Goal: Task Accomplishment & Management: Use online tool/utility

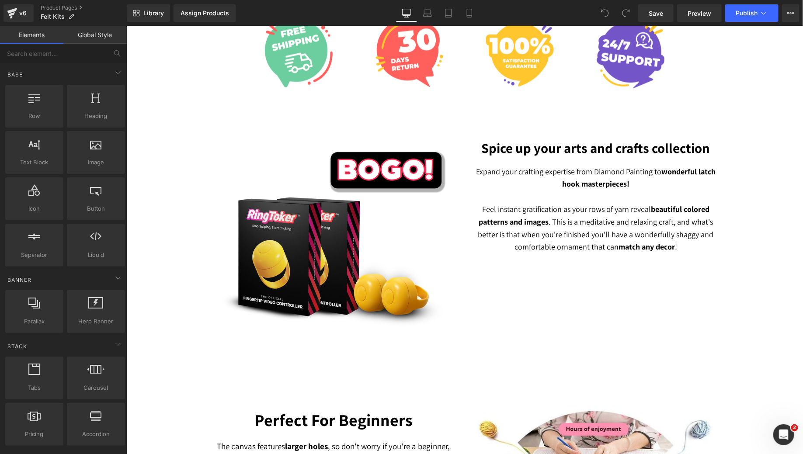
scroll to position [537, 0]
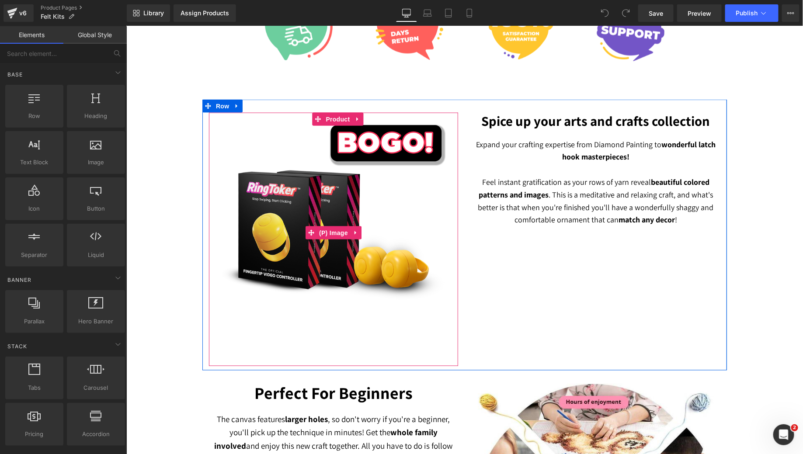
click at [324, 207] on img at bounding box center [333, 232] width 240 height 240
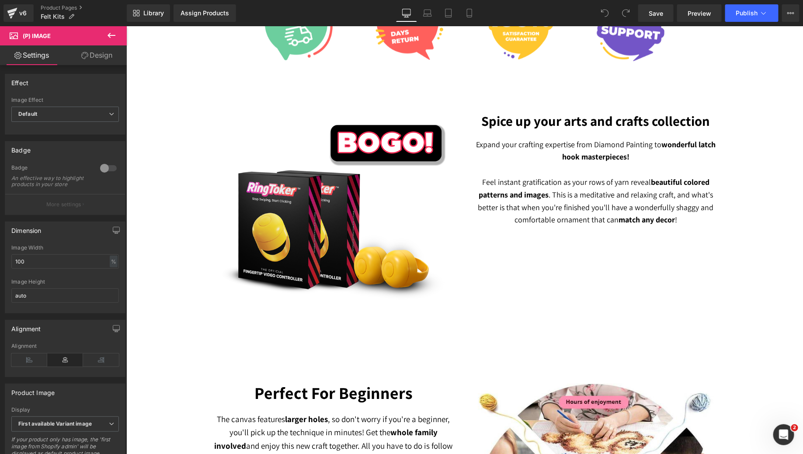
click at [111, 35] on icon at bounding box center [112, 35] width 8 height 5
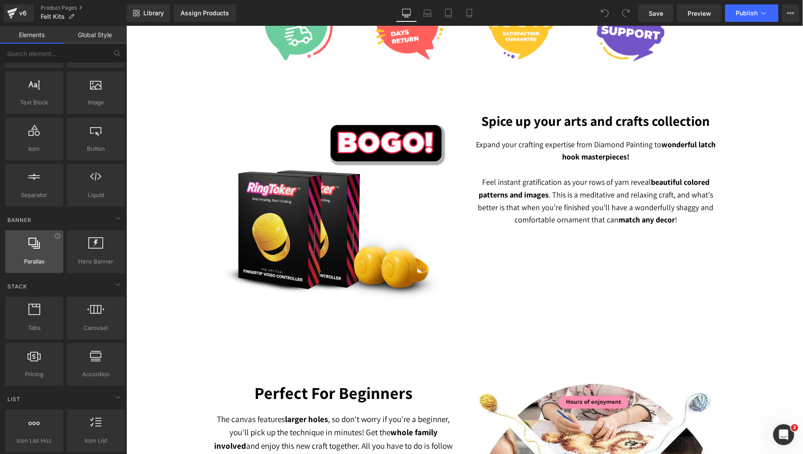
scroll to position [63, 0]
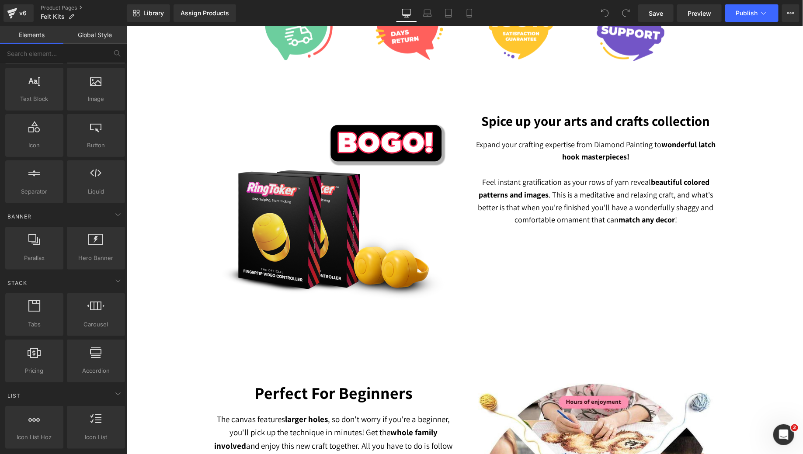
click at [218, 216] on img at bounding box center [333, 232] width 240 height 240
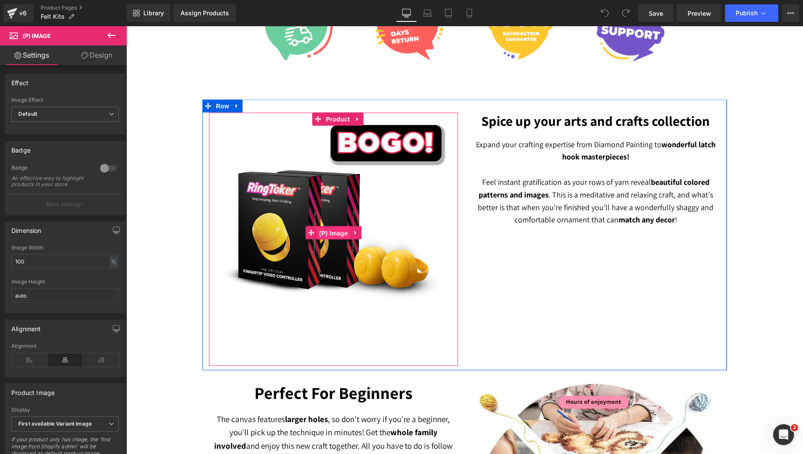
click at [329, 234] on span "(P) Image" at bounding box center [332, 232] width 33 height 13
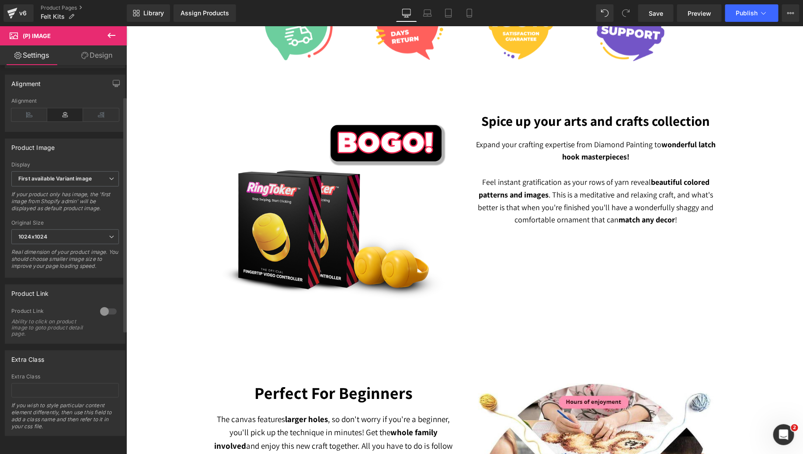
scroll to position [0, 0]
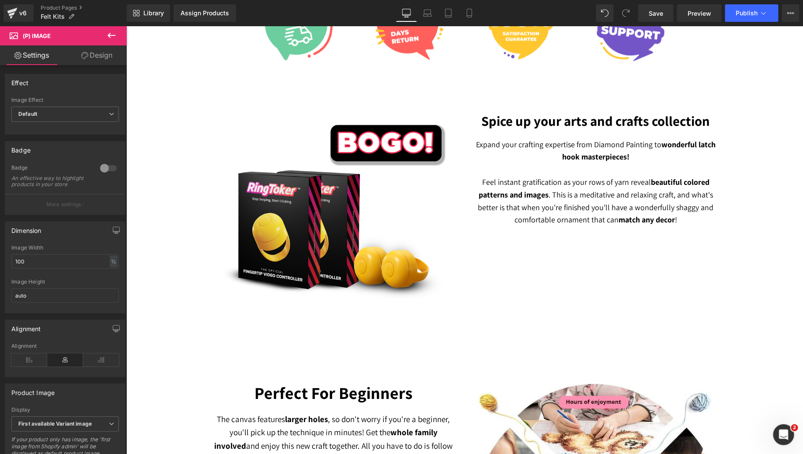
click at [113, 34] on icon at bounding box center [111, 35] width 10 height 10
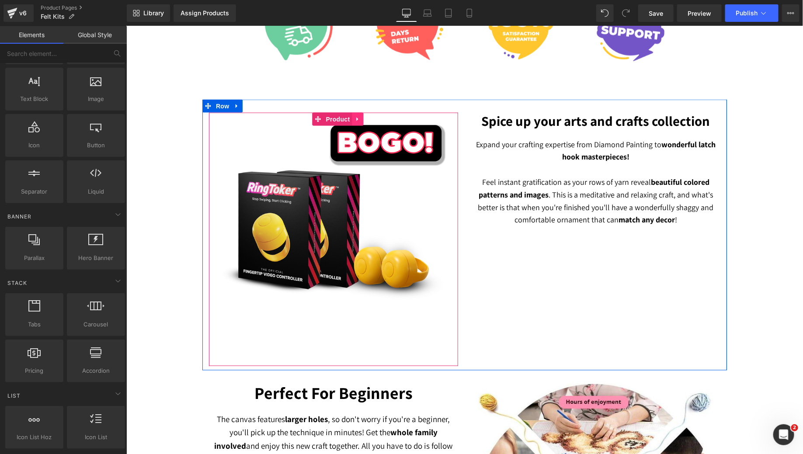
click at [356, 117] on icon at bounding box center [357, 119] width 2 height 4
click at [360, 118] on icon at bounding box center [363, 119] width 6 height 6
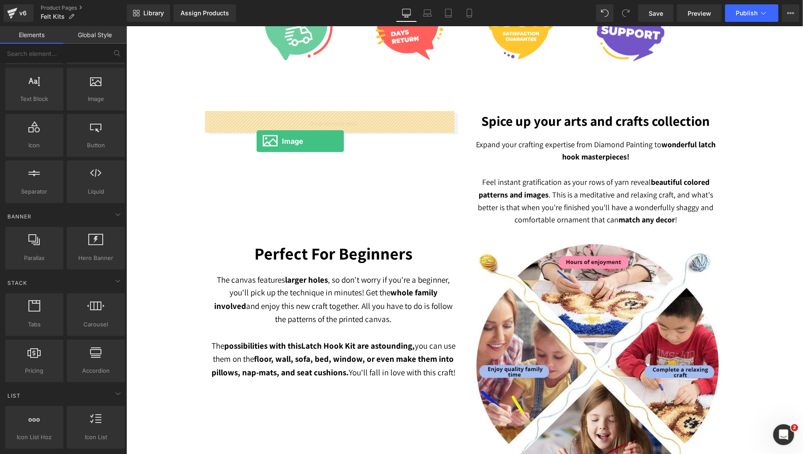
drag, startPoint x: 209, startPoint y: 123, endPoint x: 256, endPoint y: 142, distance: 50.0
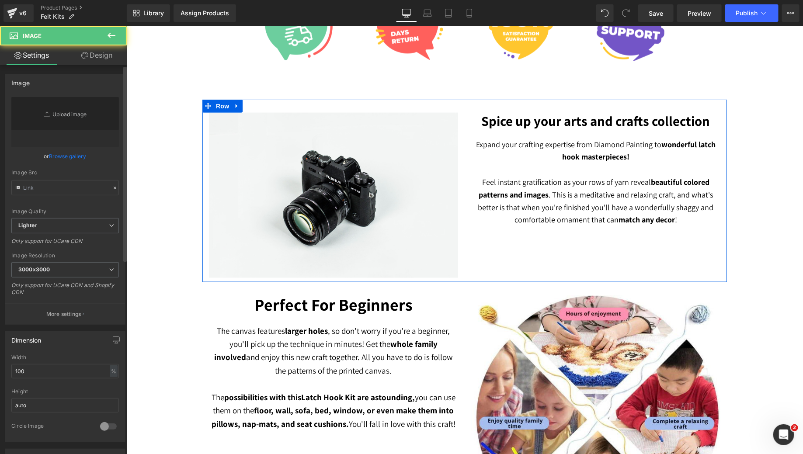
type input "//[DOMAIN_NAME][URL]"
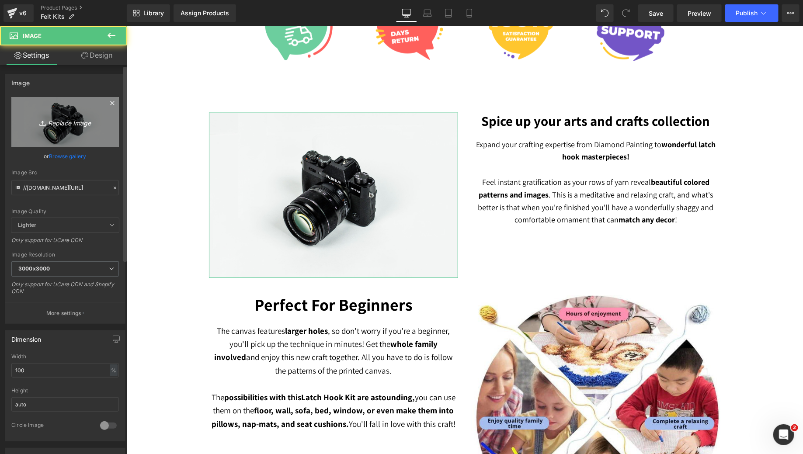
click at [97, 116] on link "Replace Image" at bounding box center [65, 122] width 108 height 50
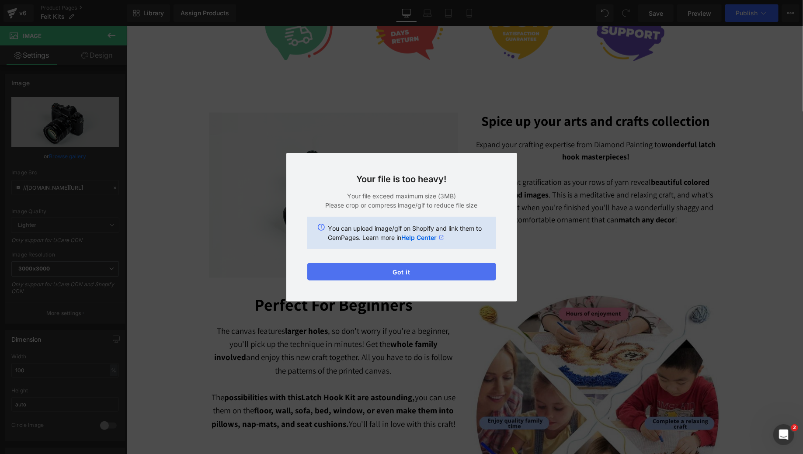
click at [349, 270] on button "Got it" at bounding box center [401, 271] width 189 height 17
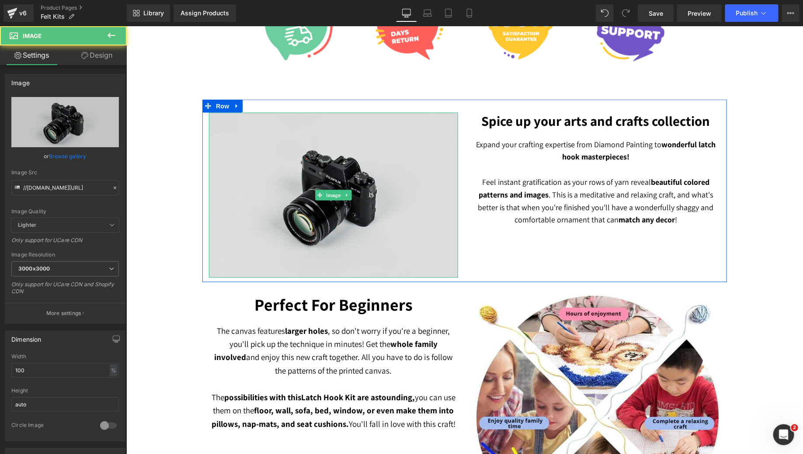
click at [368, 225] on img at bounding box center [332, 194] width 249 height 165
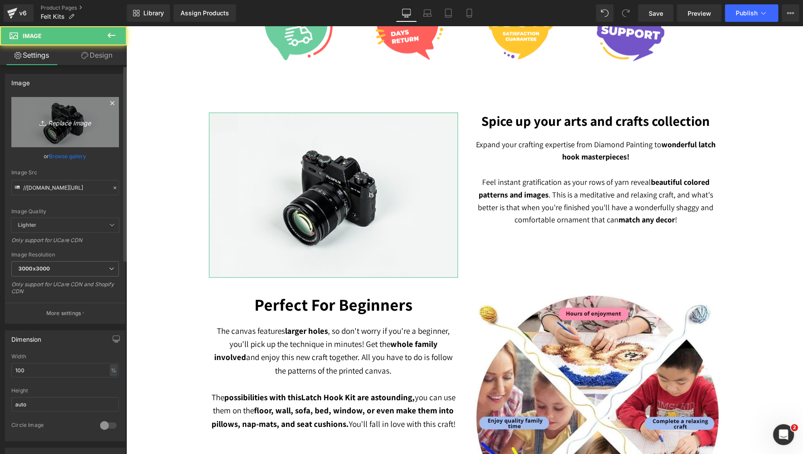
click at [73, 116] on link "Replace Image" at bounding box center [65, 122] width 108 height 50
type input "C:\fakepath\Adobe_Express_-_Untitled_design_(1) (2).gif"
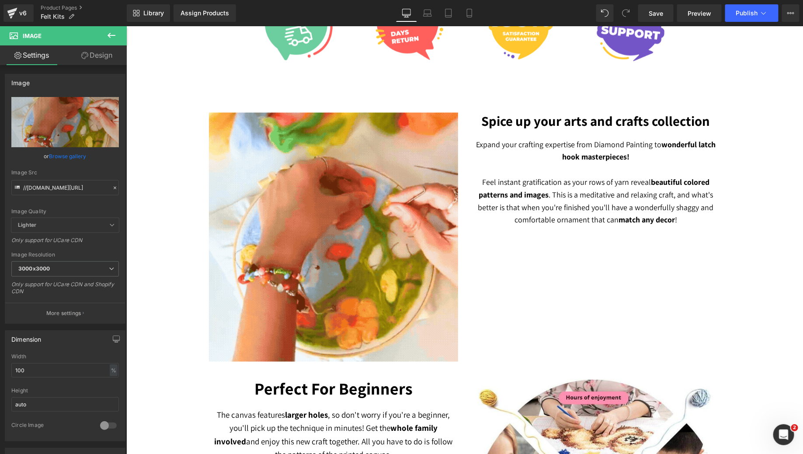
type input "[URL][DOMAIN_NAME]"
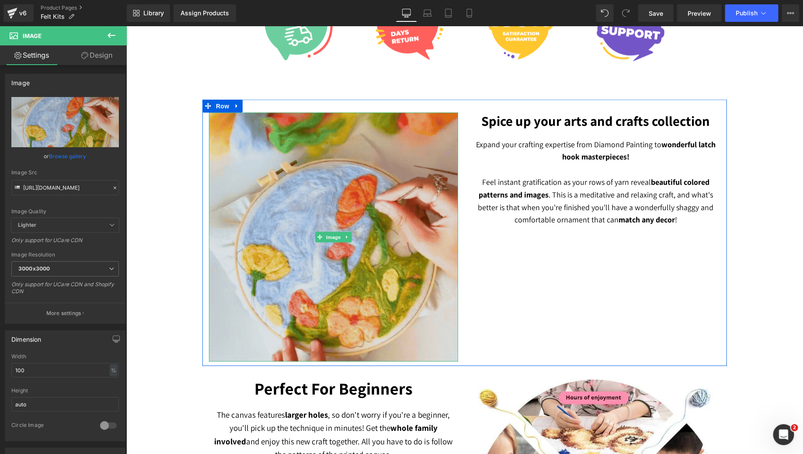
click at [293, 210] on img at bounding box center [332, 236] width 249 height 249
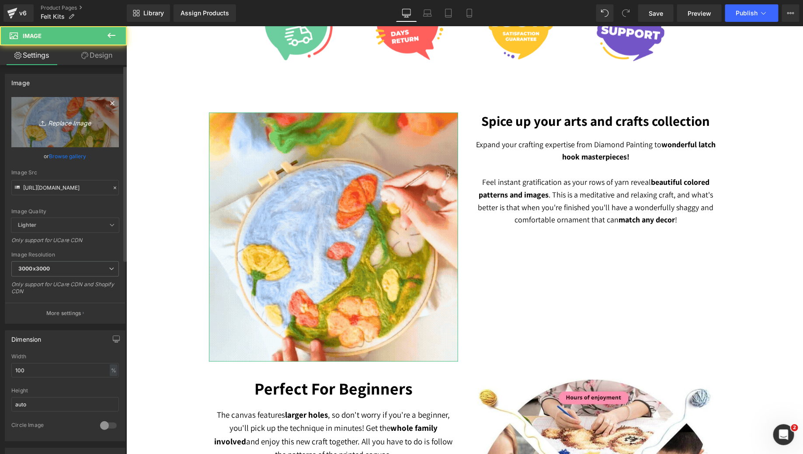
click at [62, 125] on icon "Replace Image" at bounding box center [65, 122] width 70 height 11
type input "C:\fakepath\Adobe_Express_-_Untitled_design_(1) (3).gif"
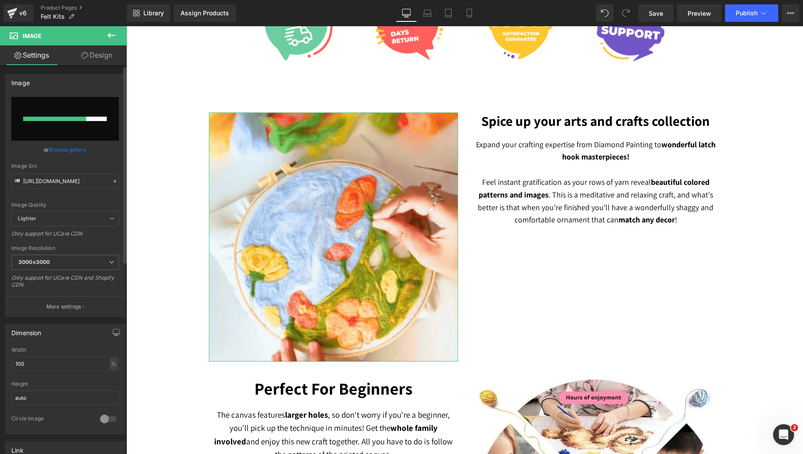
click at [103, 151] on div "or Browse gallery" at bounding box center [65, 149] width 108 height 9
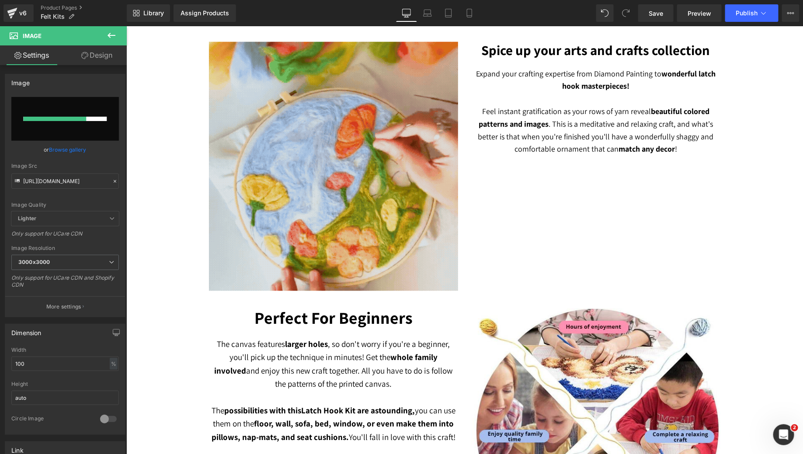
scroll to position [605, 0]
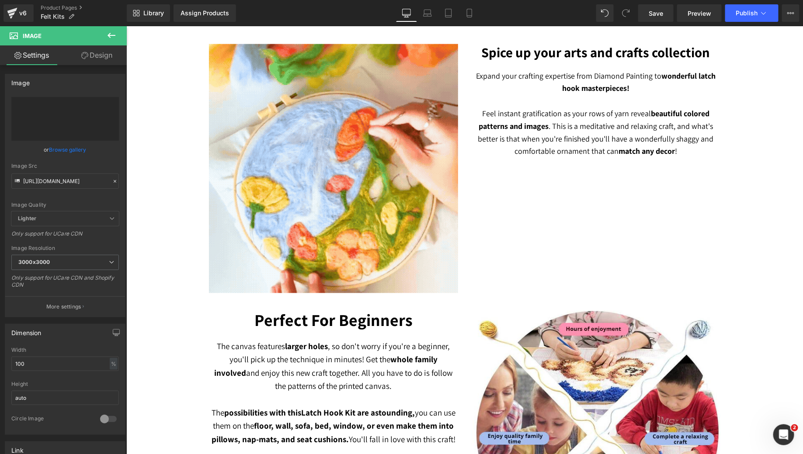
type input "[URL][DOMAIN_NAME]"
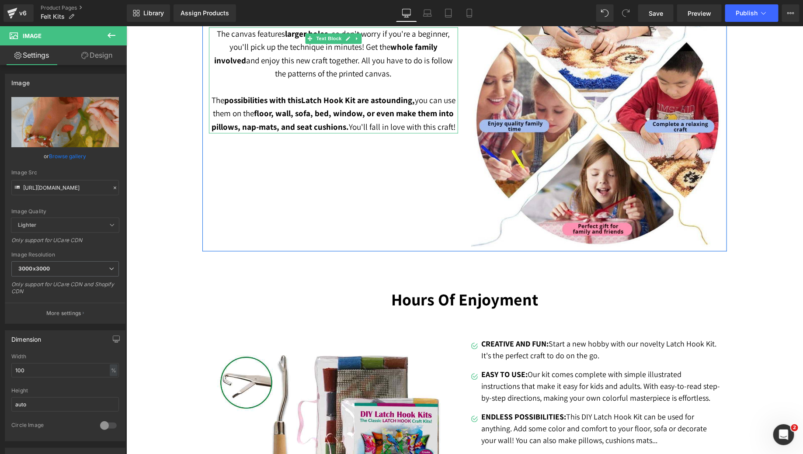
scroll to position [920, 0]
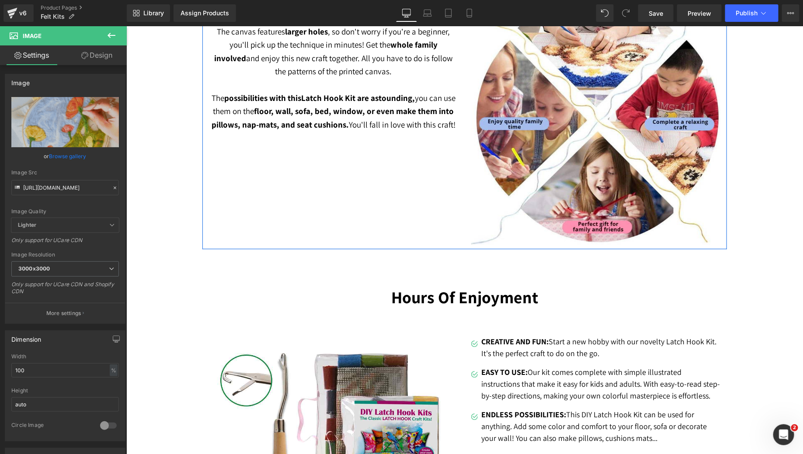
click at [441, 199] on div "Perfect For Beginners Heading The canvas features larger holes , so don't worry…" at bounding box center [464, 115] width 524 height 267
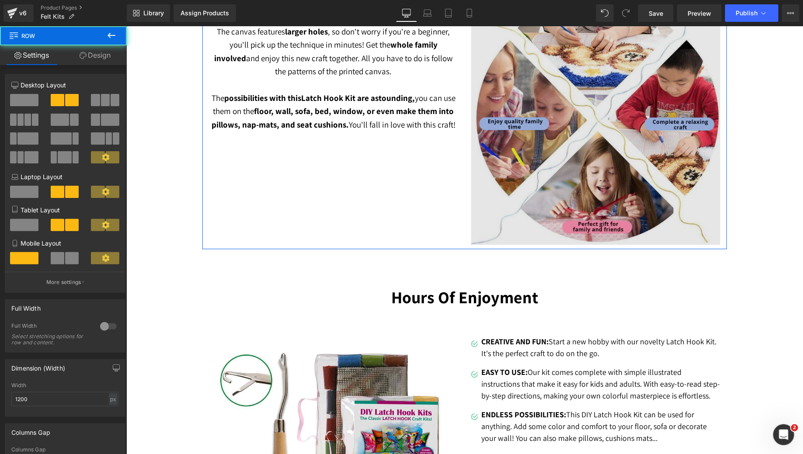
click at [537, 146] on img at bounding box center [595, 119] width 249 height 249
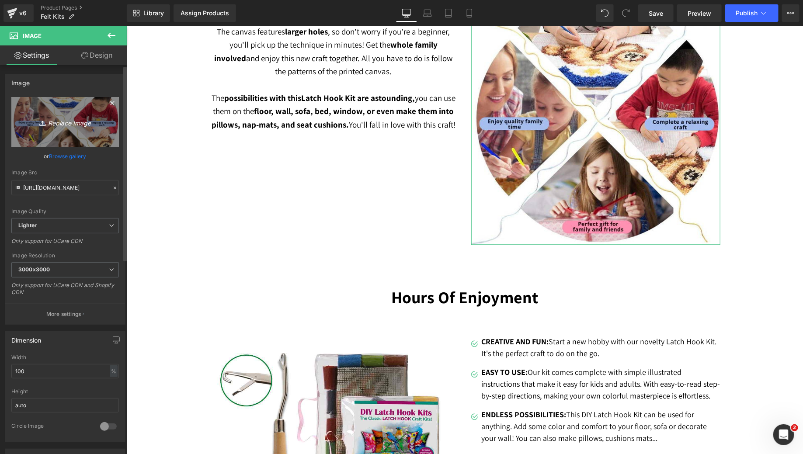
click at [37, 131] on link "Replace Image" at bounding box center [65, 122] width 108 height 50
type input "C:\fakepath\Adobe_Express_-_Untitled_design_(2).gif"
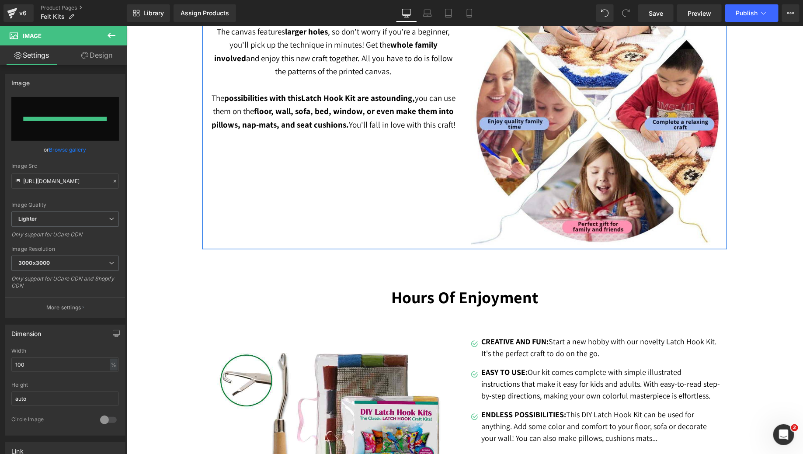
type input "[URL][DOMAIN_NAME]"
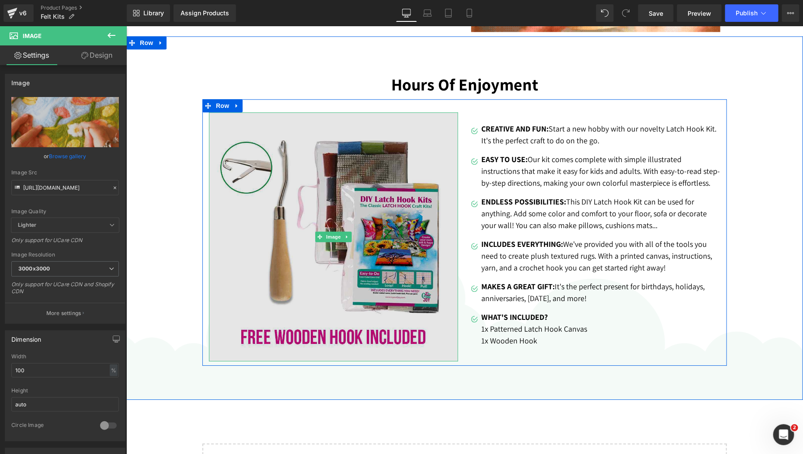
scroll to position [1134, 0]
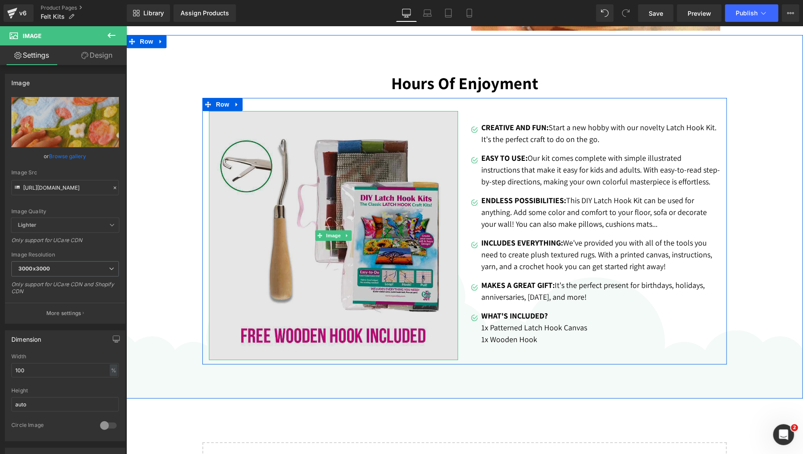
click at [323, 225] on img at bounding box center [332, 235] width 249 height 249
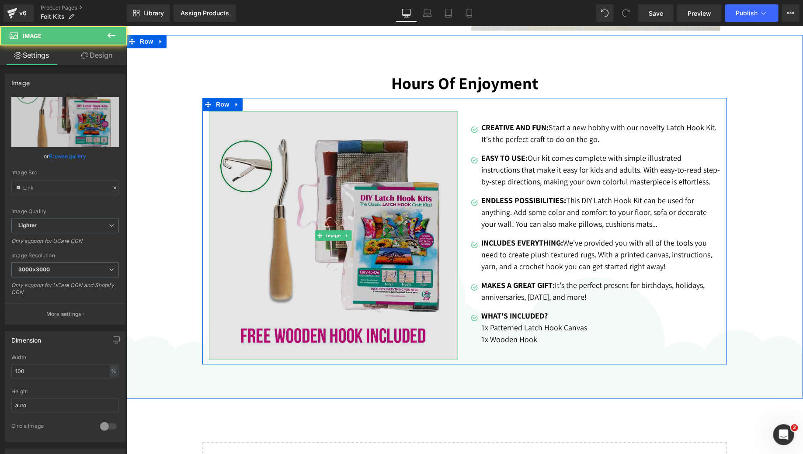
type input "[URL][DOMAIN_NAME]"
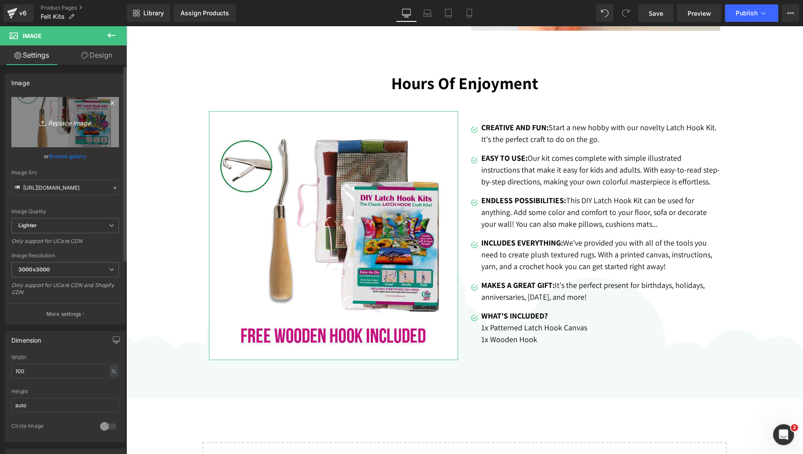
click at [90, 115] on link "Replace Image" at bounding box center [65, 122] width 108 height 50
type input "C:\fakepath\Screenshot [DATE] 11.02.39 PM.png"
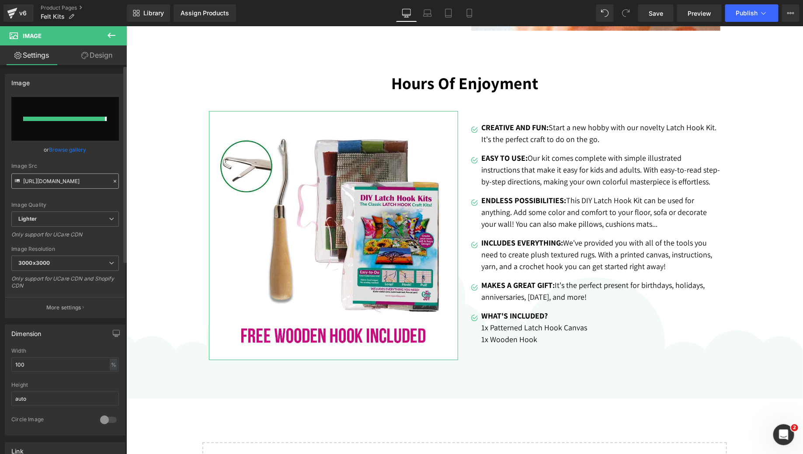
type input "[URL][DOMAIN_NAME]"
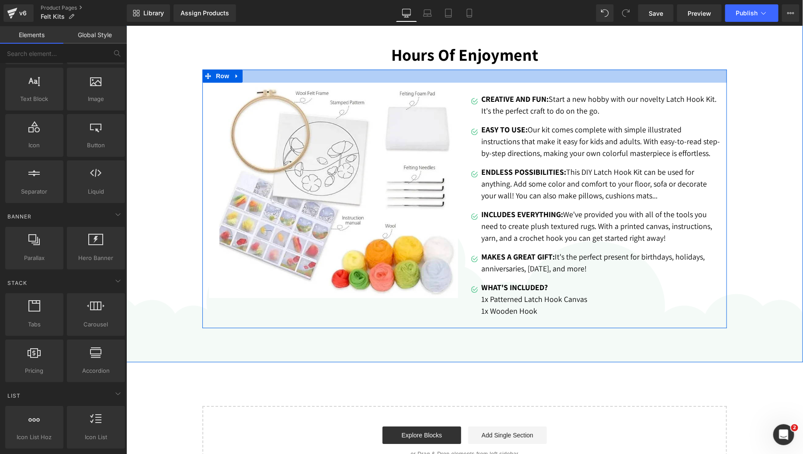
scroll to position [1150, 0]
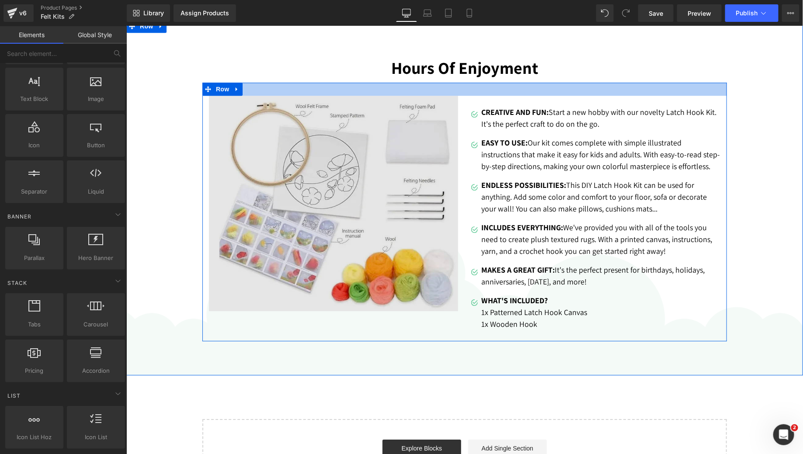
click at [390, 121] on img at bounding box center [332, 202] width 249 height 215
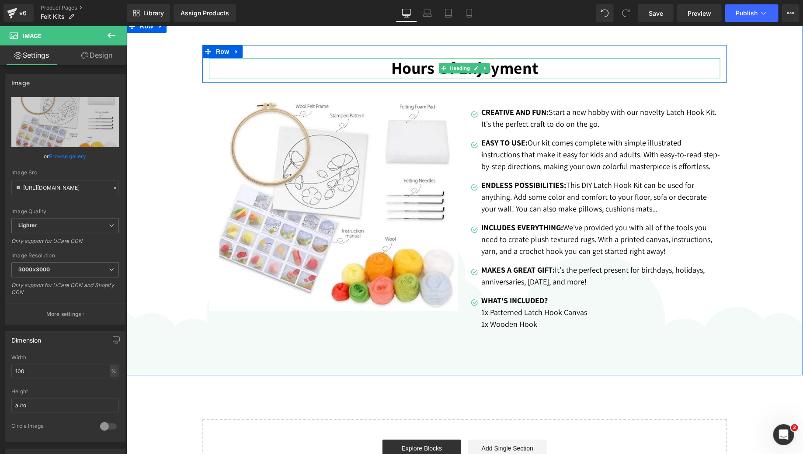
click at [571, 69] on h2 "Hours Of Enjoyment" at bounding box center [463, 68] width 511 height 20
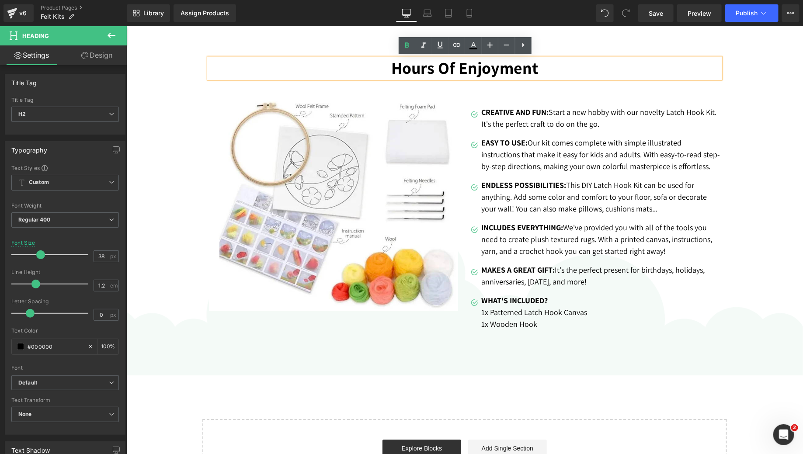
click at [444, 353] on div "Hours Of Enjoyment Heading Row Image Image CREATIVE AND FUN: Start a new hobby …" at bounding box center [464, 197] width 676 height 356
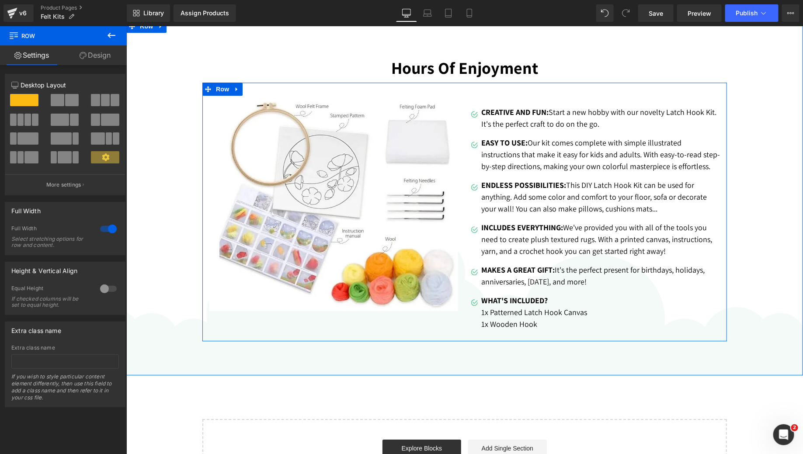
click at [466, 184] on div "Image CREATIVE AND FUN: Start a new hobby with our novelty Latch Hook Kit. It's…" at bounding box center [595, 215] width 262 height 241
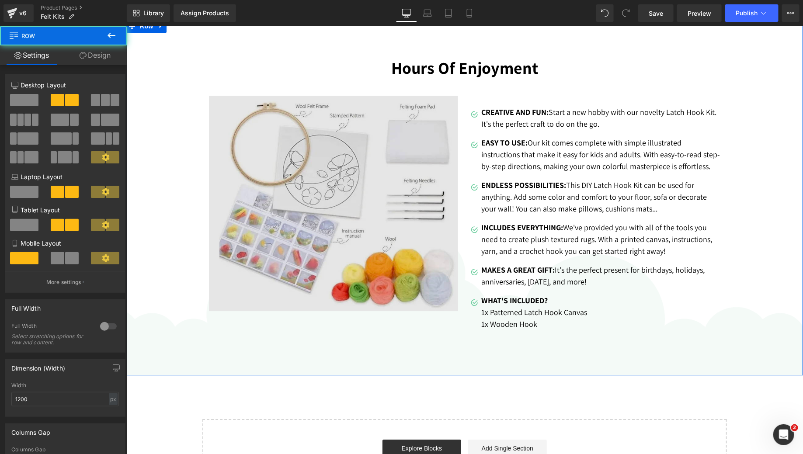
click at [292, 168] on img at bounding box center [332, 202] width 249 height 215
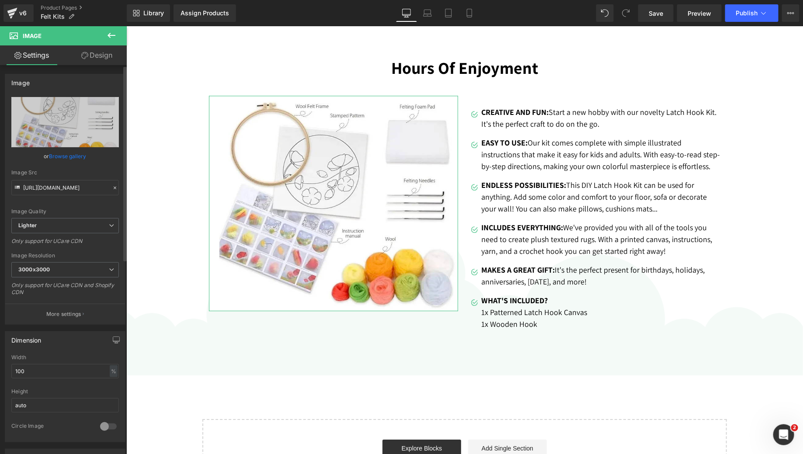
click at [61, 147] on div "Image Quality Lighter Lightest Lighter Lighter Lightest Only support for UCare …" at bounding box center [65, 157] width 108 height 121
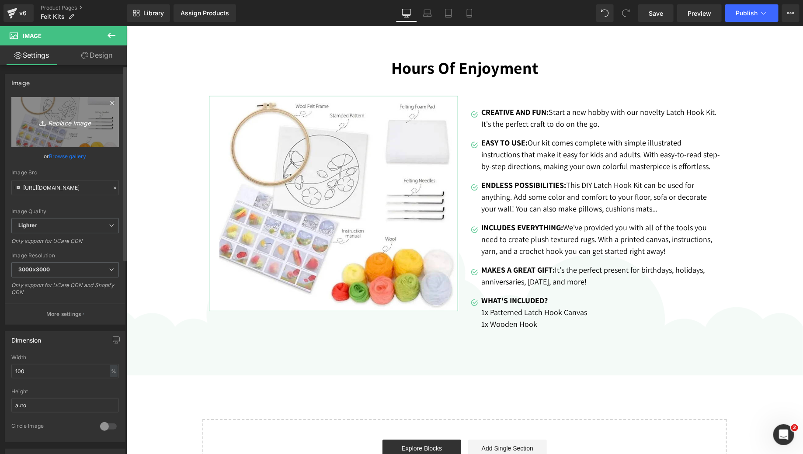
click at [62, 125] on icon "Replace Image" at bounding box center [65, 122] width 70 height 11
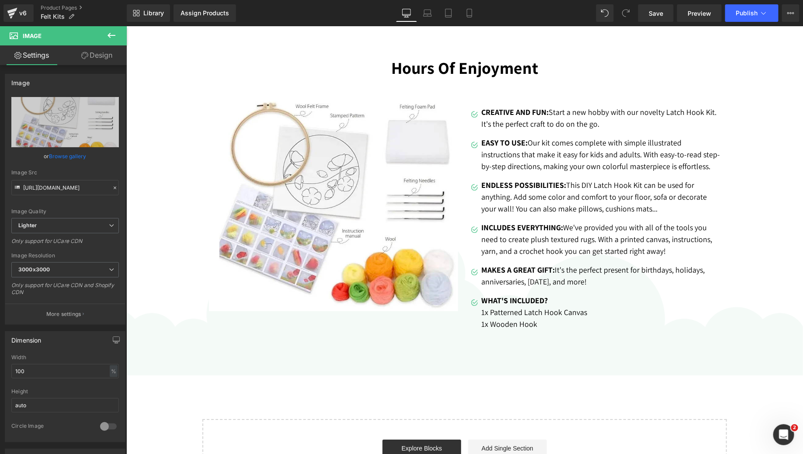
type input "C:\fakepath\PRODUCT_INCLUSIONS.png"
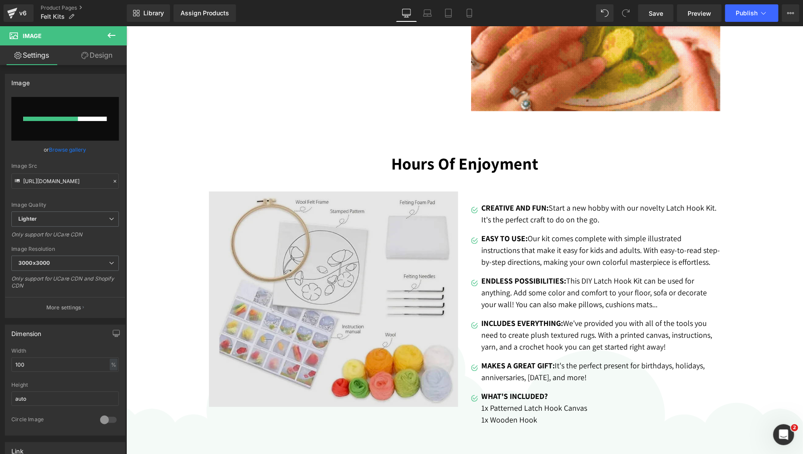
scroll to position [1097, 0]
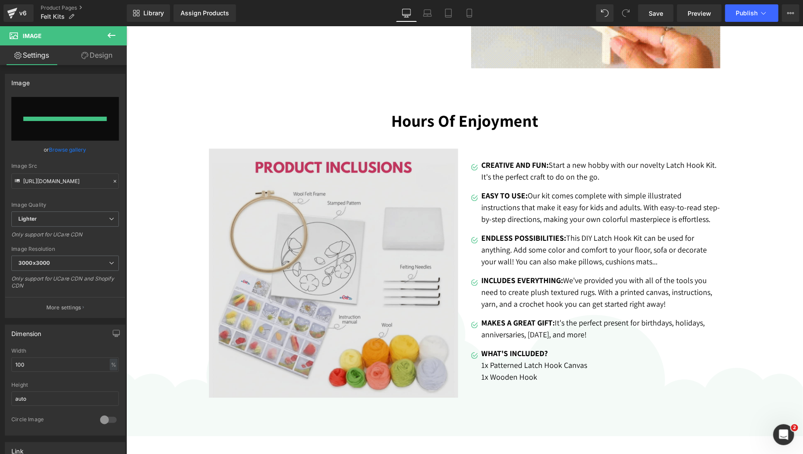
type input "[URL][DOMAIN_NAME]"
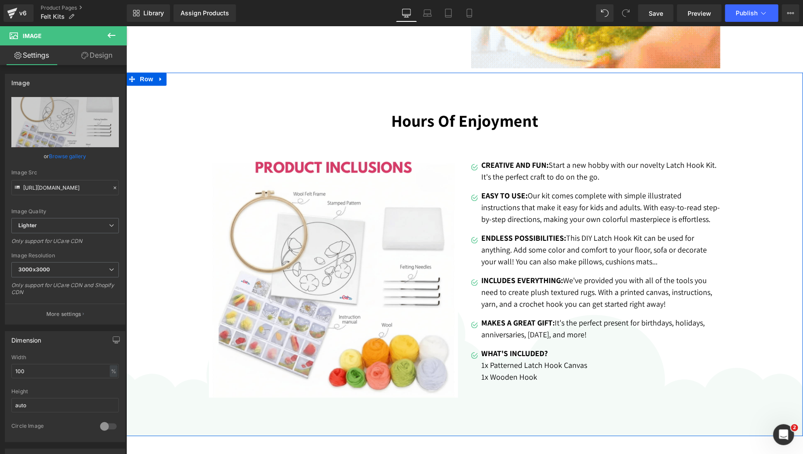
click at [377, 95] on div "Hours Of Enjoyment Heading Row Image Image CREATIVE AND FUN: Start a new hobby …" at bounding box center [464, 254] width 676 height 364
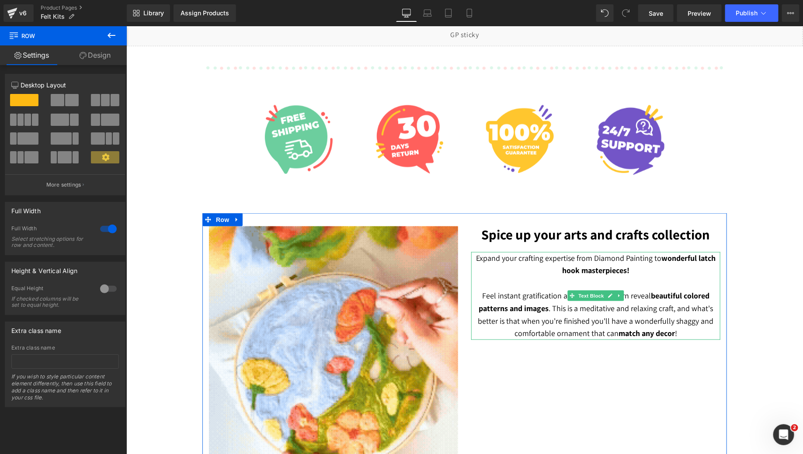
scroll to position [424, 0]
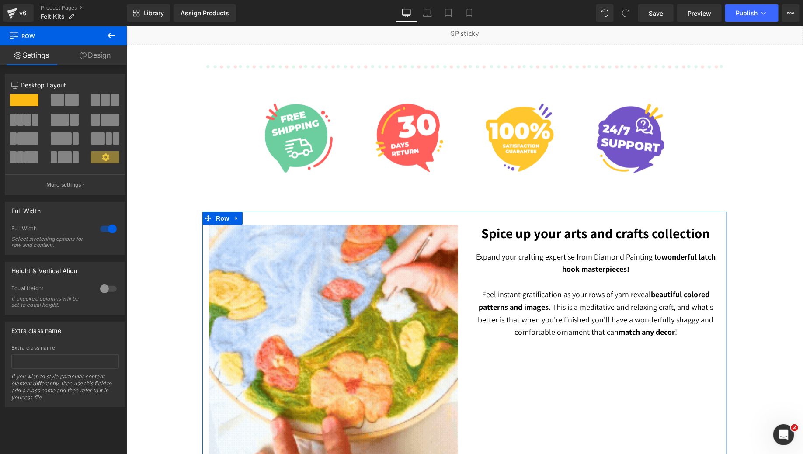
click at [515, 302] on span "beautiful colored patterns and images" at bounding box center [593, 300] width 231 height 23
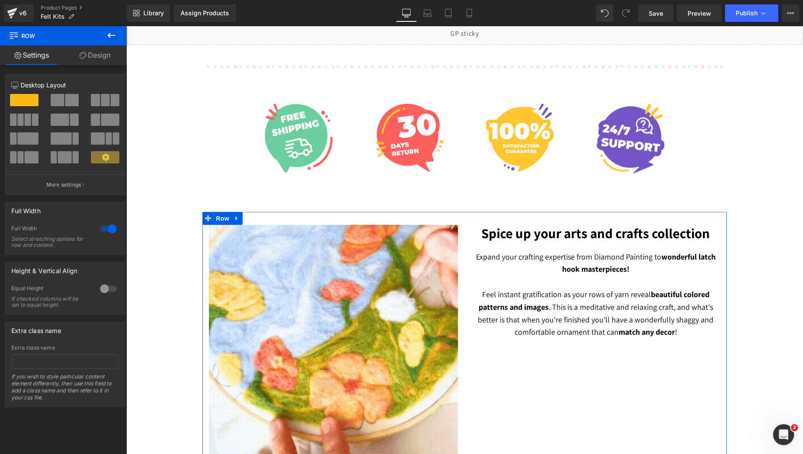
click at [515, 302] on span "beautiful colored patterns and images" at bounding box center [593, 300] width 231 height 23
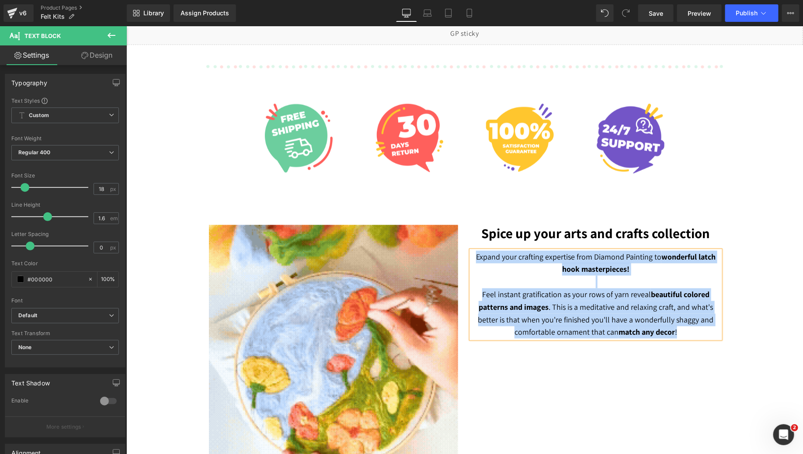
copy p "Expand your crafting expertise from Diamond Painting to wonderful latch hook ma…"
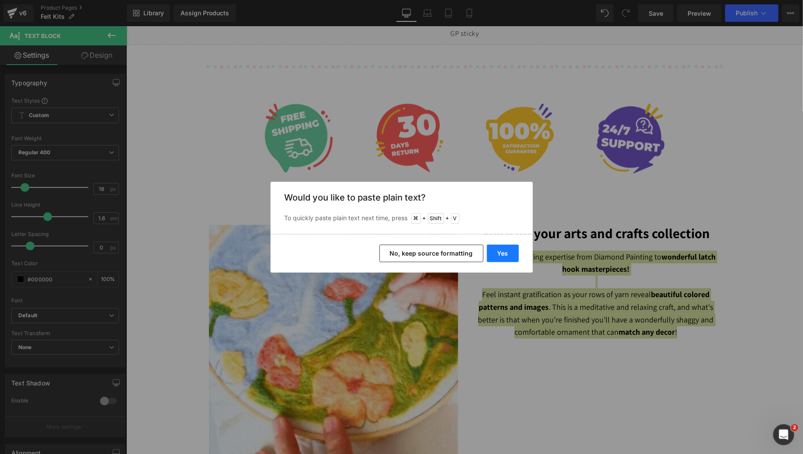
click at [506, 257] on button "Yes" at bounding box center [503, 253] width 32 height 17
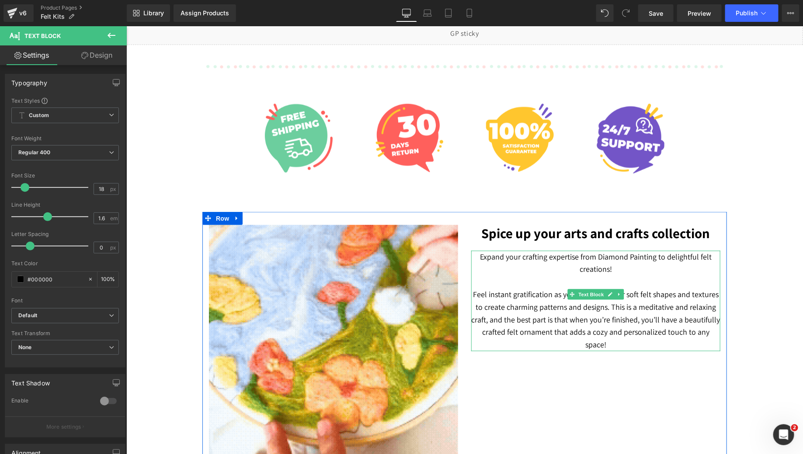
click at [556, 276] on p at bounding box center [595, 281] width 249 height 13
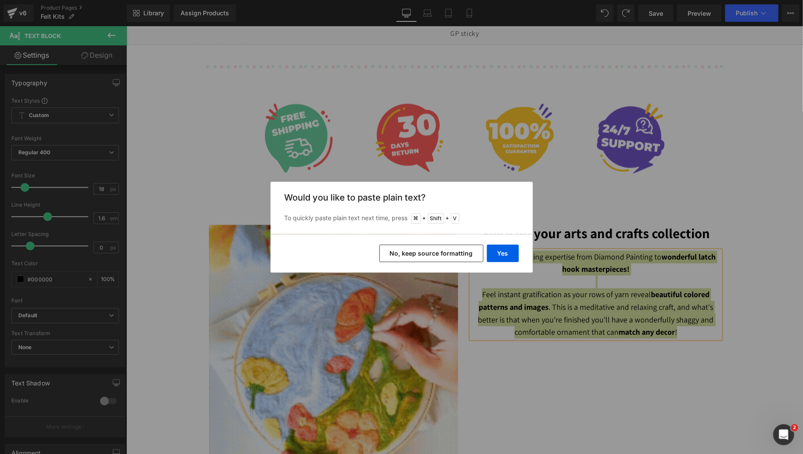
click at [429, 250] on button "No, keep source formatting" at bounding box center [431, 253] width 104 height 17
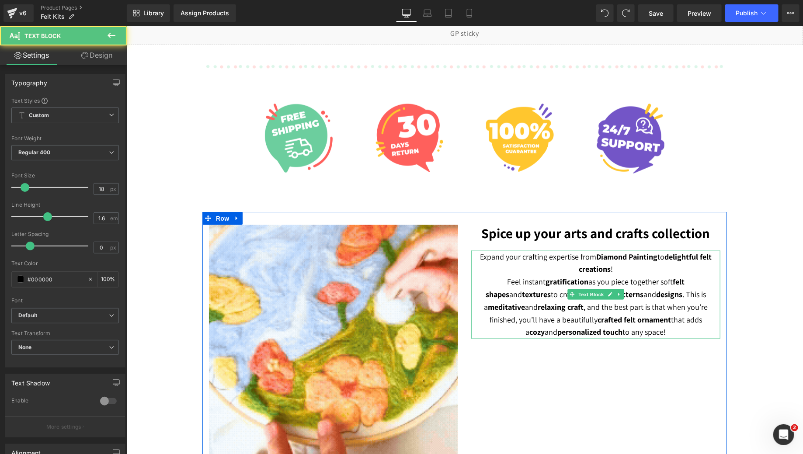
click at [644, 333] on p "Feel instant gratification as you piece together soft felt shapes and textures …" at bounding box center [595, 306] width 249 height 63
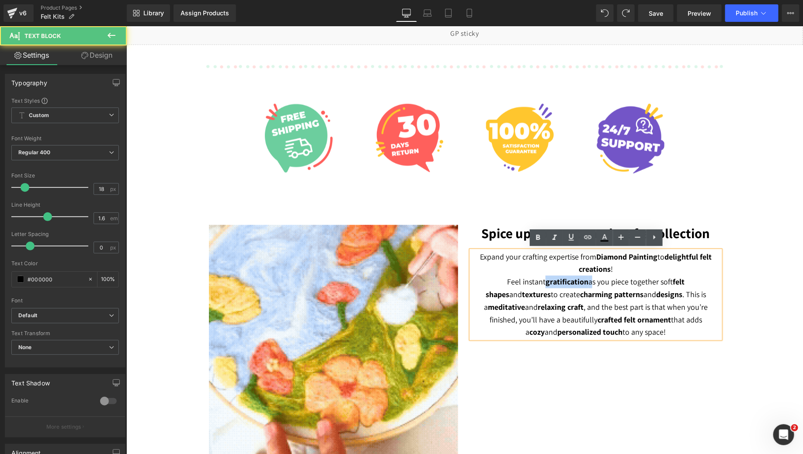
drag, startPoint x: 523, startPoint y: 280, endPoint x: 569, endPoint y: 284, distance: 45.7
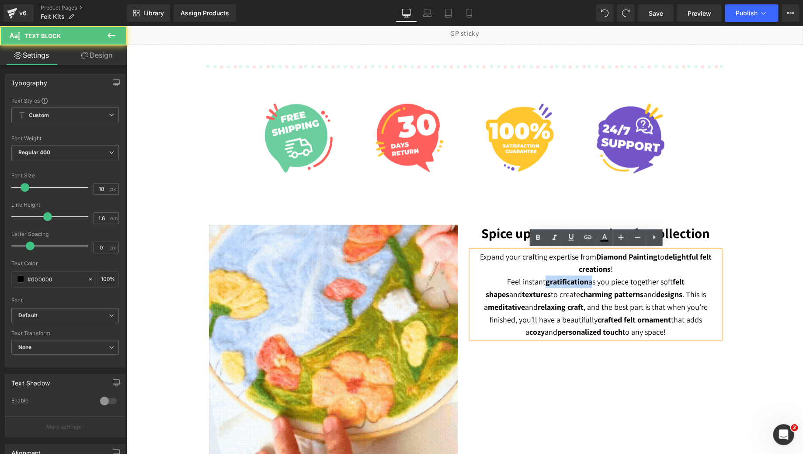
click at [569, 284] on p "Feel instant gratification as you piece together soft felt shapes and textures …" at bounding box center [595, 306] width 249 height 63
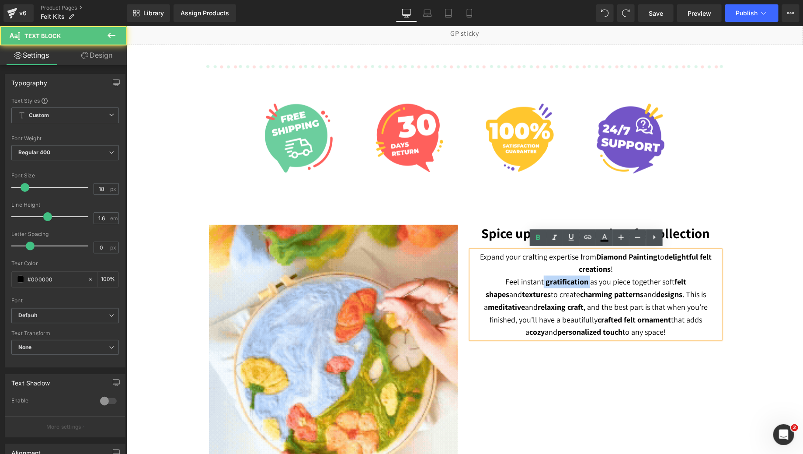
drag, startPoint x: 569, startPoint y: 284, endPoint x: 524, endPoint y: 282, distance: 44.7
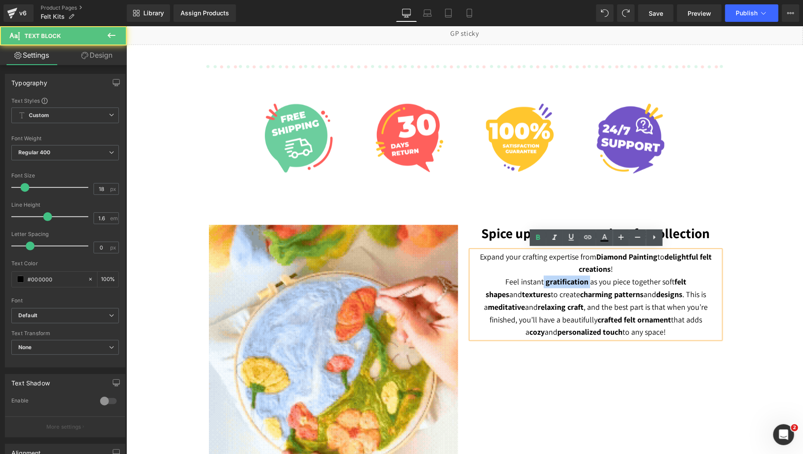
click at [524, 282] on p "Feel instant gratification as you piece together soft felt shapes and textures …" at bounding box center [595, 306] width 249 height 63
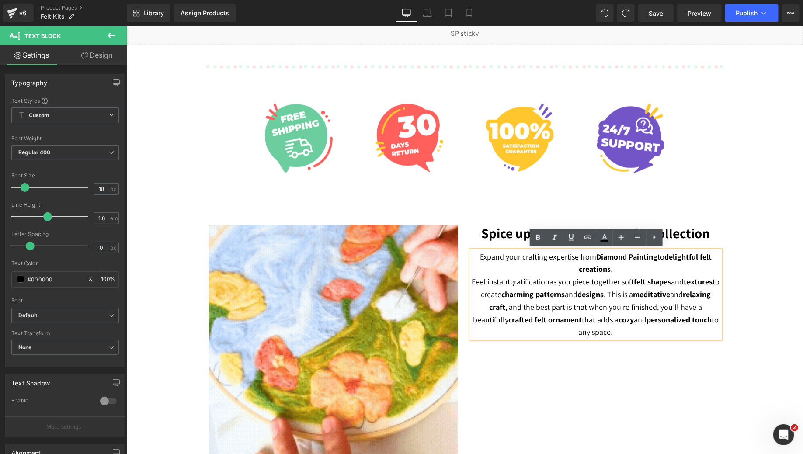
click at [555, 266] on p "Expand your crafting expertise from Diamond Painting to delightful felt creatio…" at bounding box center [595, 262] width 249 height 25
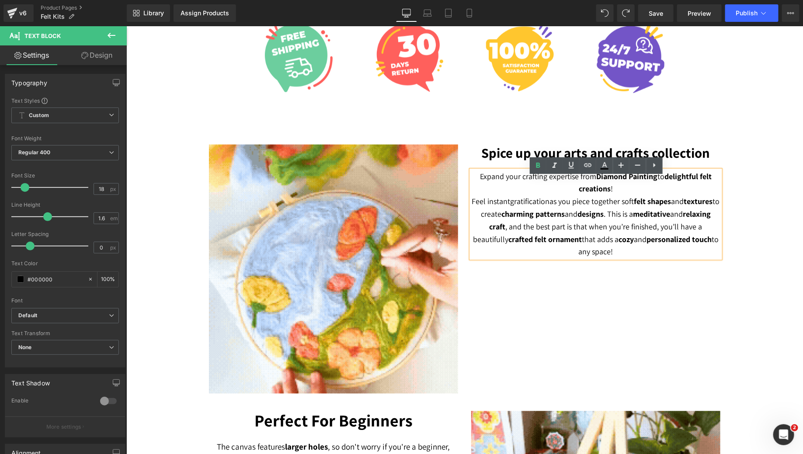
scroll to position [505, 0]
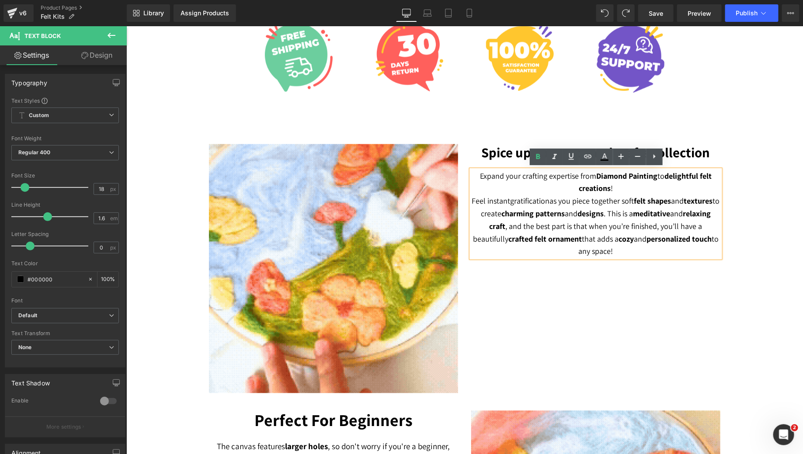
click at [520, 336] on div "Image Spice up your arts and crafts collection Heading Expand your crafting exp…" at bounding box center [464, 264] width 524 height 267
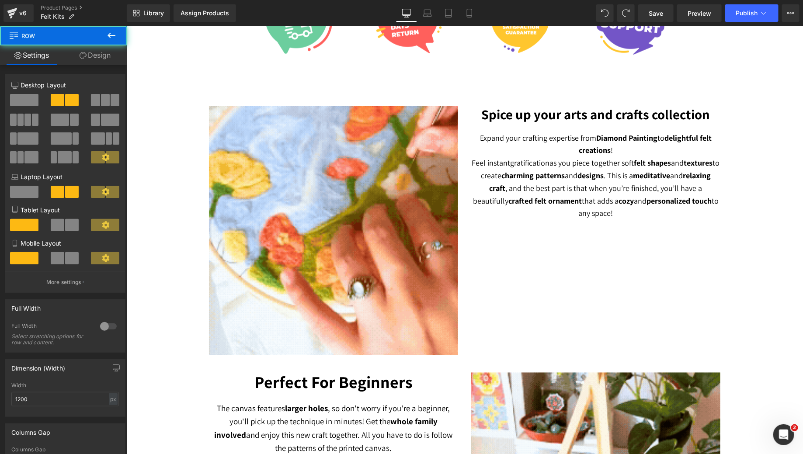
scroll to position [544, 0]
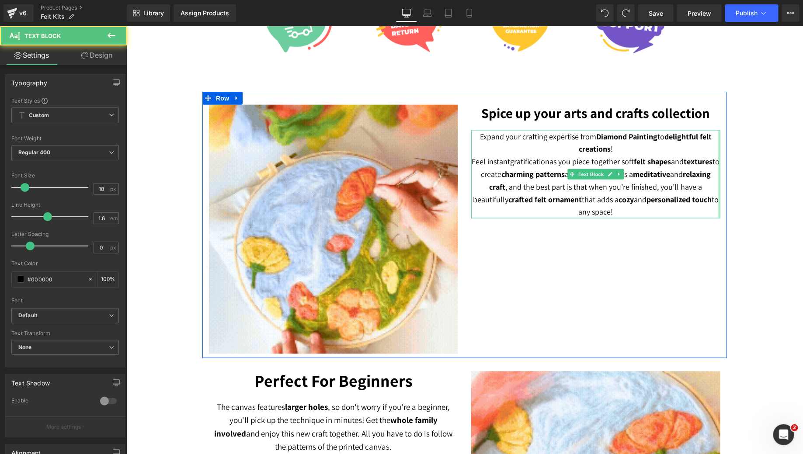
drag, startPoint x: 718, startPoint y: 138, endPoint x: 724, endPoint y: 139, distance: 6.1
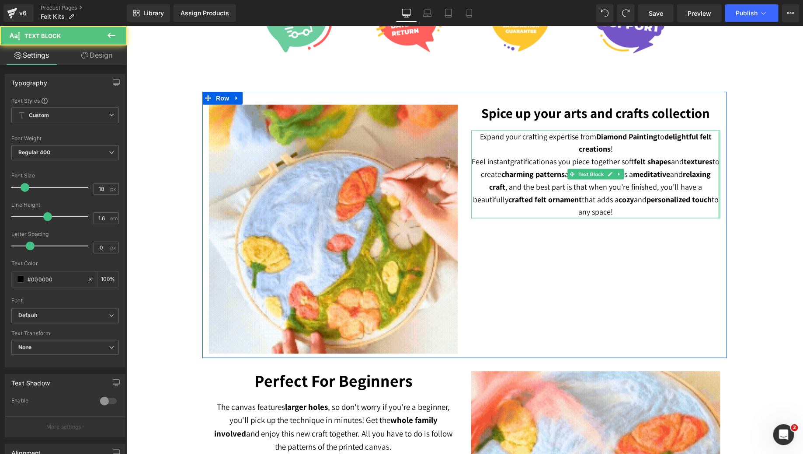
click at [724, 139] on div "Image Spice up your arts and crafts collection Heading Expand your crafting exp…" at bounding box center [464, 224] width 524 height 267
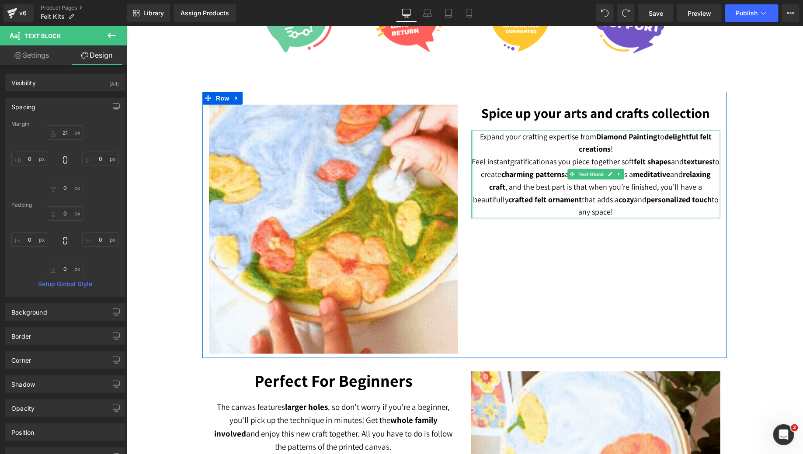
type input "0px"
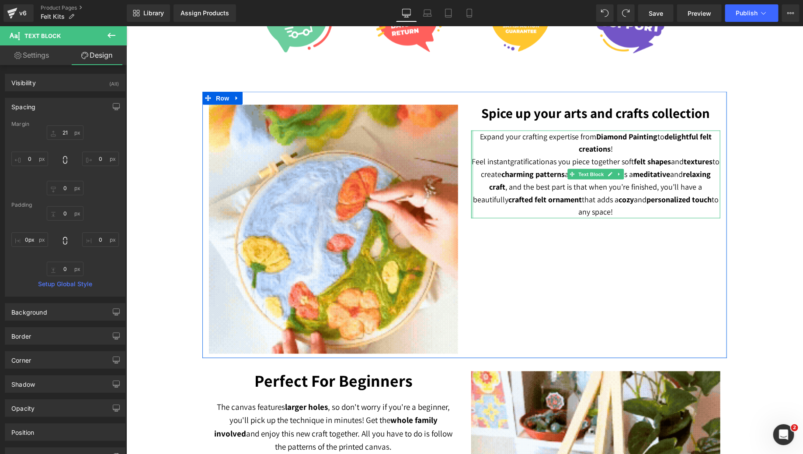
drag, startPoint x: 471, startPoint y: 151, endPoint x: 462, endPoint y: 152, distance: 8.8
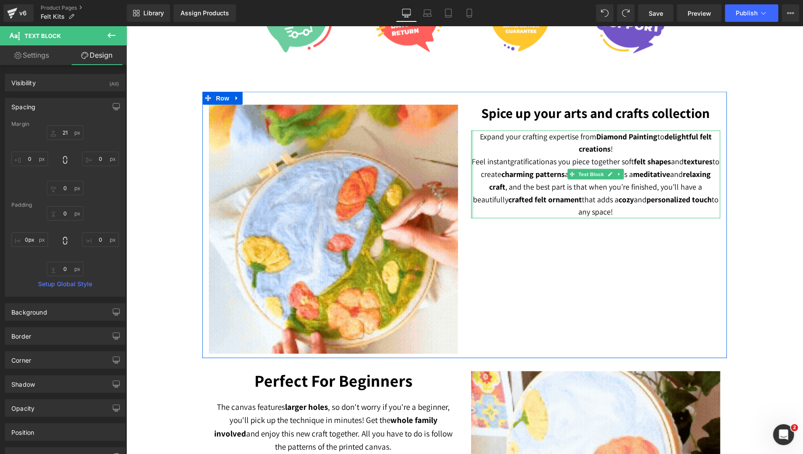
click at [462, 152] on div "Image Spice up your arts and crafts collection Heading Expand your crafting exp…" at bounding box center [464, 224] width 524 height 267
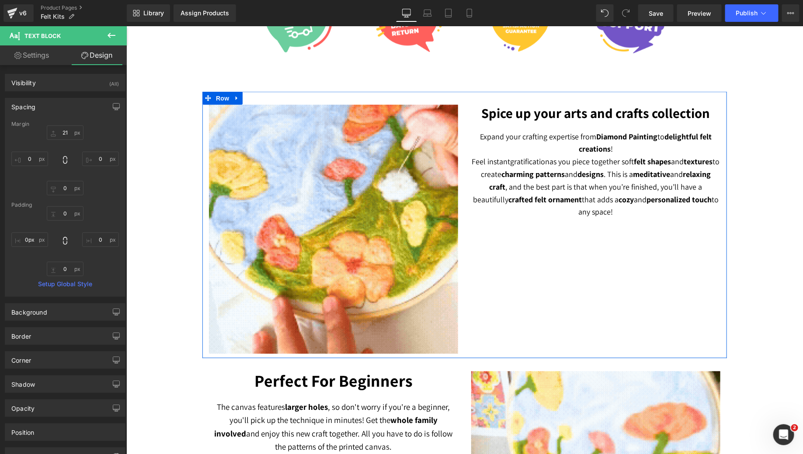
click at [563, 204] on p "Feel instant gratification as you piece together soft felt shapes and textures …" at bounding box center [595, 186] width 249 height 63
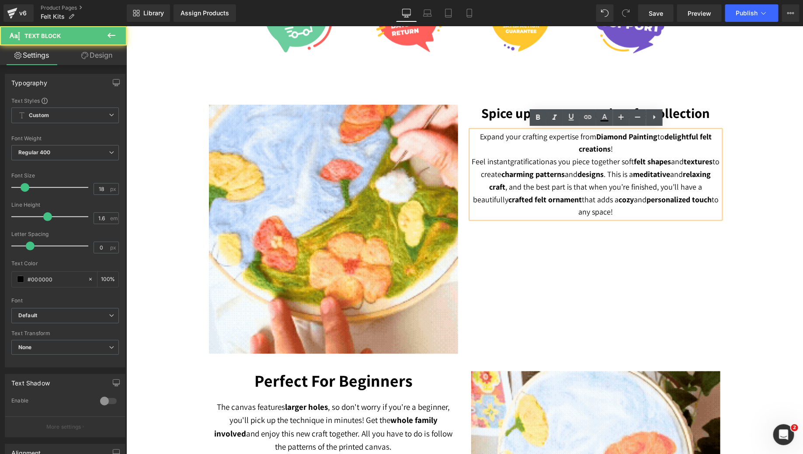
click at [615, 152] on p "Expand your crafting expertise from Diamond Painting to delightful felt creatio…" at bounding box center [595, 142] width 249 height 25
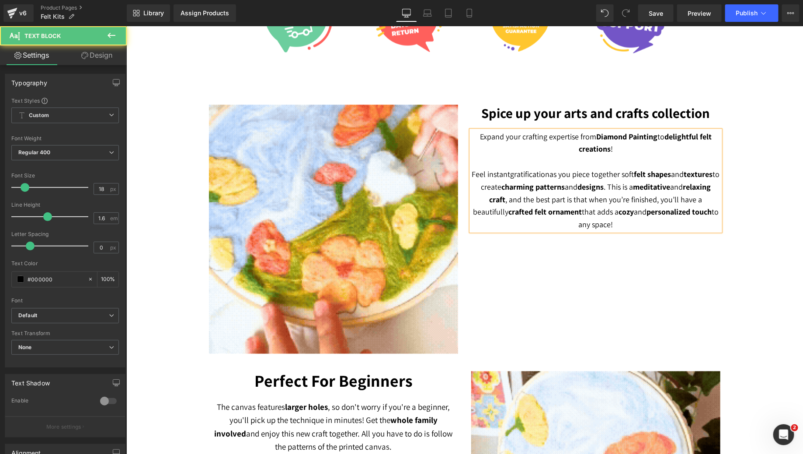
click at [646, 212] on strong "personalized touch" at bounding box center [678, 211] width 65 height 10
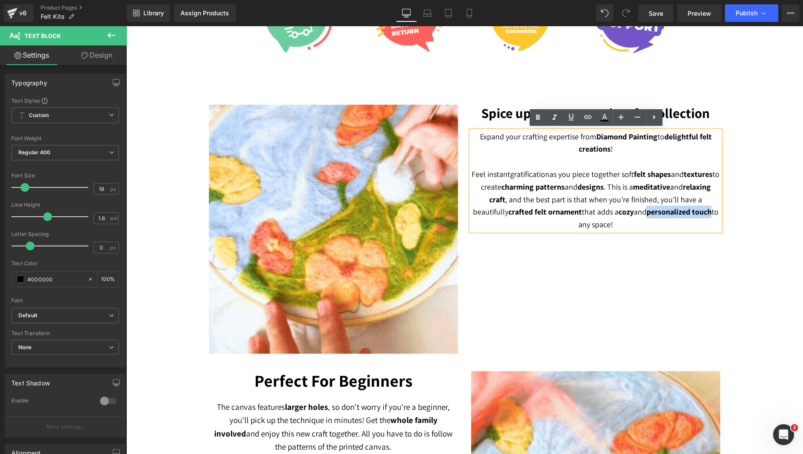
drag, startPoint x: 624, startPoint y: 212, endPoint x: 690, endPoint y: 216, distance: 66.1
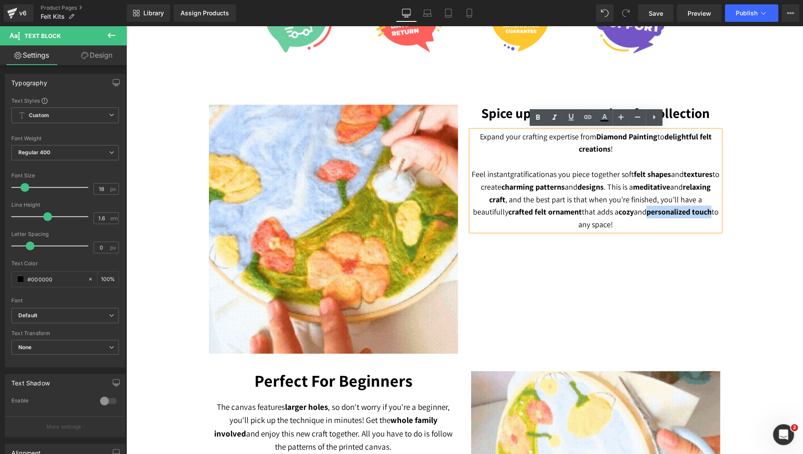
click at [690, 216] on p "Feel instant gratification as you piece together soft felt shapes and textures …" at bounding box center [595, 199] width 249 height 63
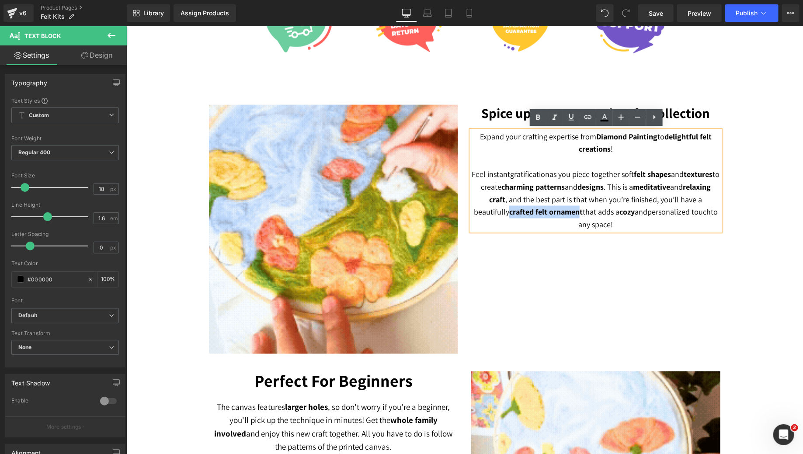
drag, startPoint x: 553, startPoint y: 210, endPoint x: 468, endPoint y: 213, distance: 84.4
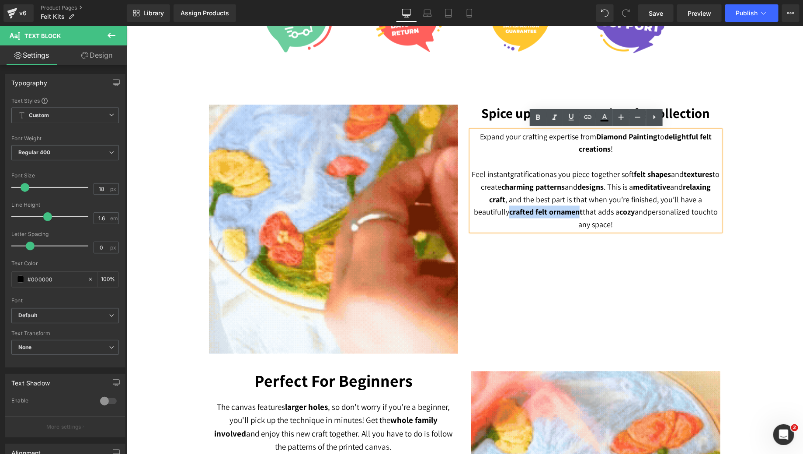
click at [471, 213] on div "Expand your crafting expertise from Diamond Painting to delightful felt creatio…" at bounding box center [595, 180] width 249 height 101
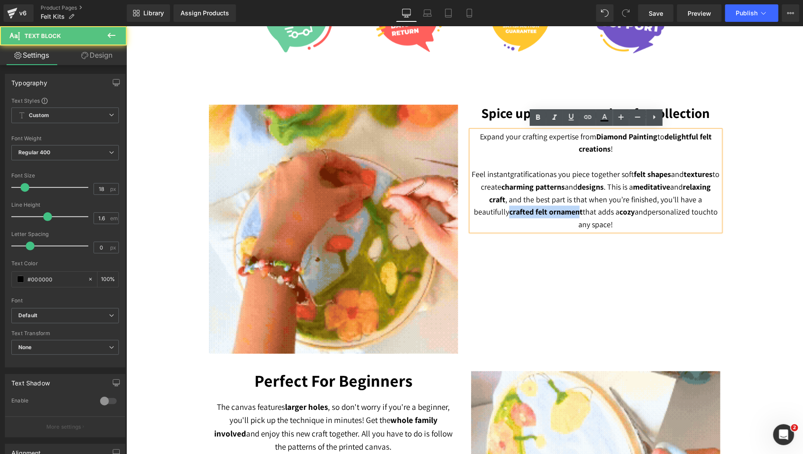
drag, startPoint x: 607, startPoint y: 186, endPoint x: 579, endPoint y: 186, distance: 28.4
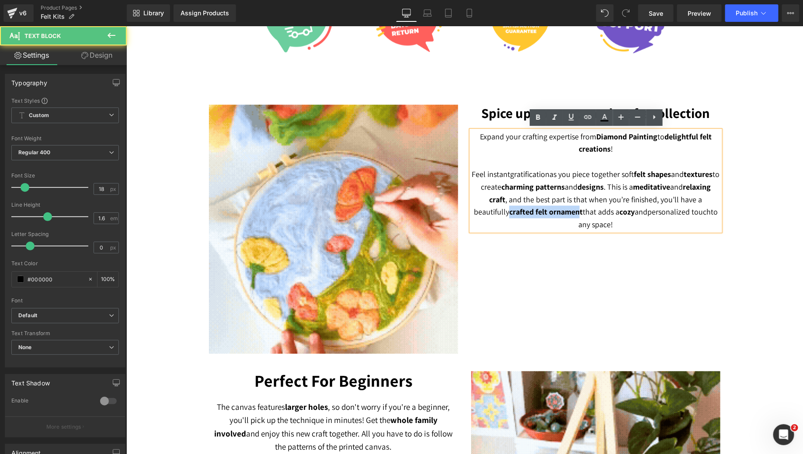
click at [579, 186] on p "Feel instant gratification as you piece together soft felt shapes and textures …" at bounding box center [595, 199] width 249 height 63
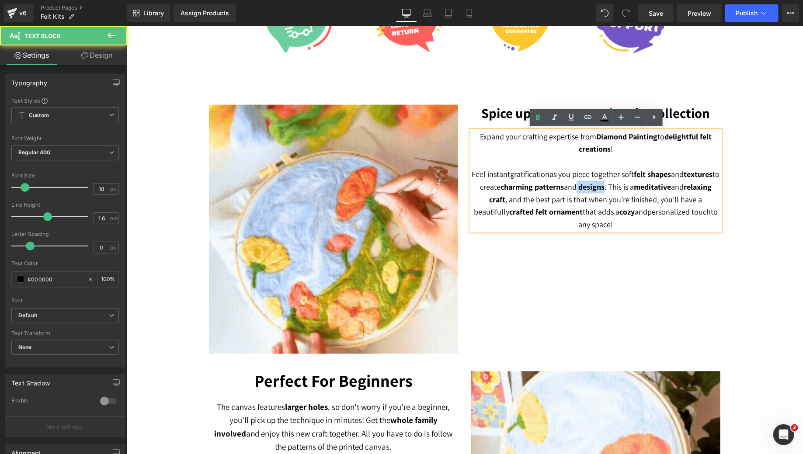
drag, startPoint x: 579, startPoint y: 186, endPoint x: 607, endPoint y: 186, distance: 28.0
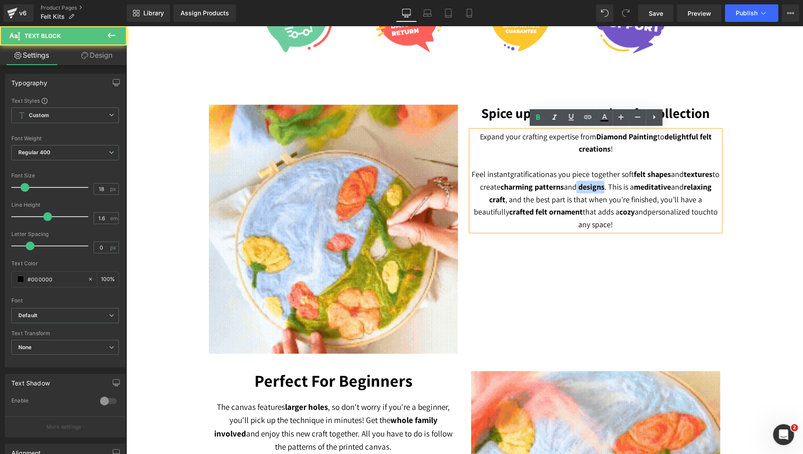
click at [607, 186] on p "Feel instant gratification as you piece together soft felt shapes and textures …" at bounding box center [595, 199] width 249 height 63
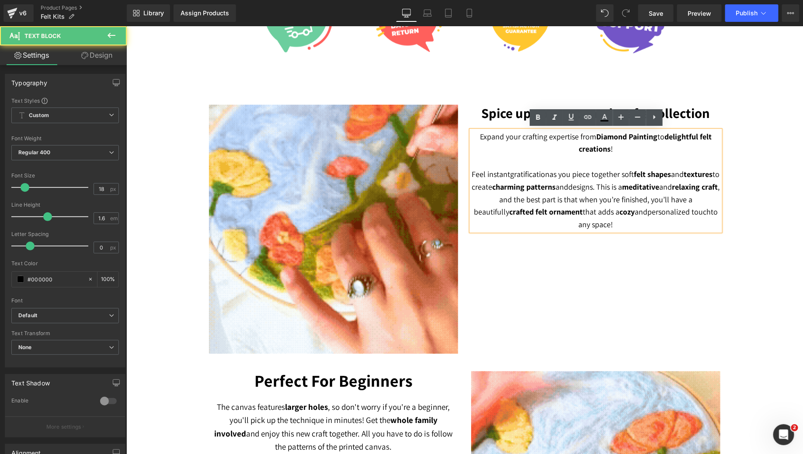
click at [613, 199] on p "Feel instant gratification as you piece together soft felt shapes and textures …" at bounding box center [595, 199] width 249 height 63
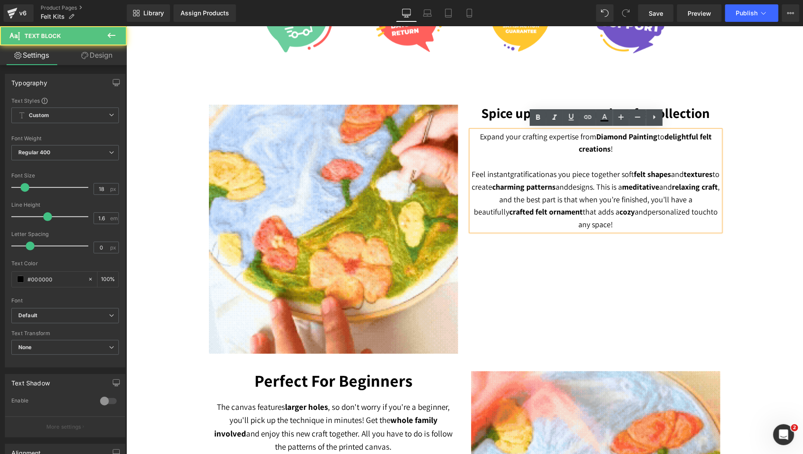
click at [613, 222] on p "Feel instant gratification as you piece together soft felt shapes and textures …" at bounding box center [595, 199] width 249 height 63
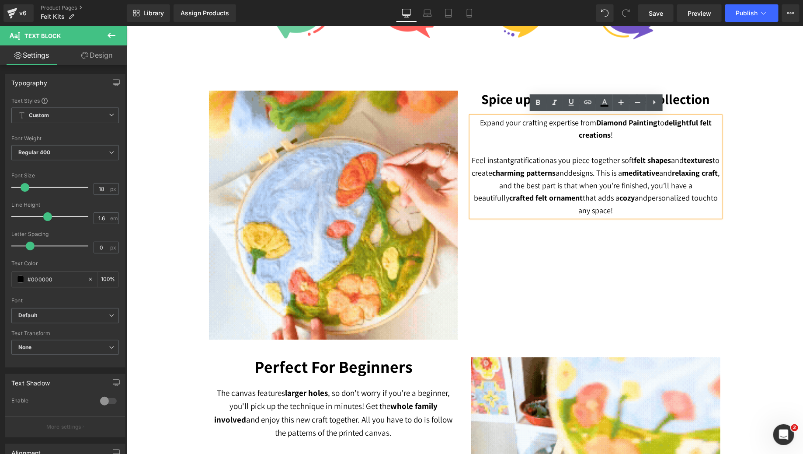
scroll to position [559, 0]
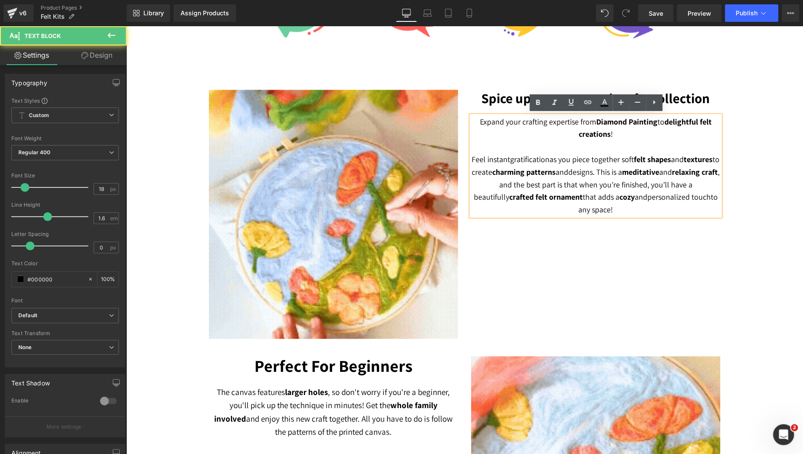
drag, startPoint x: 622, startPoint y: 160, endPoint x: 674, endPoint y: 160, distance: 52.0
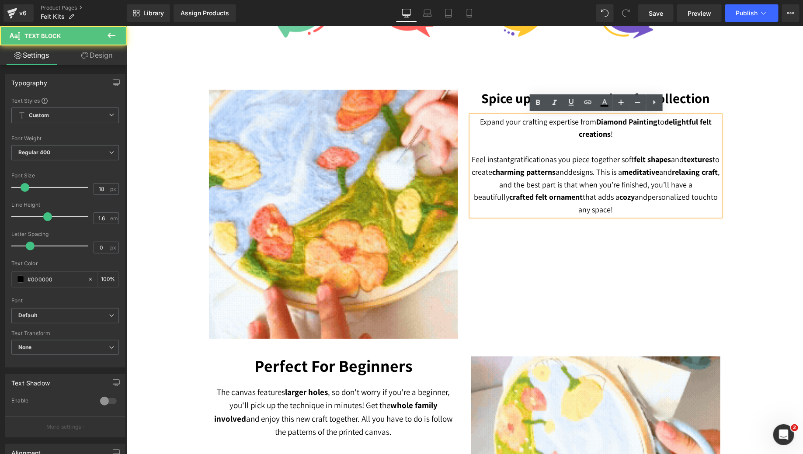
click at [674, 160] on p "Feel instant gratification as you piece together soft felt shapes and textures …" at bounding box center [595, 184] width 249 height 63
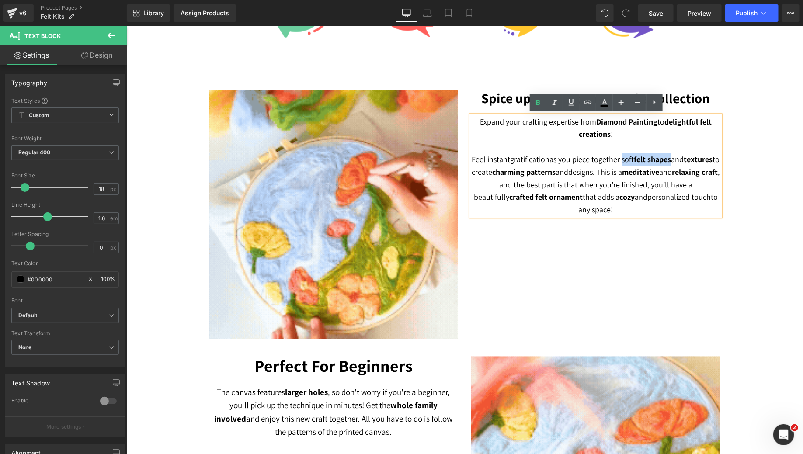
drag, startPoint x: 674, startPoint y: 160, endPoint x: 622, endPoint y: 163, distance: 52.1
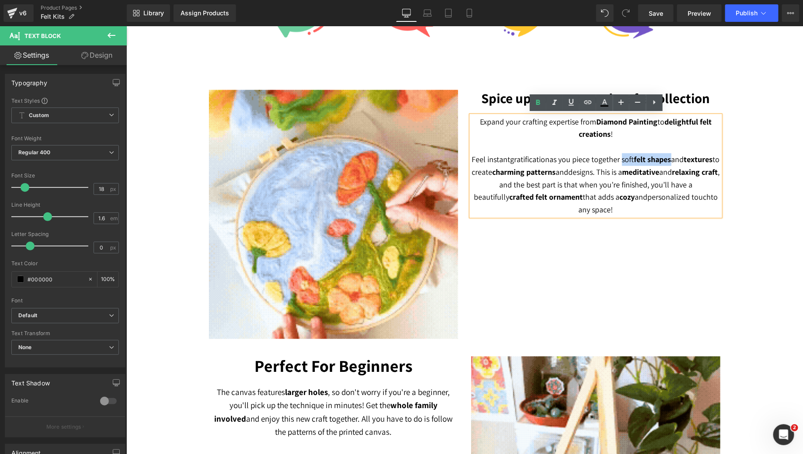
click at [622, 163] on p "Feel instant gratification as you piece together soft felt shapes and textures …" at bounding box center [595, 184] width 249 height 63
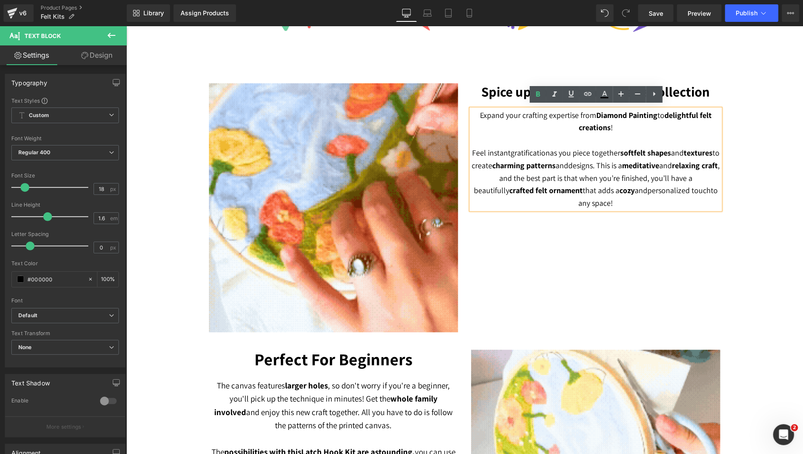
scroll to position [571, 0]
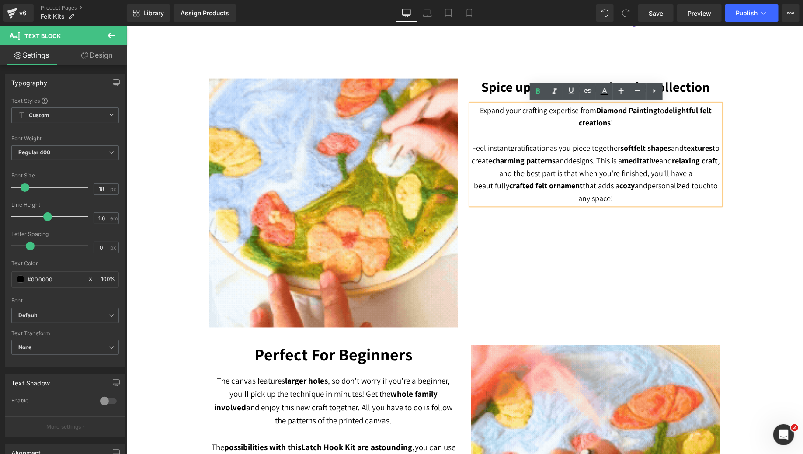
click at [646, 153] on p "Feel instant gratification as you piece together soft felt shapes and textures …" at bounding box center [595, 173] width 249 height 63
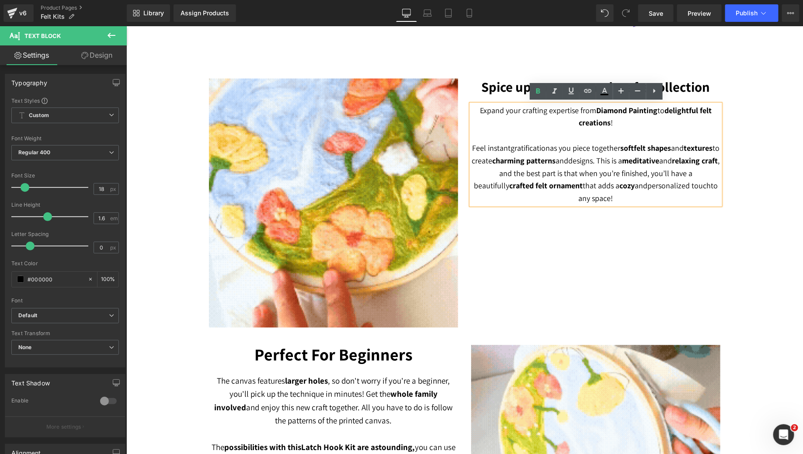
click at [510, 223] on div "Image Spice up your arts and crafts collection Heading Expand your crafting exp…" at bounding box center [464, 198] width 524 height 267
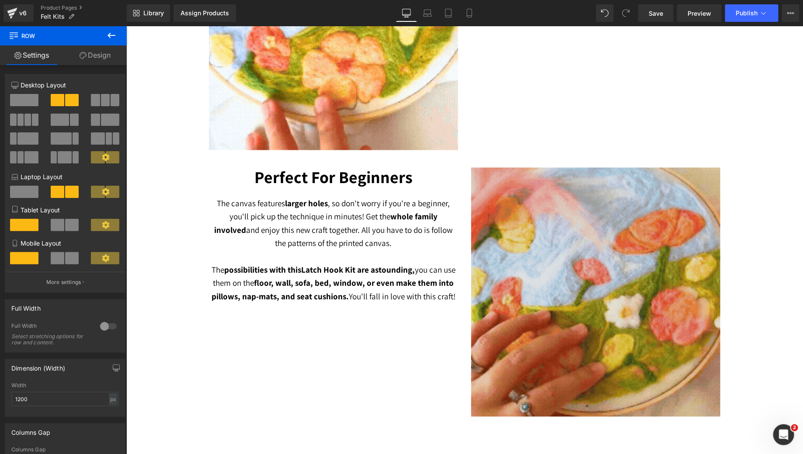
scroll to position [749, 0]
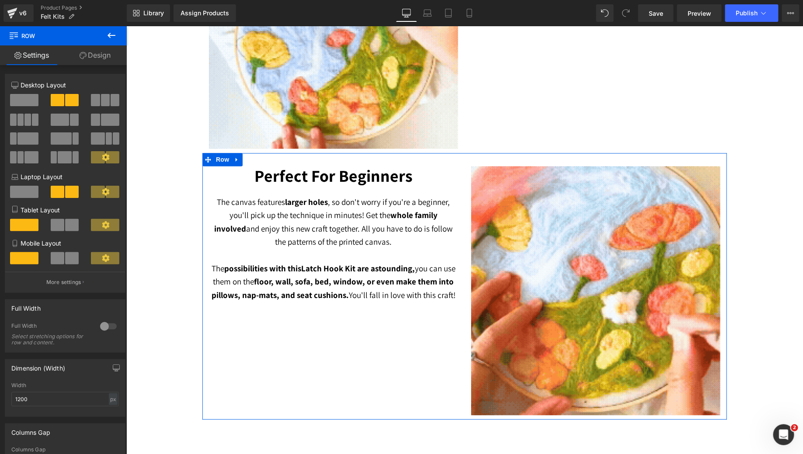
click at [396, 225] on p "The canvas features larger holes , so don't worry if you're a beginner, you'll …" at bounding box center [332, 221] width 249 height 53
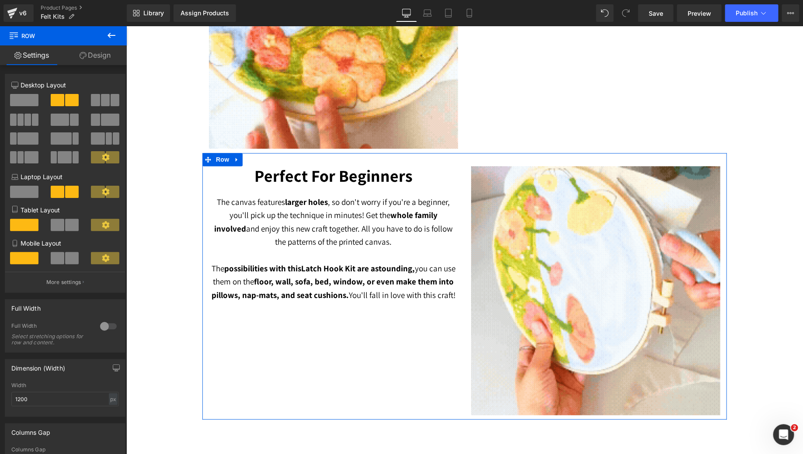
click at [396, 225] on p "The canvas features larger holes , so don't worry if you're a beginner, you'll …" at bounding box center [332, 221] width 249 height 53
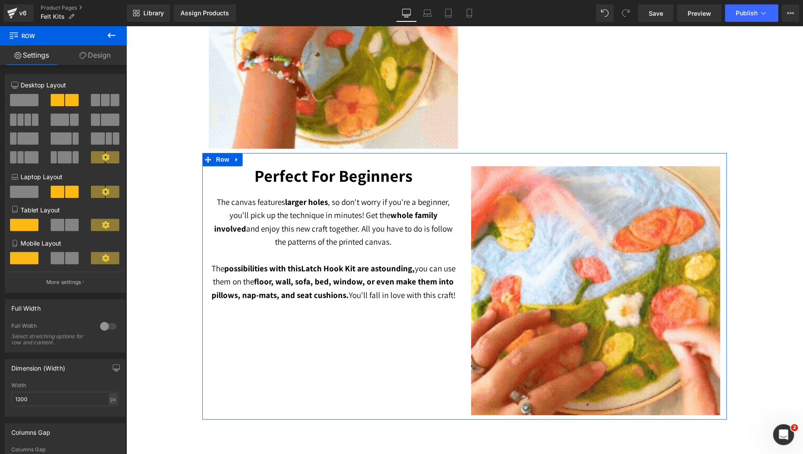
click at [396, 225] on p "The canvas features larger holes , so don't worry if you're a beginner, you'll …" at bounding box center [332, 221] width 249 height 53
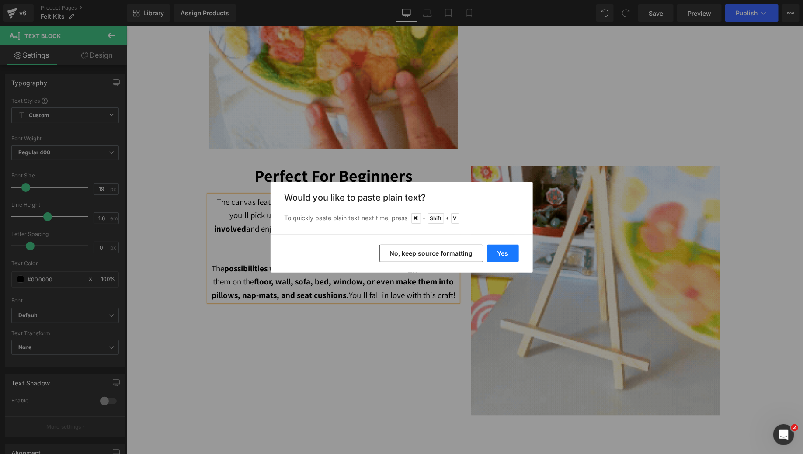
click at [504, 253] on button "Yes" at bounding box center [503, 253] width 32 height 17
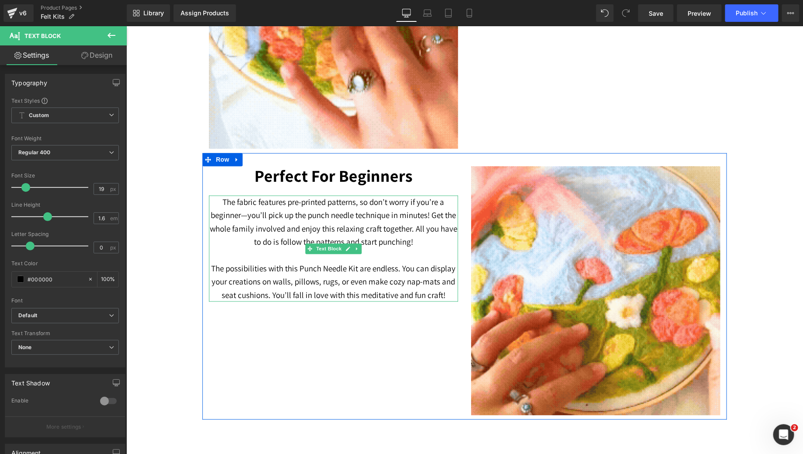
click at [396, 256] on p at bounding box center [332, 255] width 249 height 13
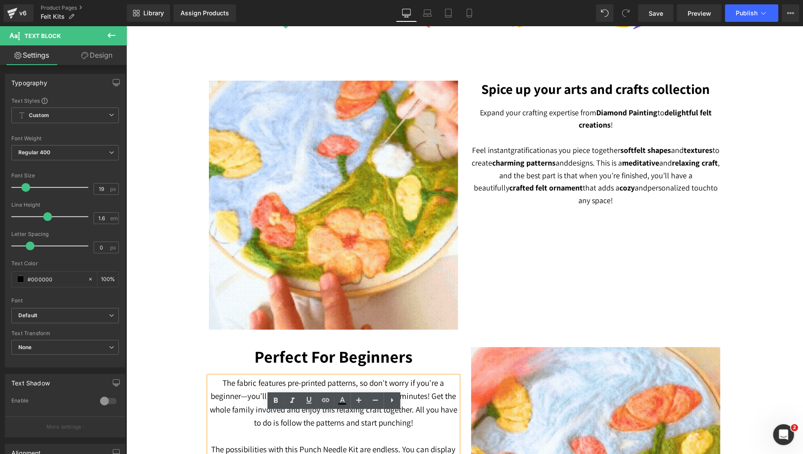
scroll to position [788, 0]
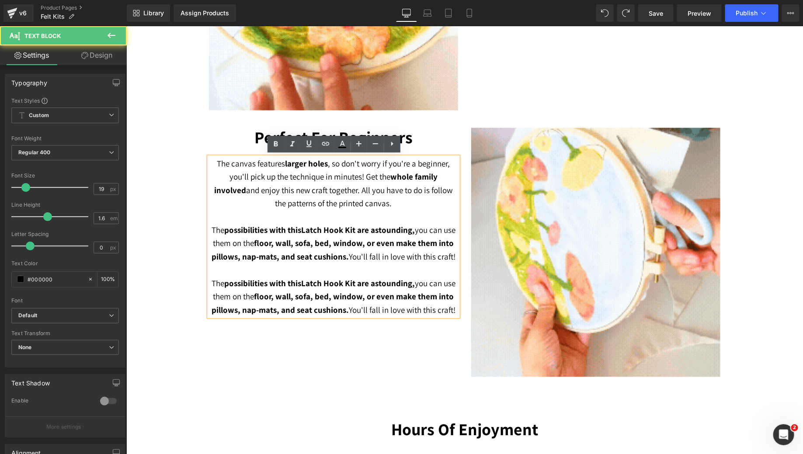
click at [396, 256] on p "The possibilities with this Latch Hook Kit are astounding, you can use them on …" at bounding box center [332, 243] width 249 height 40
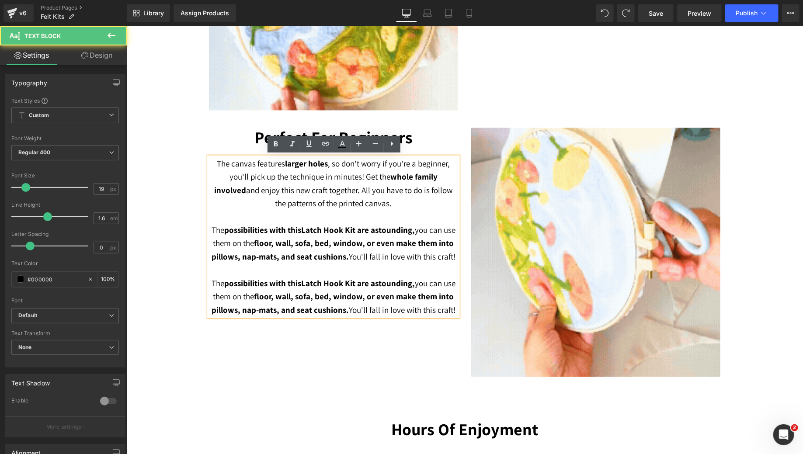
click at [298, 194] on p "The canvas features larger holes , so don't worry if you're a beginner, you'll …" at bounding box center [332, 183] width 249 height 53
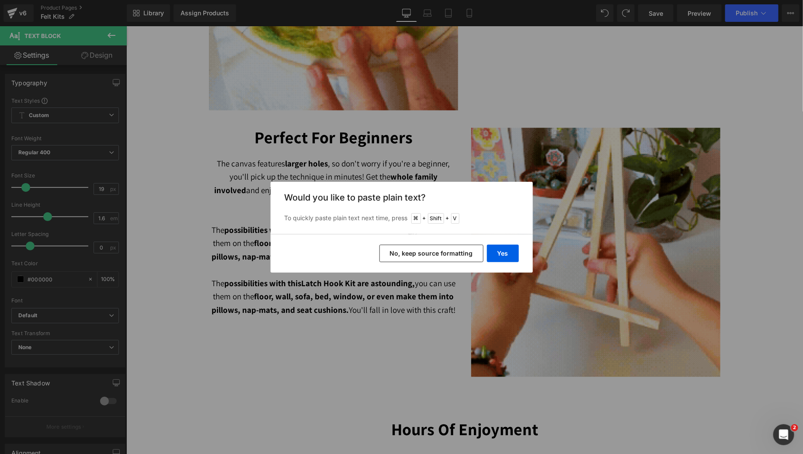
click at [421, 254] on button "No, keep source formatting" at bounding box center [431, 253] width 104 height 17
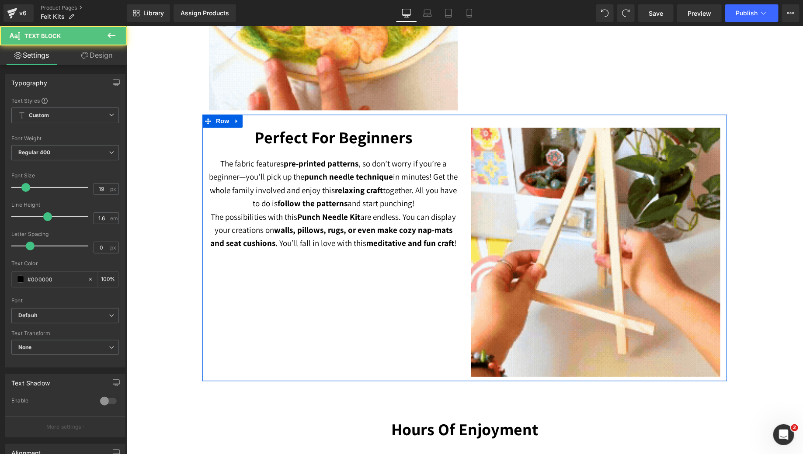
click at [429, 202] on p "The fabric features pre-printed patterns , so don’t worry if you’re a beginner—…" at bounding box center [332, 183] width 249 height 53
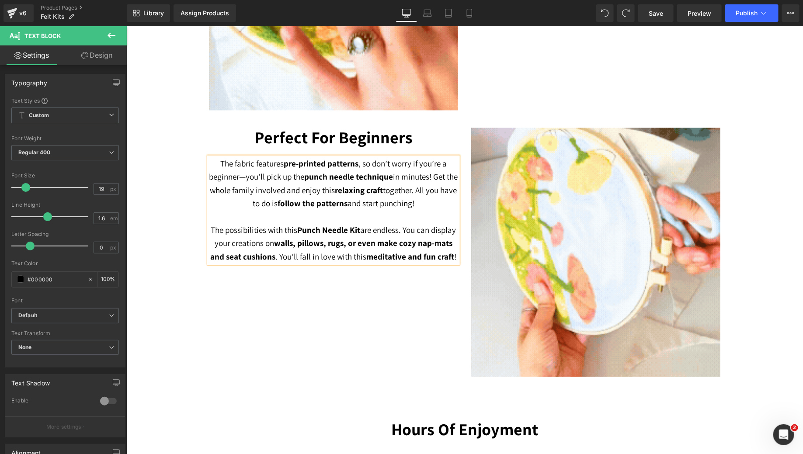
click at [445, 315] on div "Perfect For Beginners Heading The fabric features pre-printed patterns , so don…" at bounding box center [464, 247] width 524 height 267
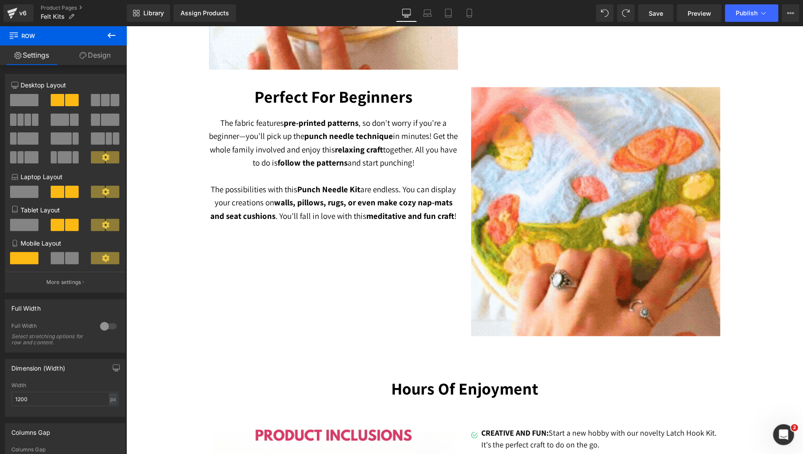
scroll to position [827, 0]
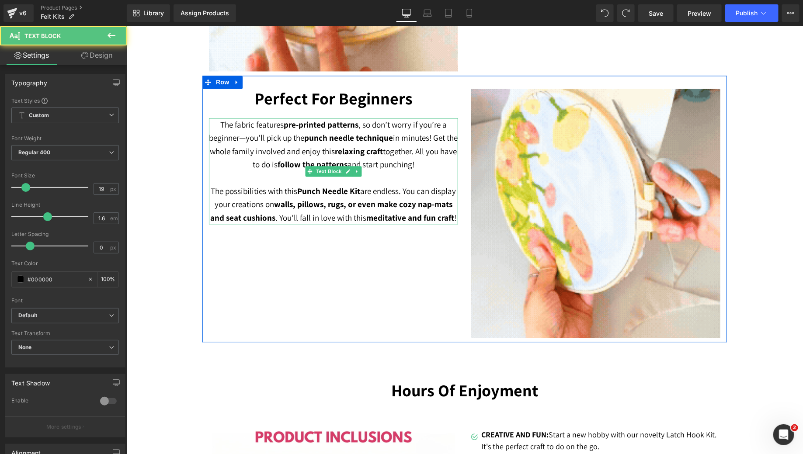
drag, startPoint x: 310, startPoint y: 135, endPoint x: 399, endPoint y: 139, distance: 89.2
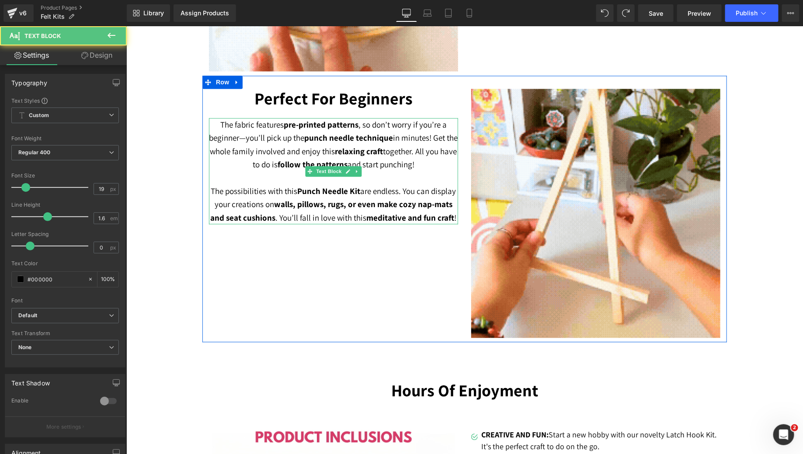
click at [399, 139] on p "The fabric features pre-printed patterns , so don’t worry if you’re a beginner—…" at bounding box center [332, 144] width 249 height 53
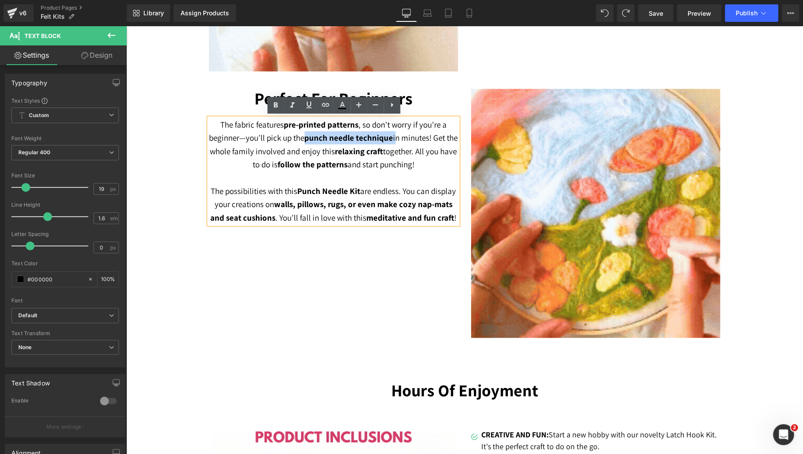
drag, startPoint x: 399, startPoint y: 139, endPoint x: 312, endPoint y: 138, distance: 87.0
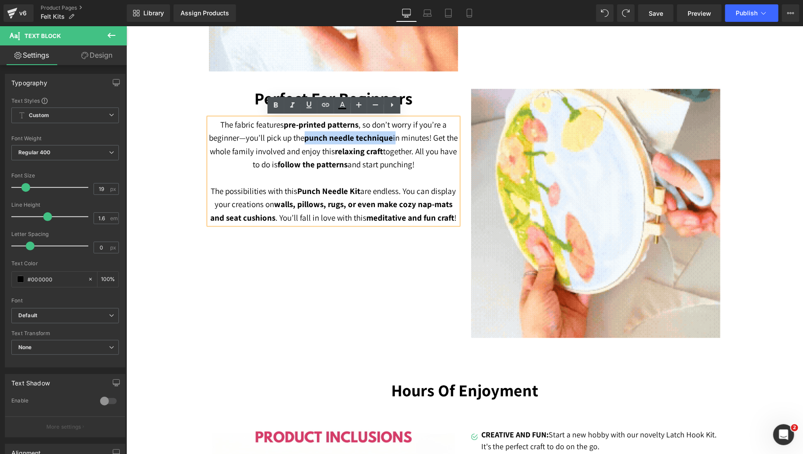
click at [312, 138] on p "The fabric features pre-printed patterns , so don’t worry if you’re a beginner—…" at bounding box center [332, 144] width 249 height 53
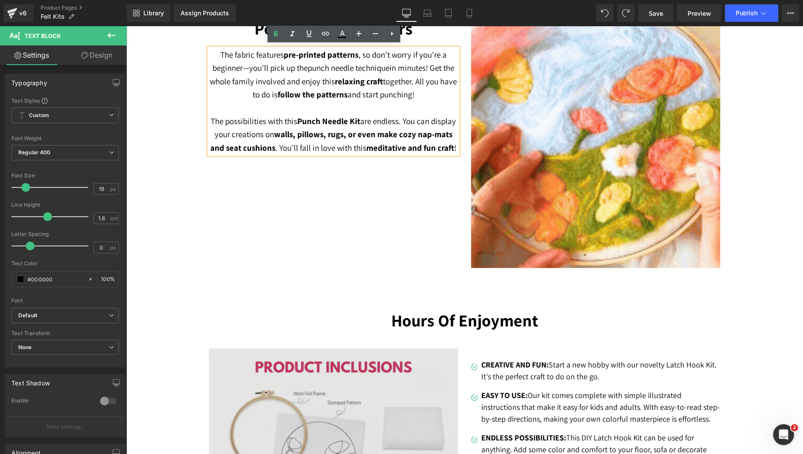
scroll to position [898, 0]
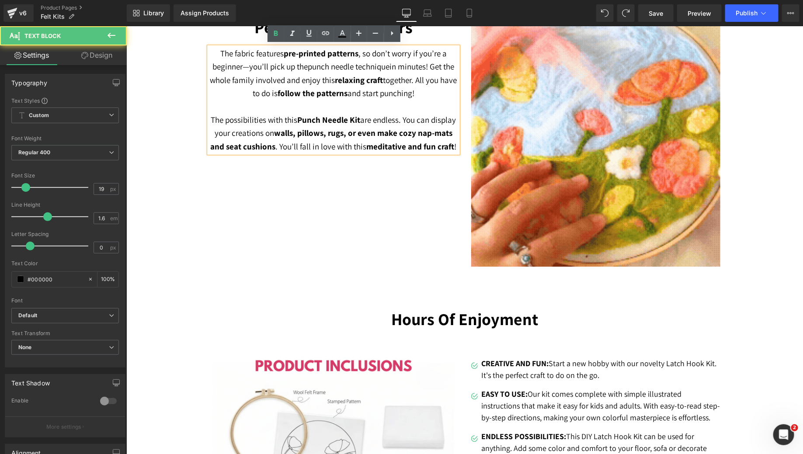
click at [308, 133] on strong "walls, pillows, rugs, or even make cozy nap-mats and seat cushions" at bounding box center [331, 139] width 242 height 24
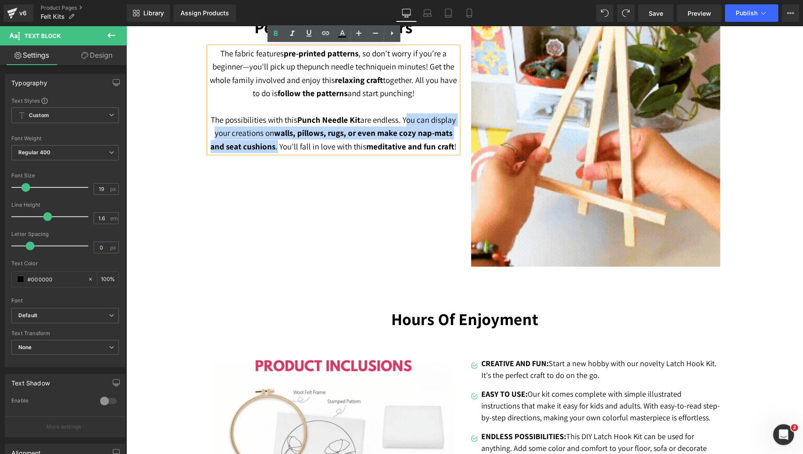
drag, startPoint x: 404, startPoint y: 119, endPoint x: 277, endPoint y: 149, distance: 130.9
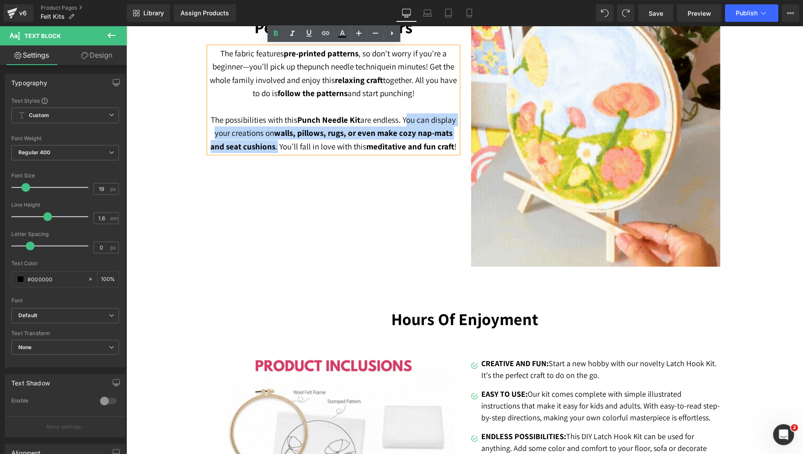
click at [276, 149] on p "The possibilities with this Punch Needle Kit are endless. You can display your …" at bounding box center [332, 133] width 249 height 40
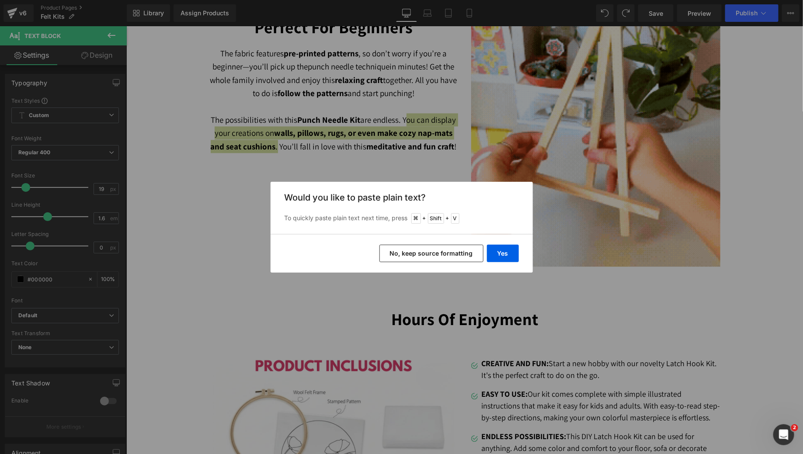
click at [453, 254] on button "No, keep source formatting" at bounding box center [431, 253] width 104 height 17
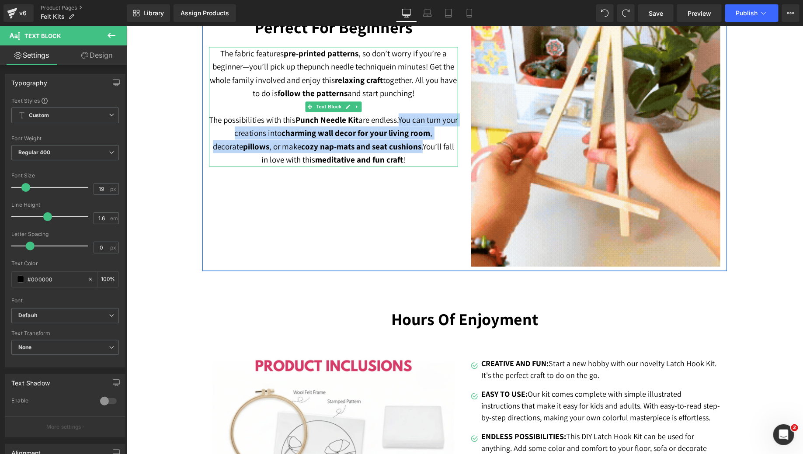
drag, startPoint x: 409, startPoint y: 118, endPoint x: 395, endPoint y: 146, distance: 31.5
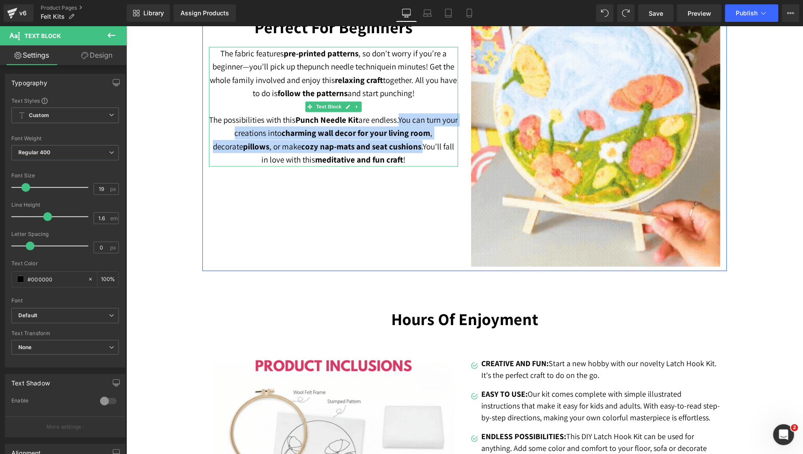
click at [395, 146] on p "The possibilities with this Punch Needle Kit are endless. You can turn your cre…" at bounding box center [332, 139] width 249 height 53
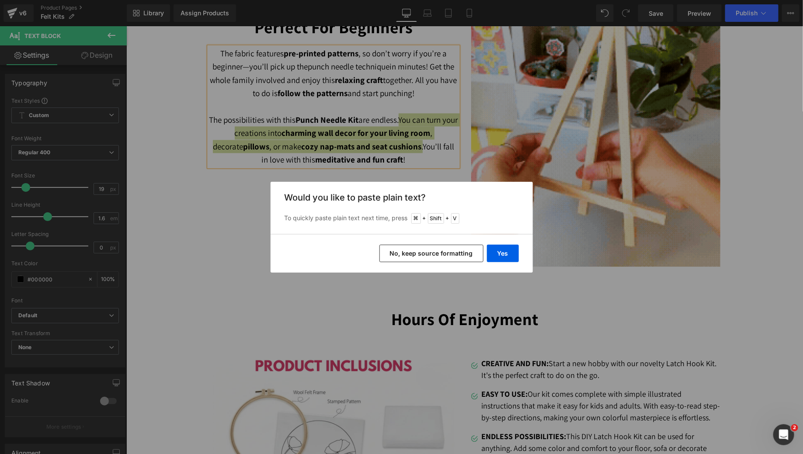
click at [454, 255] on button "No, keep source formatting" at bounding box center [431, 253] width 104 height 17
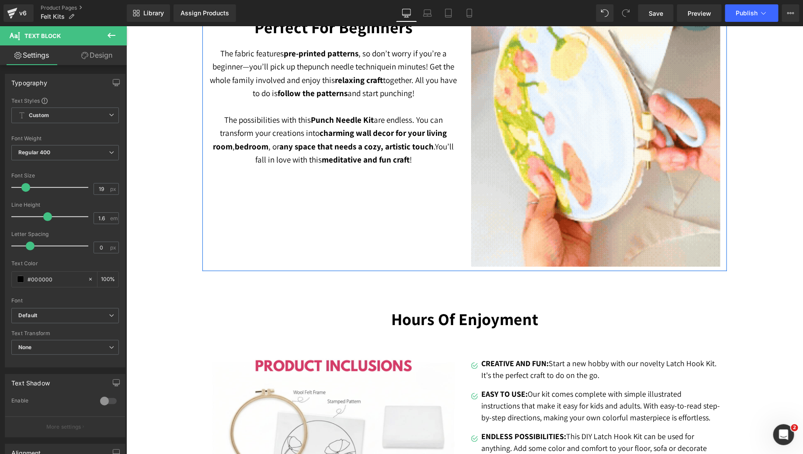
click at [408, 180] on div "Perfect For Beginners Heading The fabric features pre-printed patterns , so don…" at bounding box center [464, 137] width 524 height 267
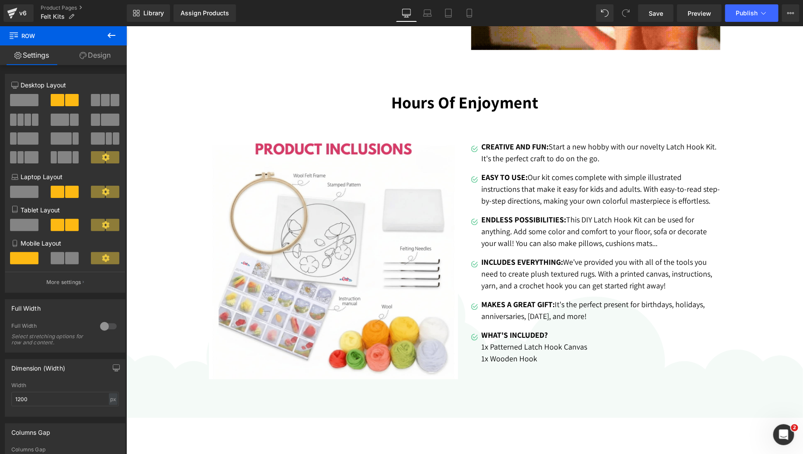
scroll to position [1121, 0]
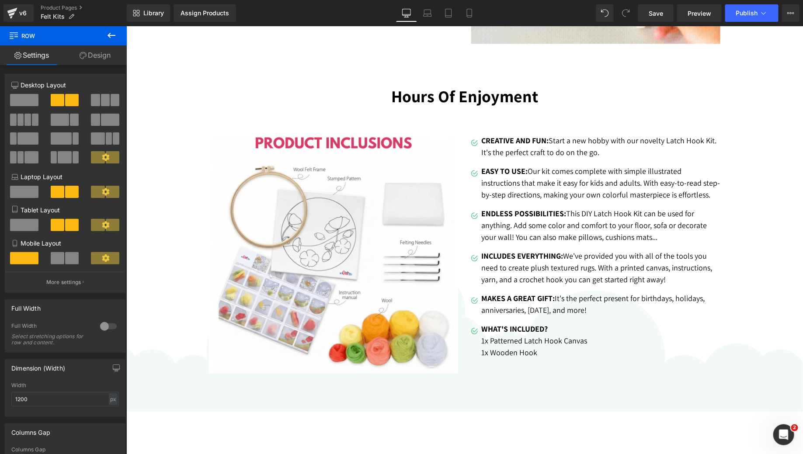
click at [528, 232] on p "ENDLESS POSSIBILITIES: This DIY Latch Hook Kit can be used for anything. Add so…" at bounding box center [600, 224] width 239 height 35
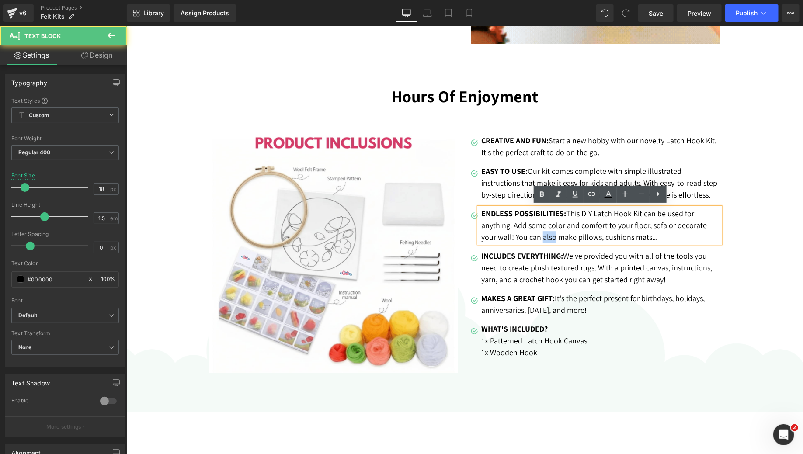
click at [528, 232] on p "ENDLESS POSSIBILITIES: This DIY Latch Hook Kit can be used for anything. Add so…" at bounding box center [600, 224] width 239 height 35
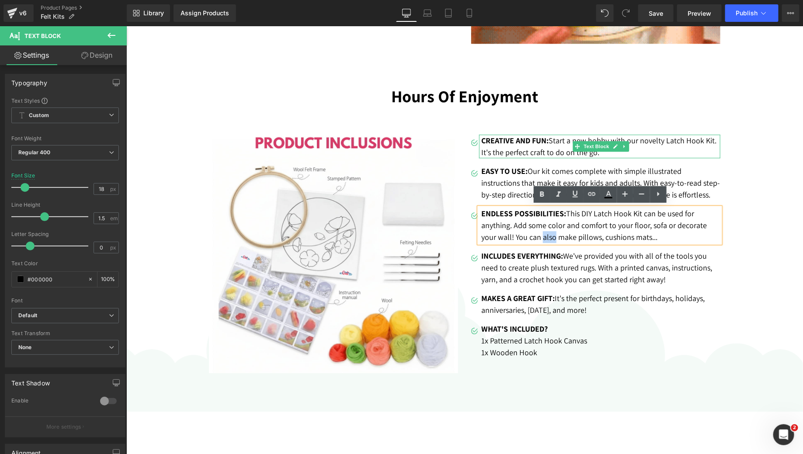
click at [658, 138] on p "CREATIVE AND FUN: Start a new hobby with our novelty Latch Hook Kit. It's the p…" at bounding box center [600, 146] width 239 height 24
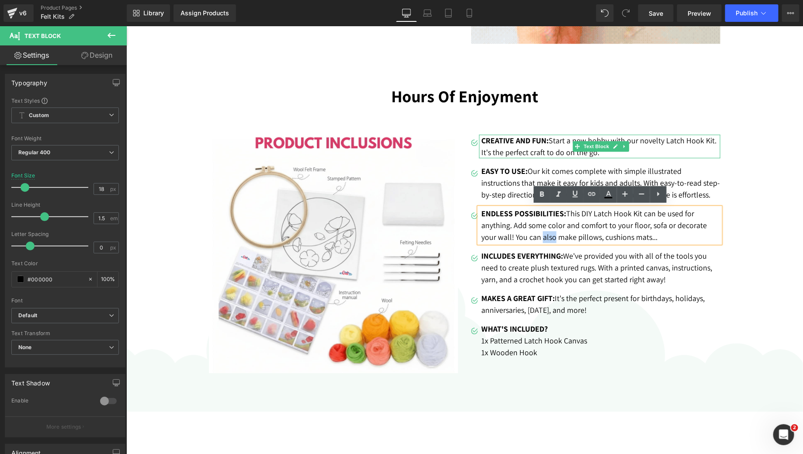
click at [658, 138] on p "CREATIVE AND FUN: Start a new hobby with our novelty Latch Hook Kit. It's the p…" at bounding box center [600, 146] width 239 height 24
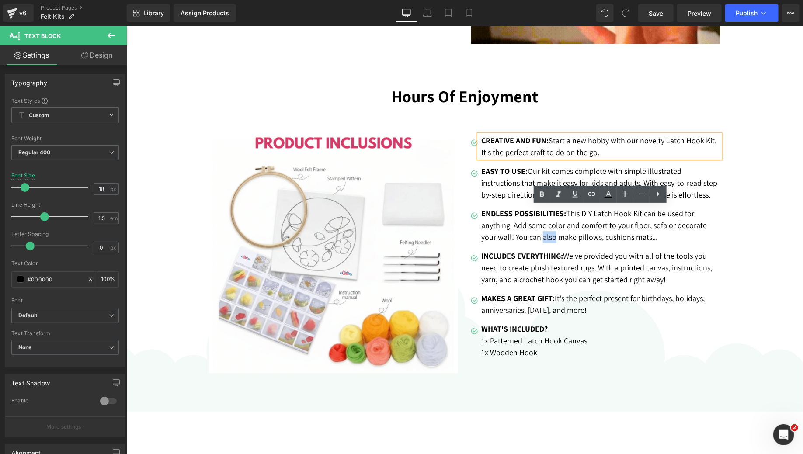
copy p "also"
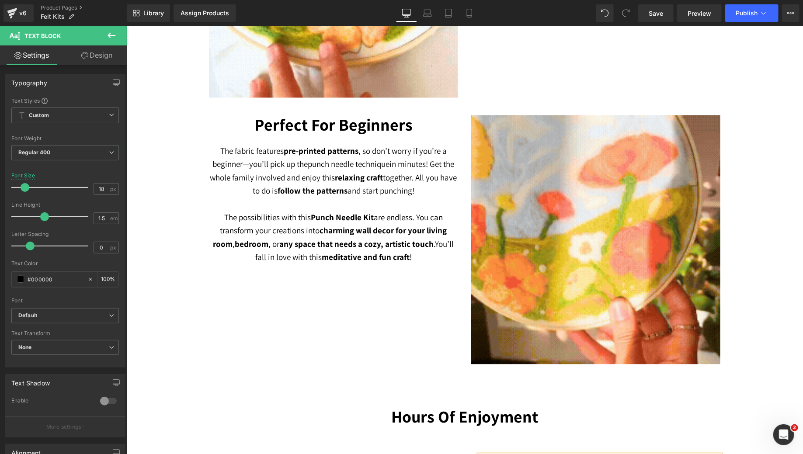
scroll to position [802, 0]
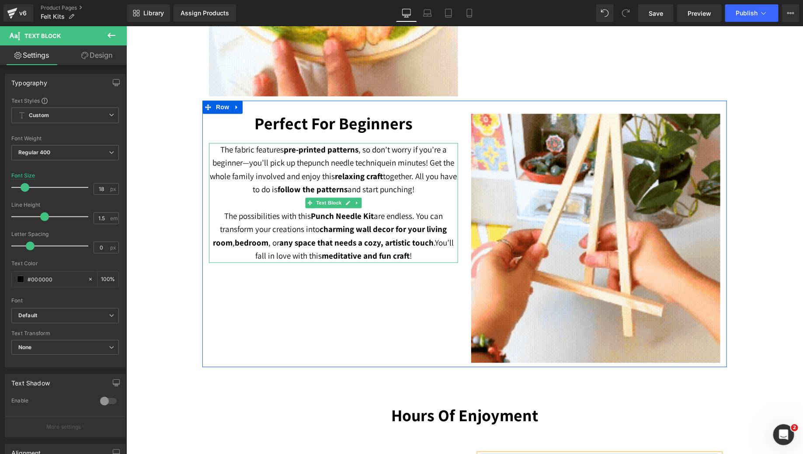
click at [269, 183] on p "The fabric features pre-printed patterns , so don’t worry if you’re a beginner—…" at bounding box center [332, 169] width 249 height 53
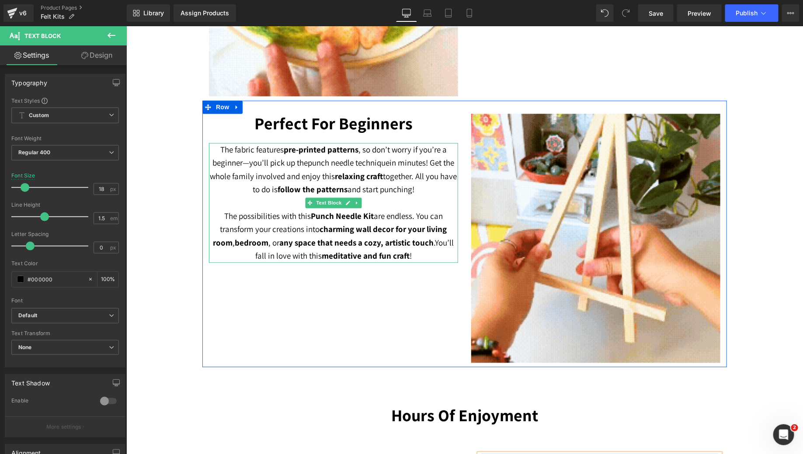
click at [269, 183] on p "The fabric features pre-printed patterns , so don’t worry if you’re a beginner—…" at bounding box center [332, 169] width 249 height 53
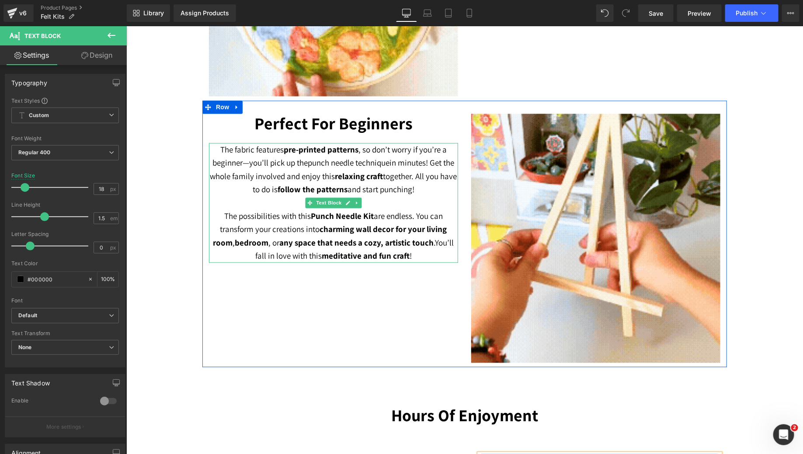
click at [269, 183] on p "The fabric features pre-printed patterns , so don’t worry if you’re a beginner—…" at bounding box center [332, 169] width 249 height 53
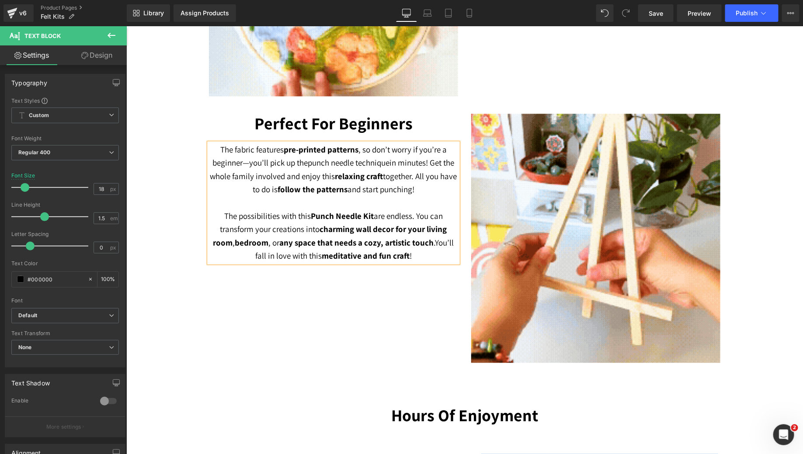
click at [350, 224] on strong "charming wall decor for your living room" at bounding box center [330, 236] width 234 height 24
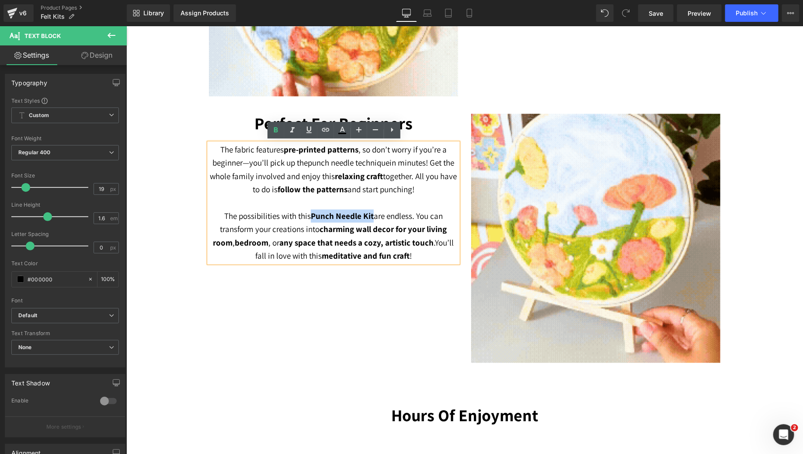
drag, startPoint x: 373, startPoint y: 218, endPoint x: 313, endPoint y: 216, distance: 60.3
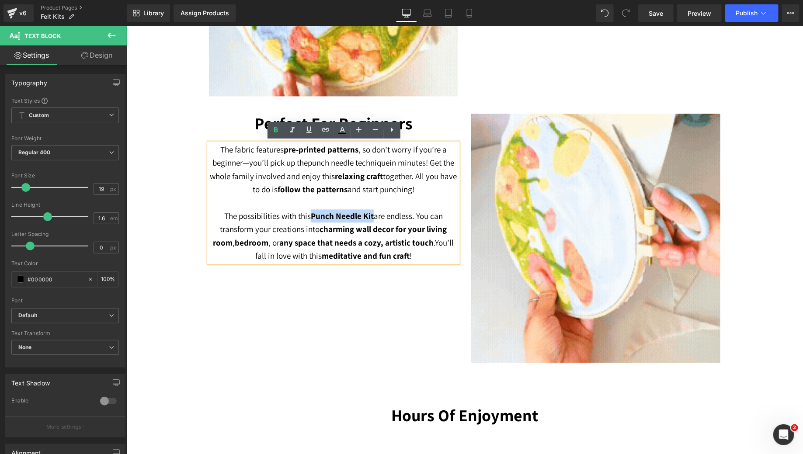
click at [313, 216] on p "The possibilities with this Punch Needle Kit are endless. You can transform you…" at bounding box center [332, 235] width 249 height 53
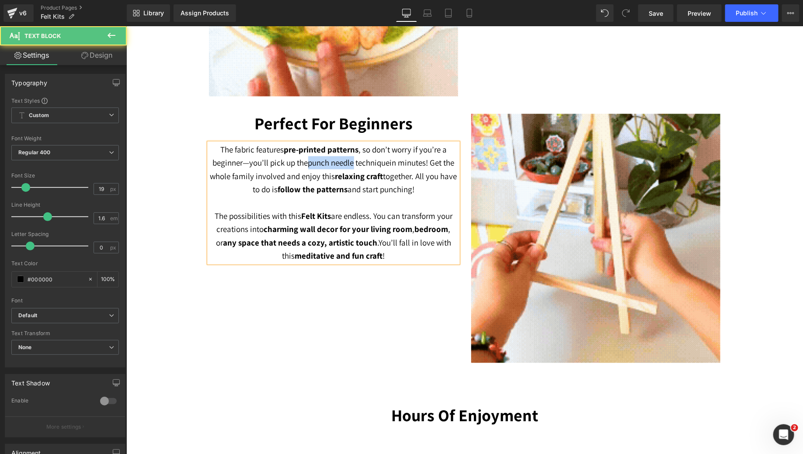
drag, startPoint x: 353, startPoint y: 162, endPoint x: 308, endPoint y: 163, distance: 45.0
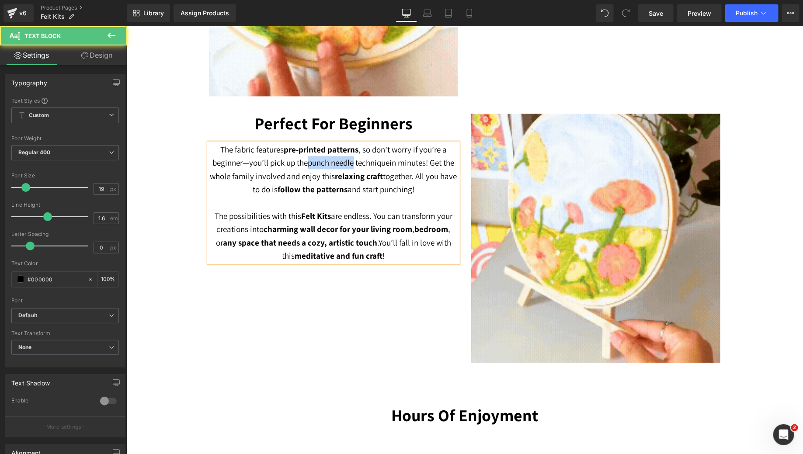
click at [308, 163] on span "punch needle technique" at bounding box center [349, 162] width 82 height 10
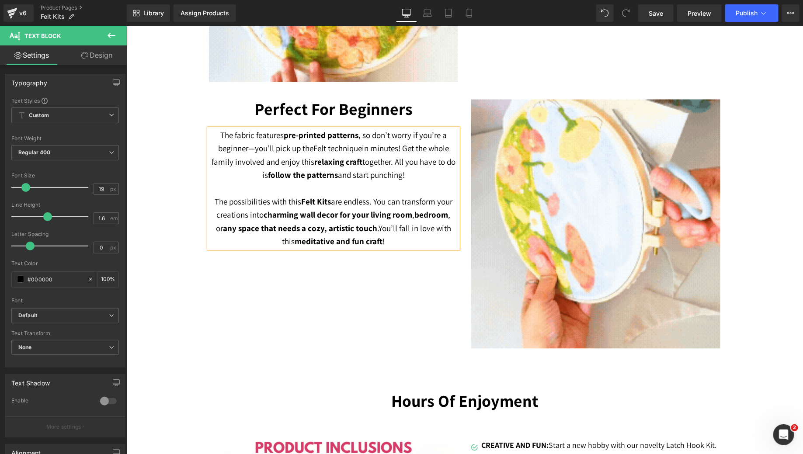
scroll to position [820, 0]
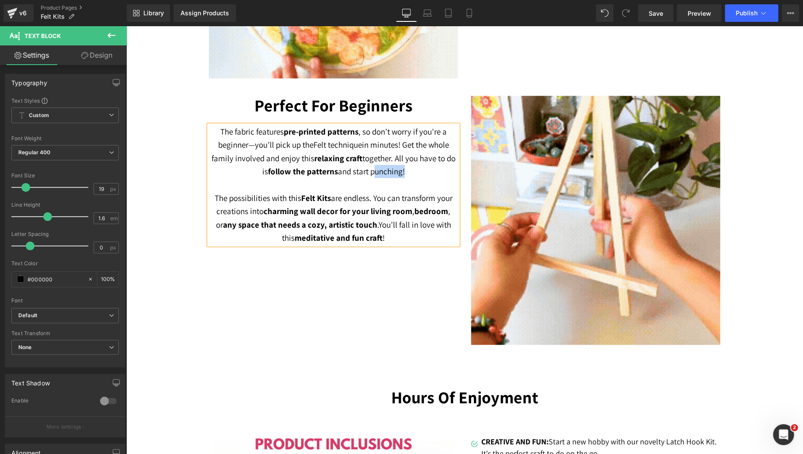
drag, startPoint x: 402, startPoint y: 171, endPoint x: 372, endPoint y: 176, distance: 29.7
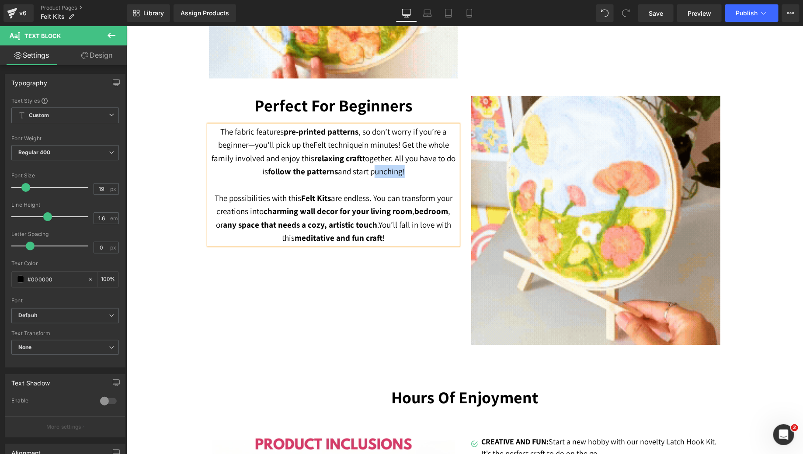
click at [372, 176] on p "The fabric features pre-printed patterns , so don’t worry if you’re a beginner—…" at bounding box center [332, 151] width 249 height 53
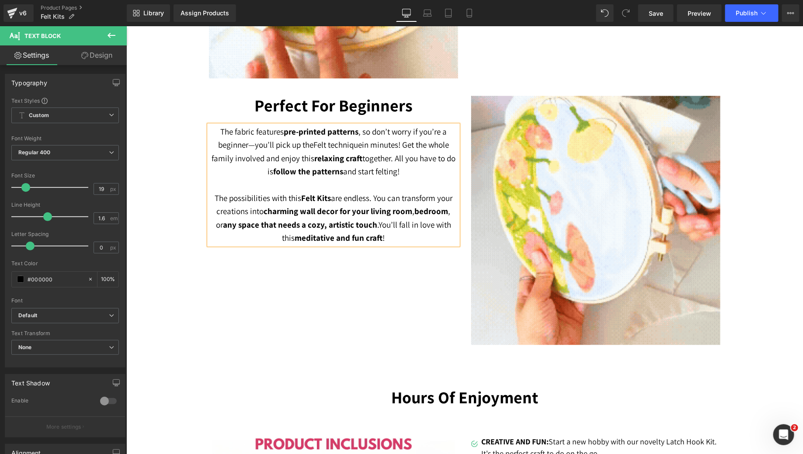
click at [377, 299] on div "Perfect For Beginners Heading The fabric features pre-printed patterns , so don…" at bounding box center [464, 216] width 524 height 267
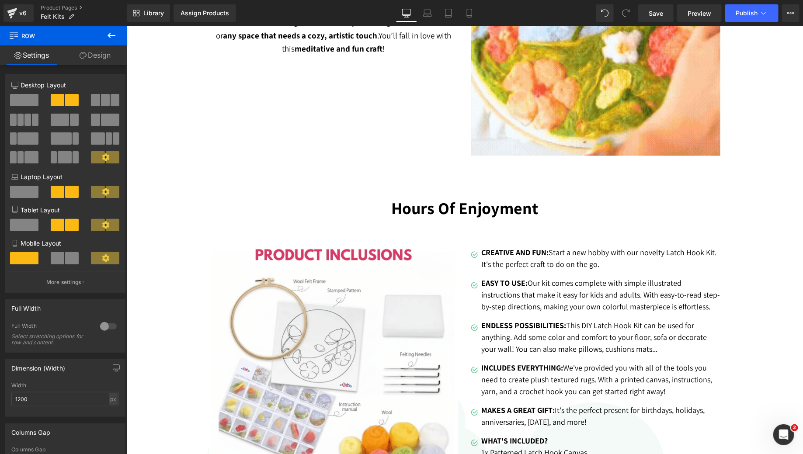
scroll to position [1032, 0]
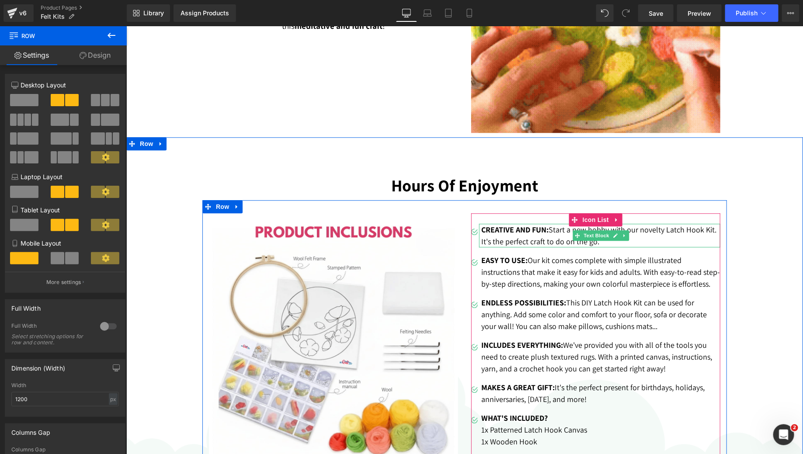
click at [648, 235] on p "CREATIVE AND FUN: Start a new hobby with our novelty Latch Hook Kit. It's the p…" at bounding box center [600, 235] width 239 height 24
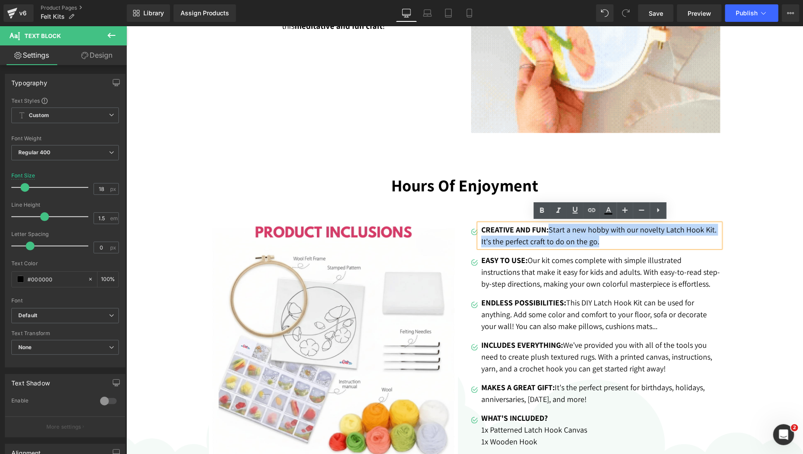
drag, startPoint x: 645, startPoint y: 241, endPoint x: 551, endPoint y: 228, distance: 94.9
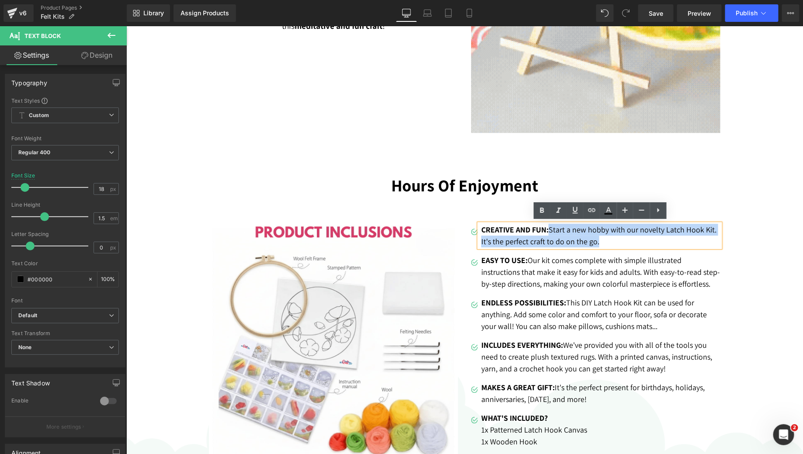
click at [551, 228] on p "CREATIVE AND FUN: Start a new hobby with our novelty Latch Hook Kit. It's the p…" at bounding box center [600, 235] width 239 height 24
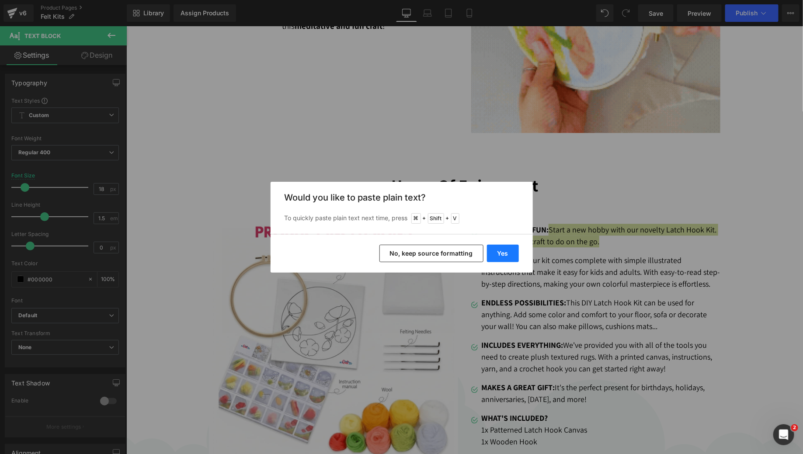
click at [501, 260] on button "Yes" at bounding box center [503, 253] width 32 height 17
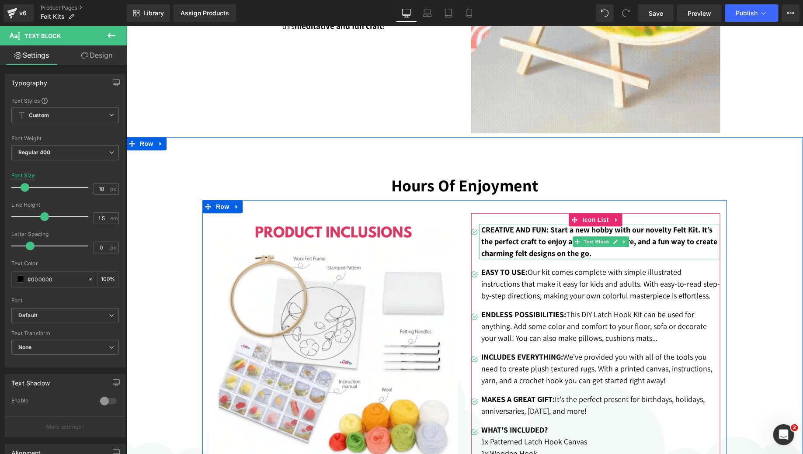
click at [606, 250] on p "CREATIVE AND FUN: Start a new hobby with our novelty Felt Kit. It’s the perfect…" at bounding box center [600, 240] width 239 height 35
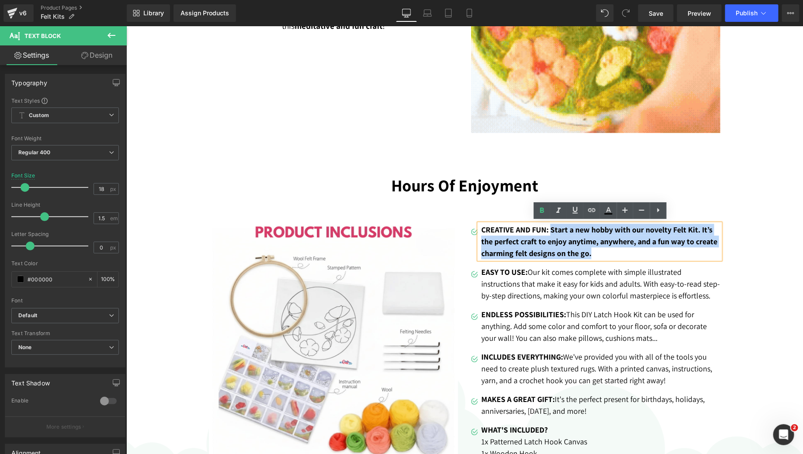
drag, startPoint x: 602, startPoint y: 251, endPoint x: 551, endPoint y: 225, distance: 57.5
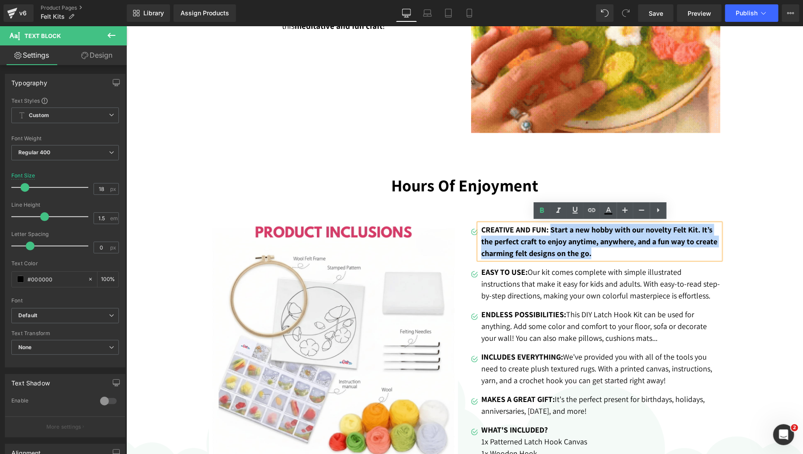
click at [551, 225] on p "CREATIVE AND FUN: Start a new hobby with our novelty Felt Kit. It’s the perfect…" at bounding box center [600, 240] width 239 height 35
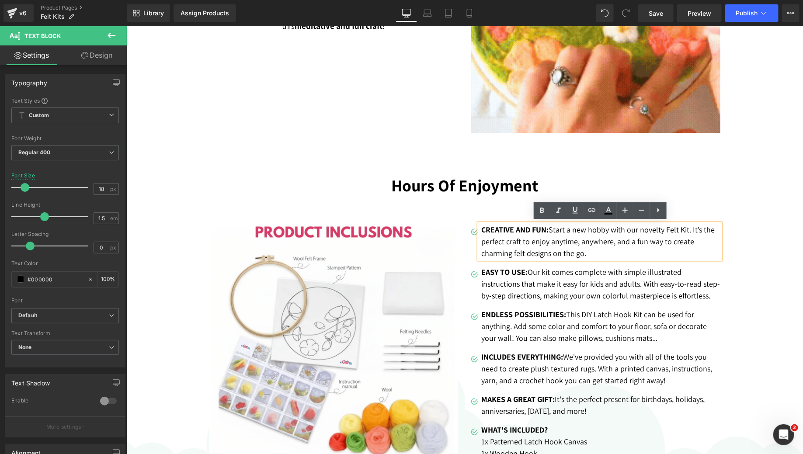
click at [616, 254] on p "CREATIVE AND FUN: Start a new hobby with our novelty Felt Kit. It’s the perfect…" at bounding box center [600, 240] width 239 height 35
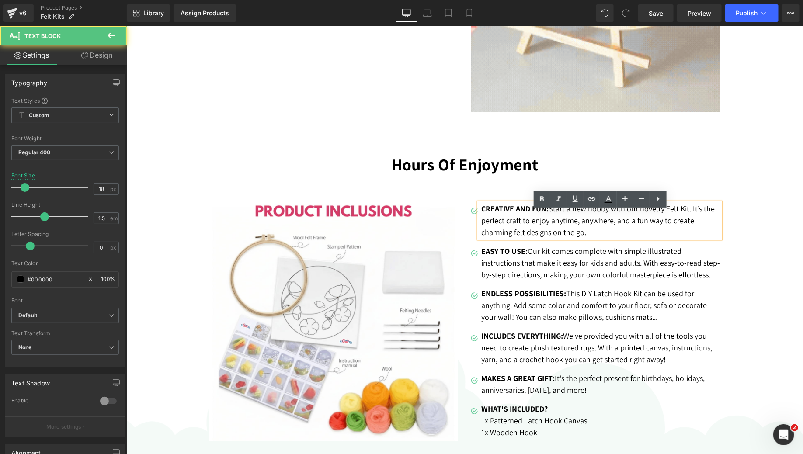
scroll to position [1054, 0]
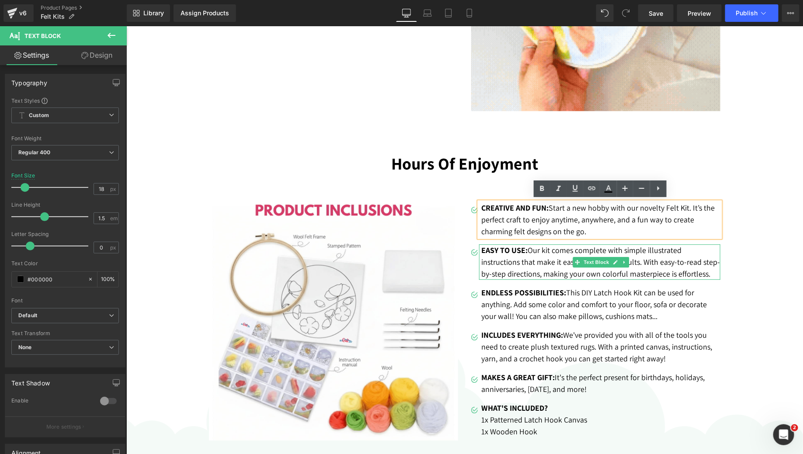
click at [518, 261] on p "EASY TO USE: Our kit comes complete with simple illustrated instructions that m…" at bounding box center [600, 261] width 239 height 35
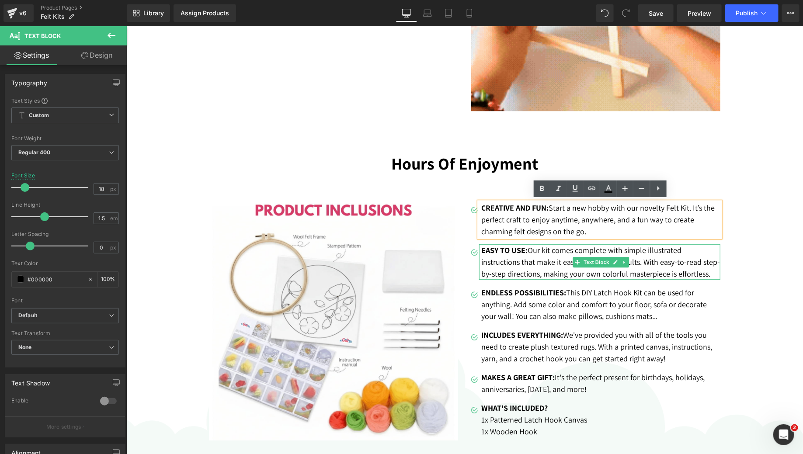
click at [518, 261] on p "EASY TO USE: Our kit comes complete with simple illustrated instructions that m…" at bounding box center [600, 261] width 239 height 35
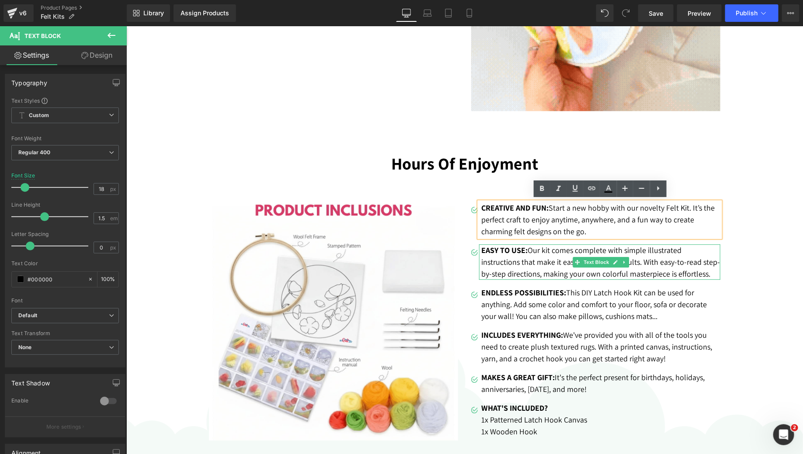
click at [518, 261] on p "EASY TO USE: Our kit comes complete with simple illustrated instructions that m…" at bounding box center [600, 261] width 239 height 35
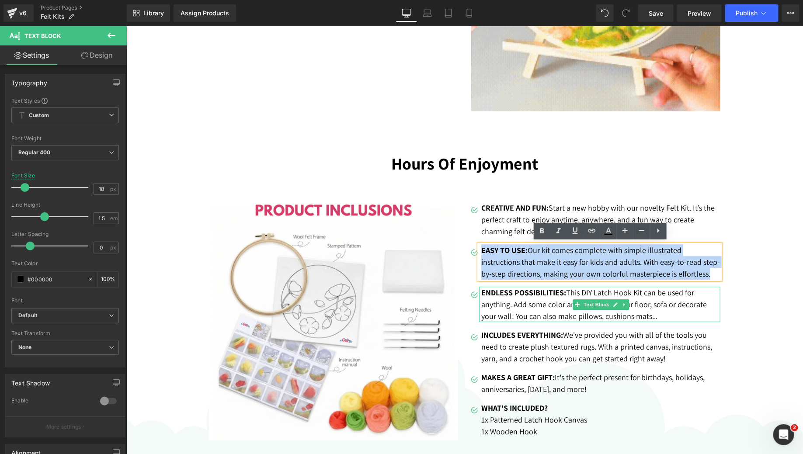
click at [504, 295] on strong "ENDLESS POSSIBILITIES:" at bounding box center [523, 292] width 85 height 10
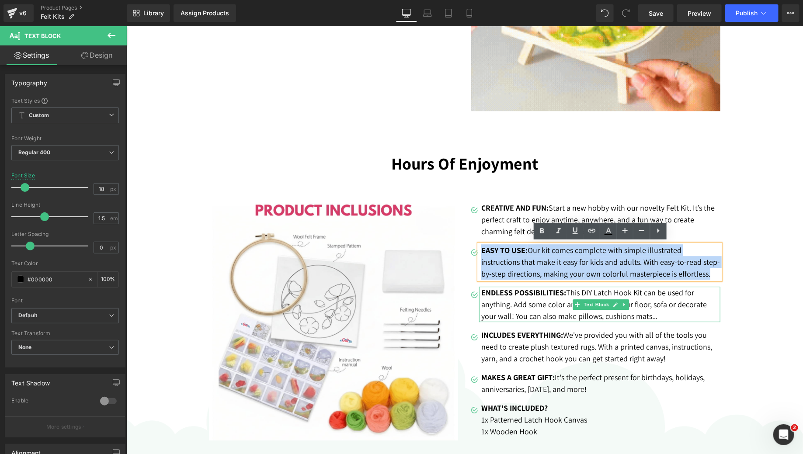
click at [504, 295] on strong "ENDLESS POSSIBILITIES:" at bounding box center [523, 292] width 85 height 10
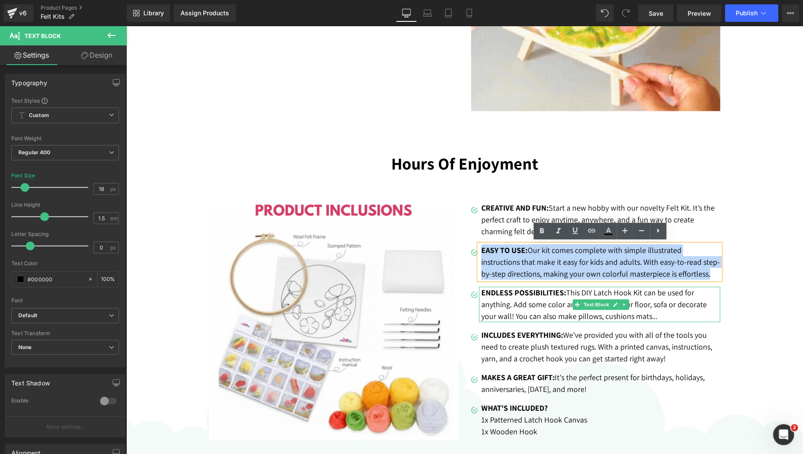
click at [504, 295] on strong "ENDLESS POSSIBILITIES:" at bounding box center [523, 292] width 85 height 10
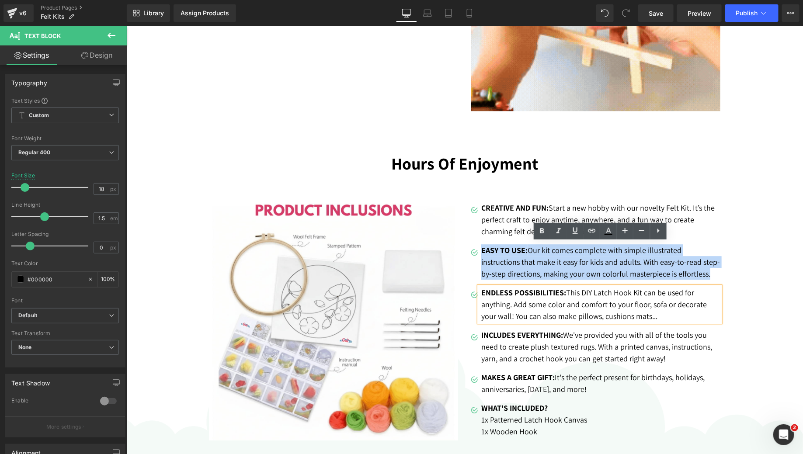
click at [504, 295] on strong "ENDLESS POSSIBILITIES:" at bounding box center [523, 292] width 85 height 10
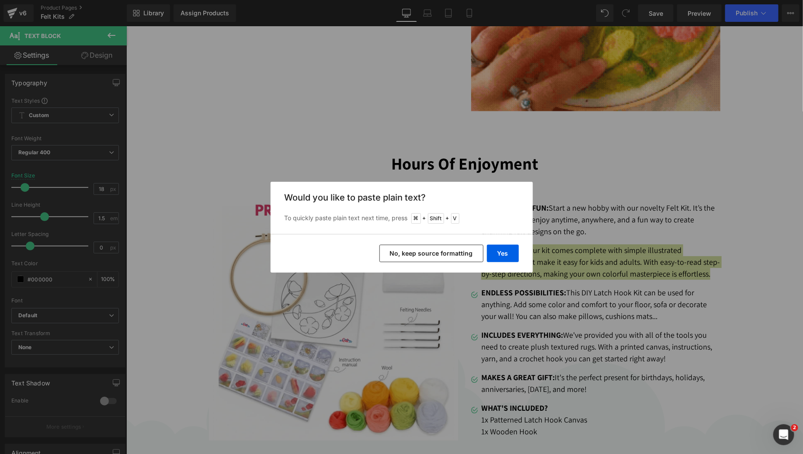
click at [515, 315] on div "Back to Library Insert Would you like to paste plain text? To quickly paste pla…" at bounding box center [401, 227] width 803 height 454
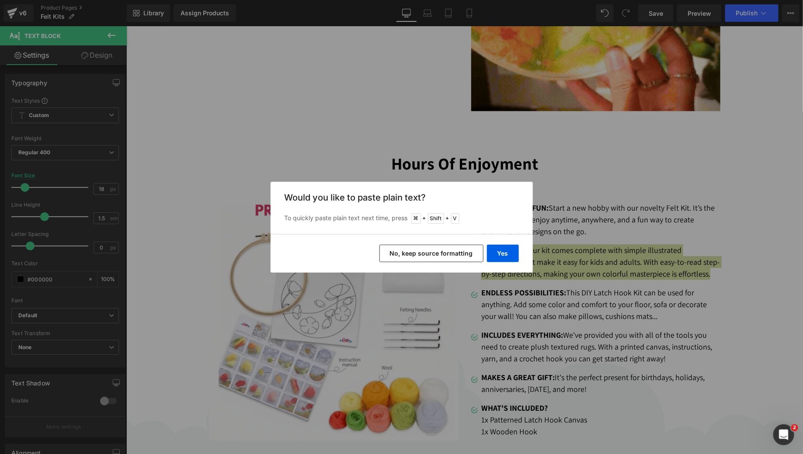
click at [709, 328] on div "Back to Library Insert Would you like to paste plain text? To quickly paste pla…" at bounding box center [401, 227] width 803 height 454
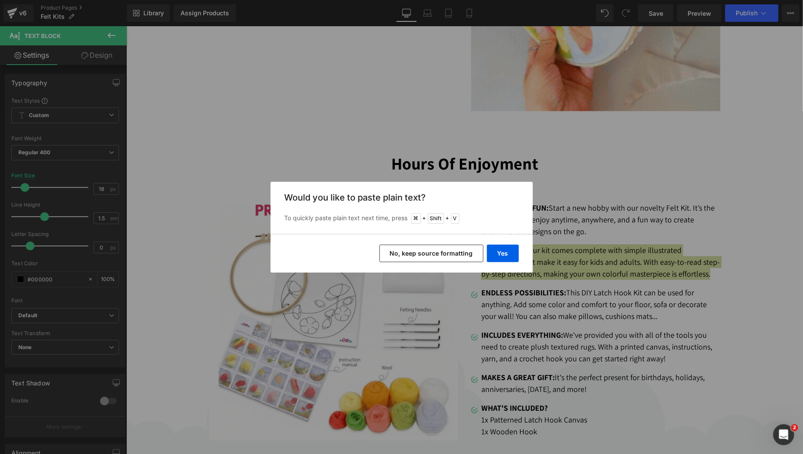
click at [460, 258] on button "No, keep source formatting" at bounding box center [431, 253] width 104 height 17
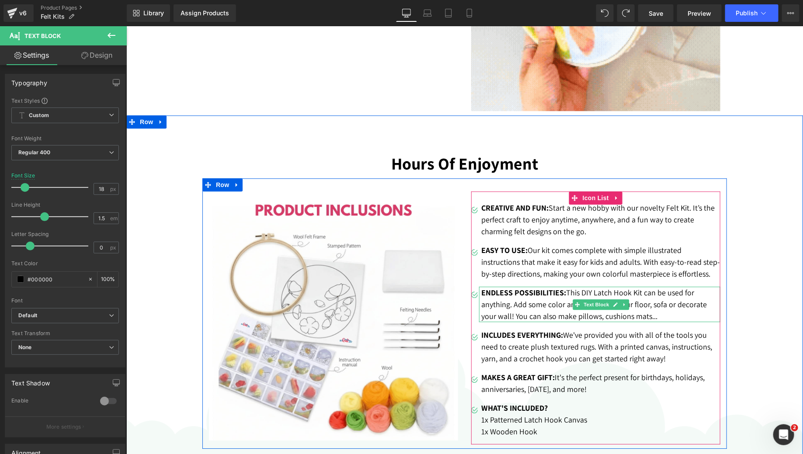
click at [541, 316] on p "ENDLESS POSSIBILITIES: This DIY Latch Hook Kit can be used for anything. Add so…" at bounding box center [600, 303] width 239 height 35
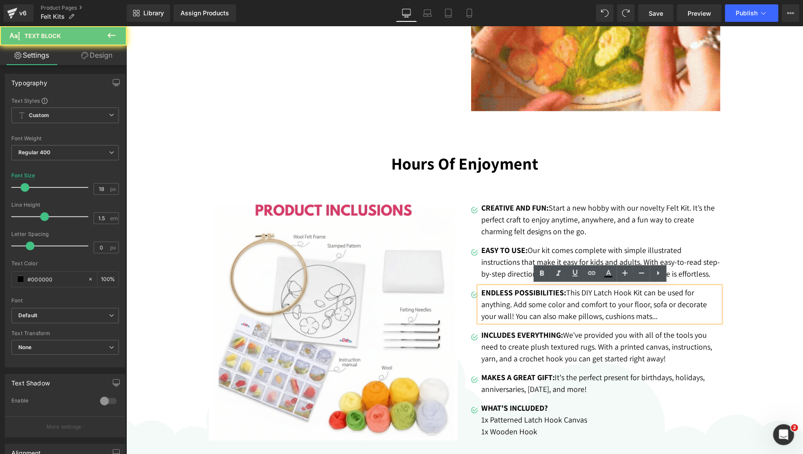
click at [544, 312] on p "ENDLESS POSSIBILITIES: This DIY Latch Hook Kit can be used for anything. Add so…" at bounding box center [600, 303] width 239 height 35
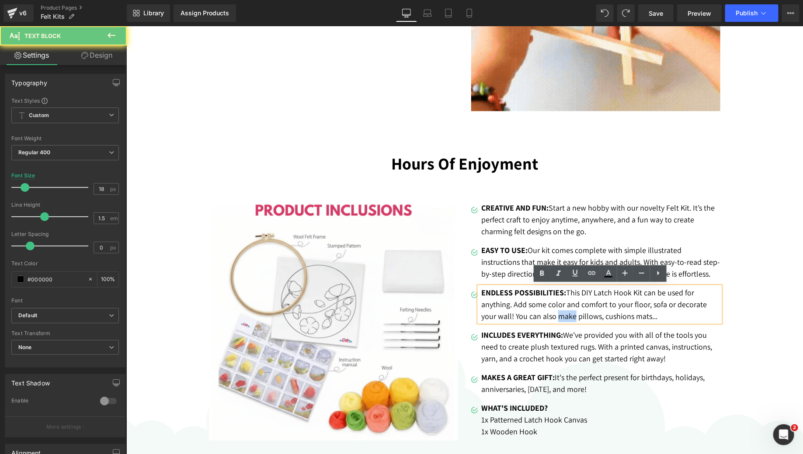
click at [544, 312] on p "ENDLESS POSSIBILITIES: This DIY Latch Hook Kit can be used for anything. Add so…" at bounding box center [600, 303] width 239 height 35
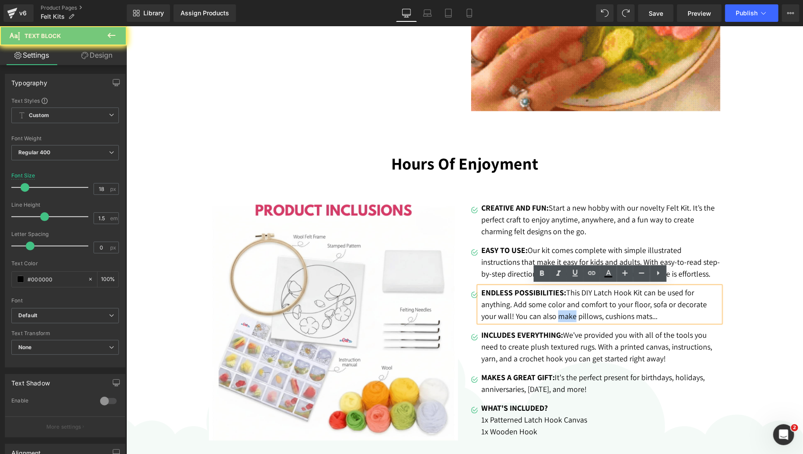
click at [544, 312] on p "ENDLESS POSSIBILITIES: This DIY Latch Hook Kit can be used for anything. Add so…" at bounding box center [600, 303] width 239 height 35
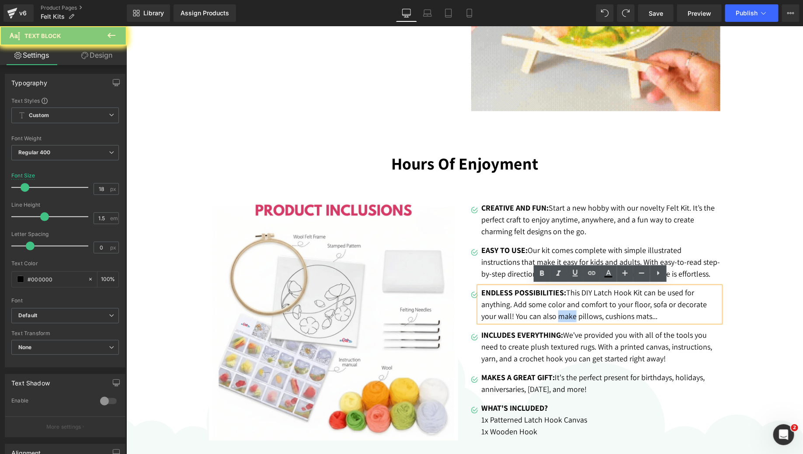
copy p "ENDLESS POSSIBILITIES: This DIY Latch Hook Kit can be used for anything. Add so…"
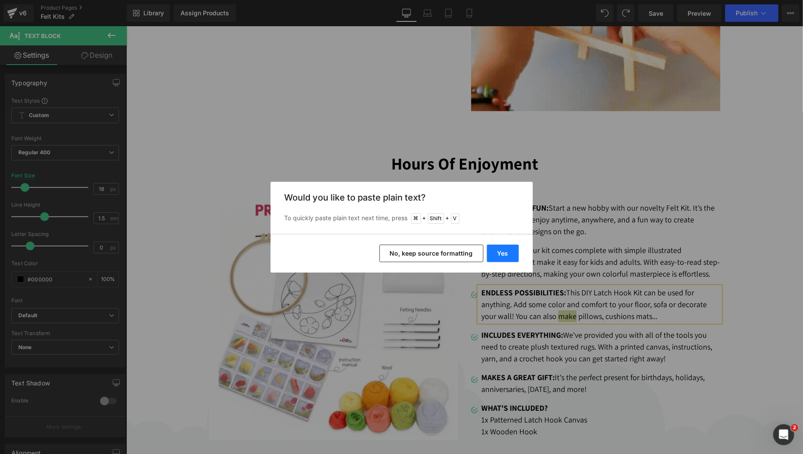
click at [501, 247] on button "Yes" at bounding box center [503, 253] width 32 height 17
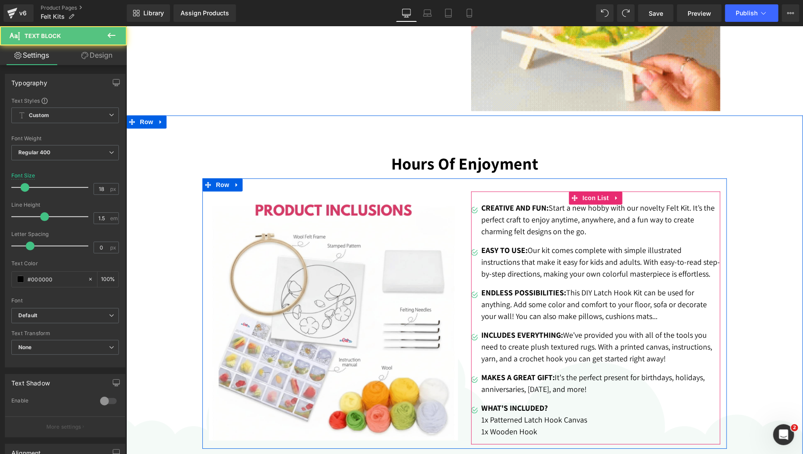
click at [625, 314] on p "ENDLESS POSSIBILITIES: This DIY Latch Hook Kit can be used for anything. Add so…" at bounding box center [600, 303] width 239 height 35
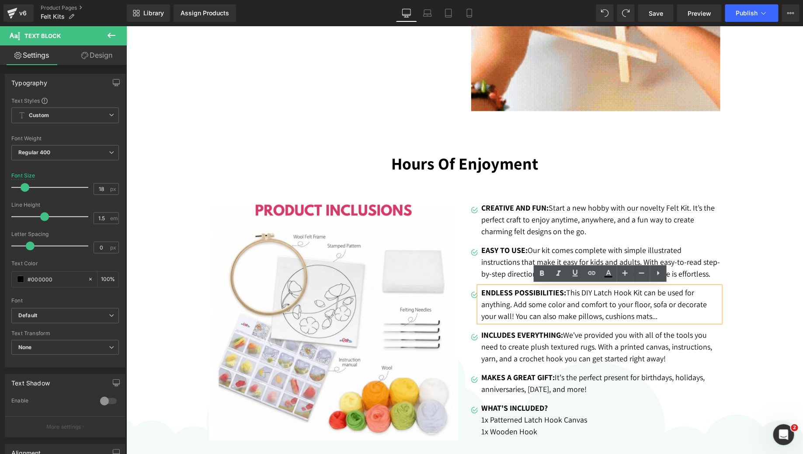
drag, startPoint x: 647, startPoint y: 317, endPoint x: 568, endPoint y: 291, distance: 83.3
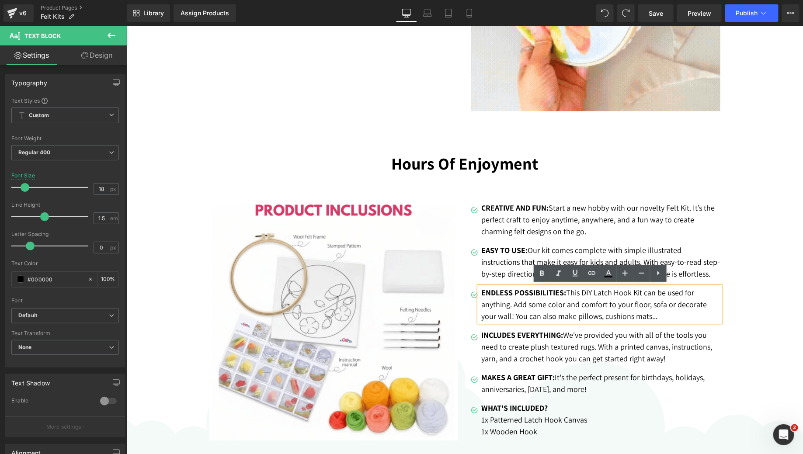
click at [568, 291] on p "ENDLESS POSSIBILITIES: This DIY Latch Hook Kit can be used for anything. Add so…" at bounding box center [600, 303] width 239 height 35
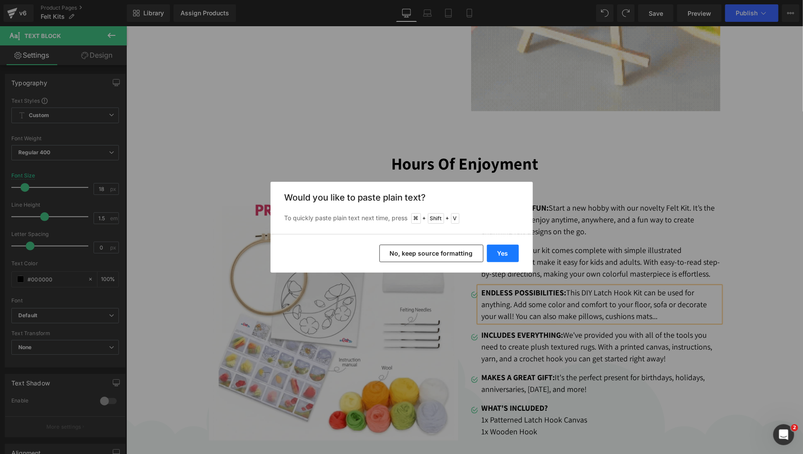
click at [497, 246] on button "Yes" at bounding box center [503, 253] width 32 height 17
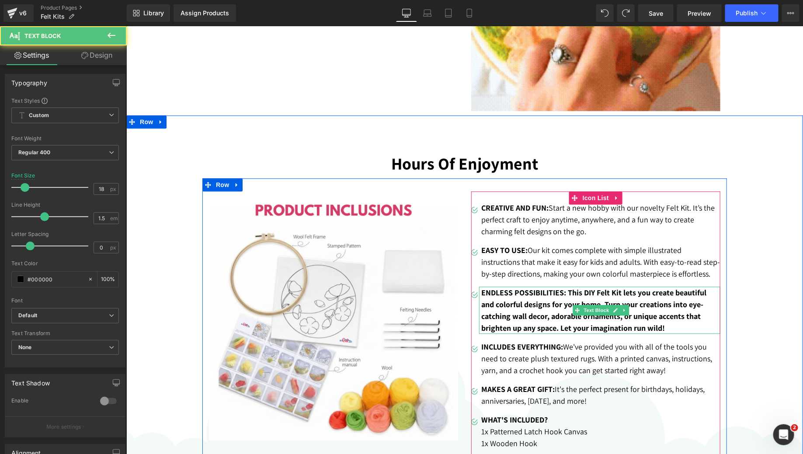
click at [626, 325] on p "ENDLESS POSSIBILITIES: This DIY Felt Kit lets you create beautiful and colorful…" at bounding box center [600, 309] width 239 height 47
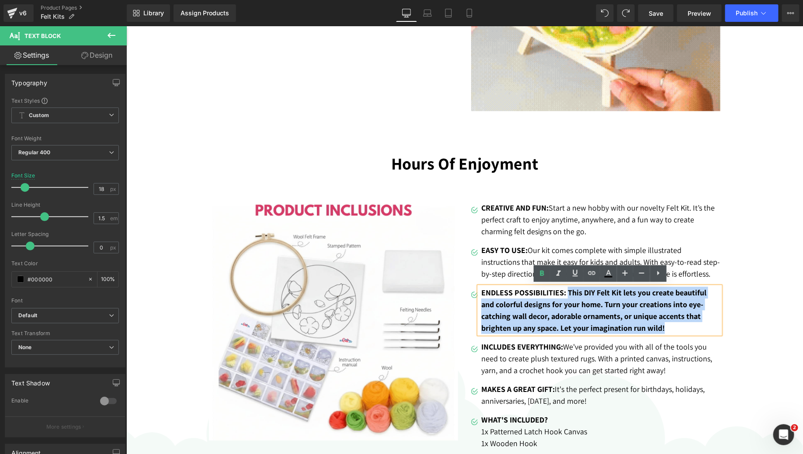
drag, startPoint x: 642, startPoint y: 325, endPoint x: 568, endPoint y: 290, distance: 81.5
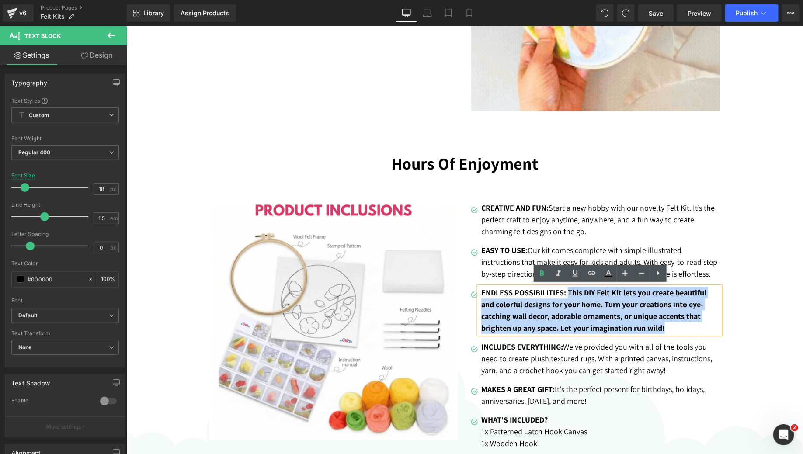
click at [568, 289] on p "ENDLESS POSSIBILITIES: This DIY Felt Kit lets you create beautiful and colorful…" at bounding box center [600, 309] width 239 height 47
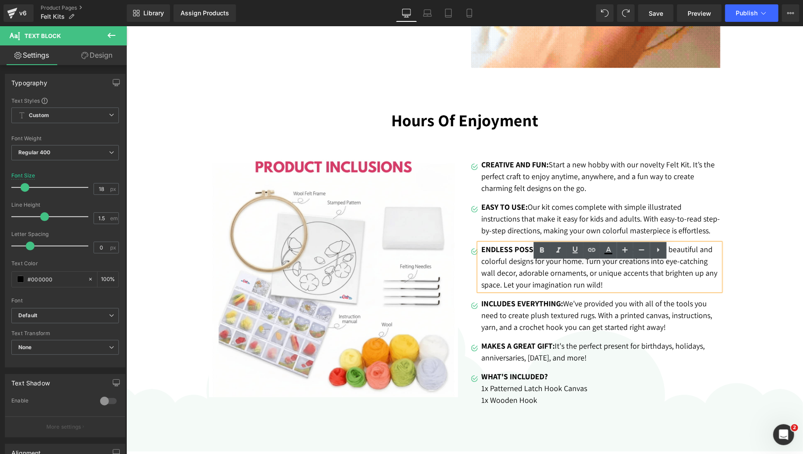
scroll to position [1098, 0]
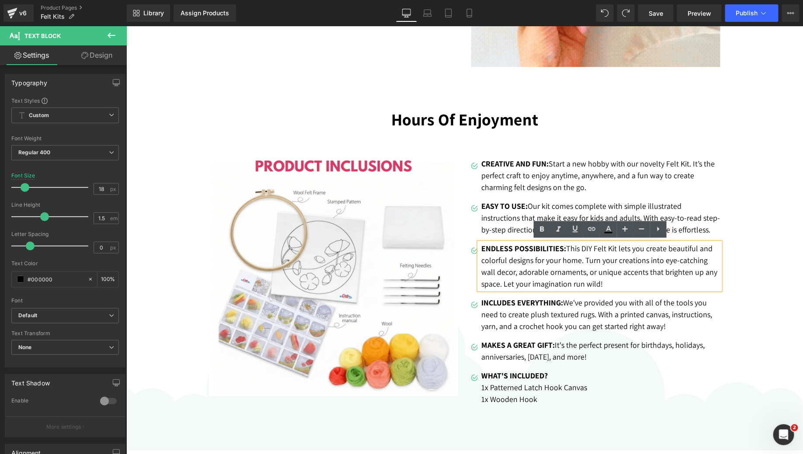
drag, startPoint x: 548, startPoint y: 343, endPoint x: 802, endPoint y: 322, distance: 254.7
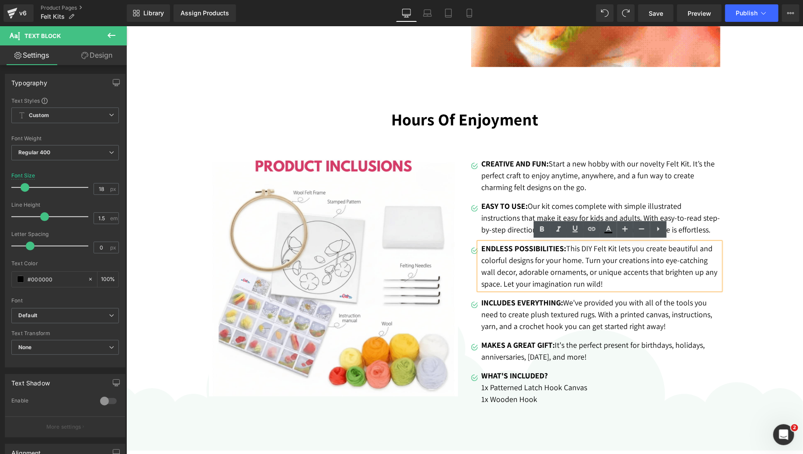
click at [548, 343] on strong "MAKES A GREAT GIFT:" at bounding box center [517, 345] width 73 height 10
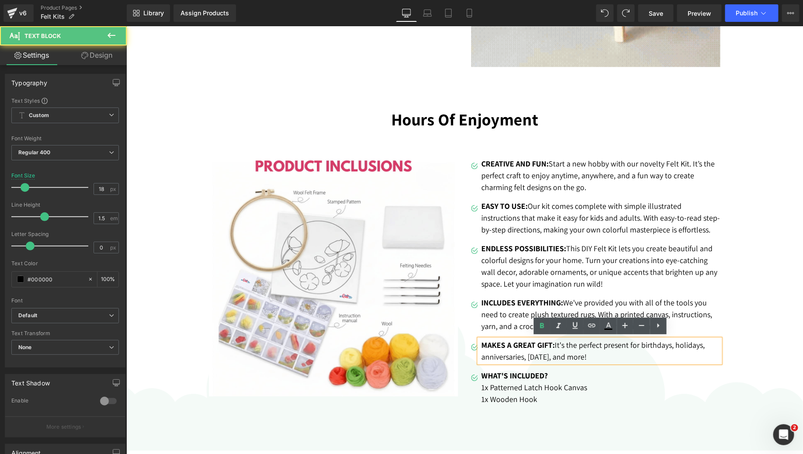
click at [802, 324] on div "Hours Of Enjoyment Heading Row Image Image CREATIVE AND FUN: Start a new hobby …" at bounding box center [464, 256] width 676 height 320
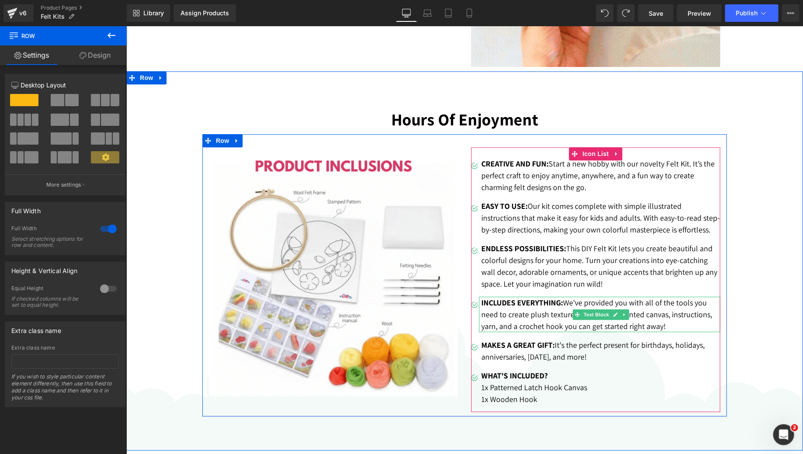
click at [680, 317] on p "INCLUDES EVERYTHING: We've provided you with all of the tools you need to creat…" at bounding box center [600, 313] width 239 height 35
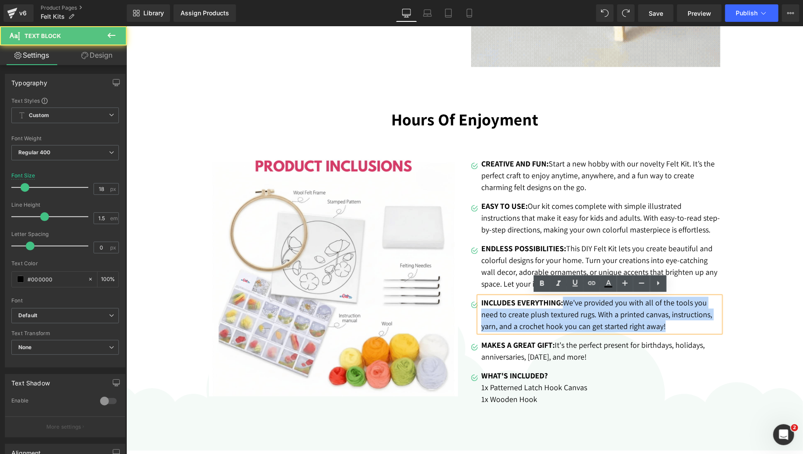
drag, startPoint x: 669, startPoint y: 324, endPoint x: 566, endPoint y: 301, distance: 105.6
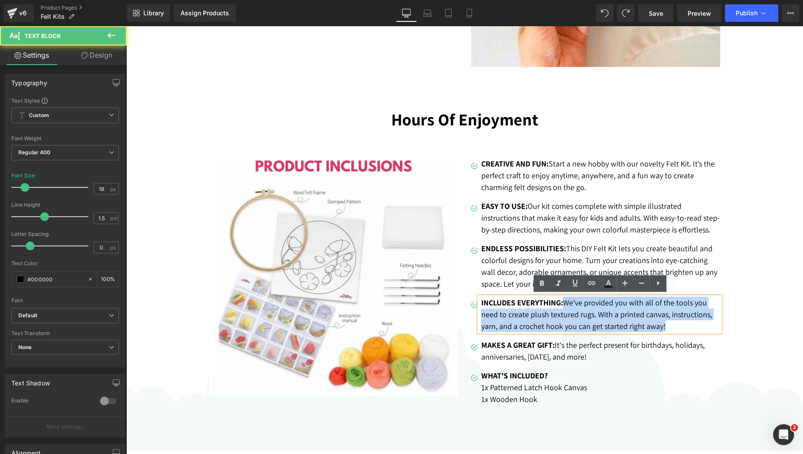
click at [566, 301] on p "INCLUDES EVERYTHING: We've provided you with all of the tools you need to creat…" at bounding box center [600, 313] width 239 height 35
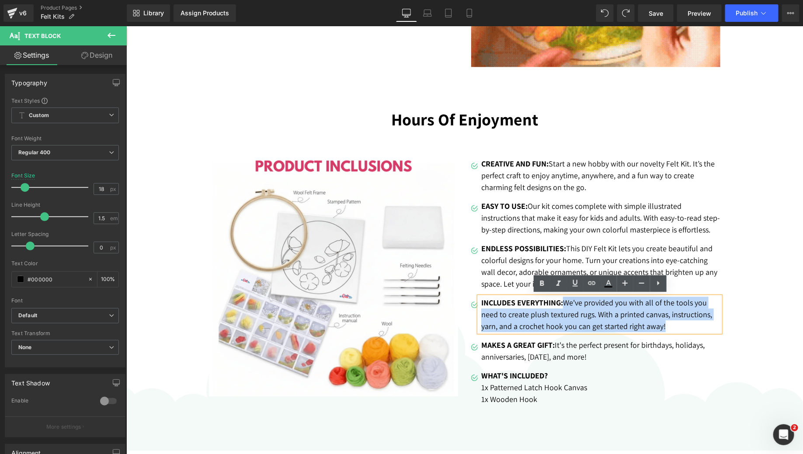
copy p "We've provided you with all of the tools you need to create plush textured rugs…"
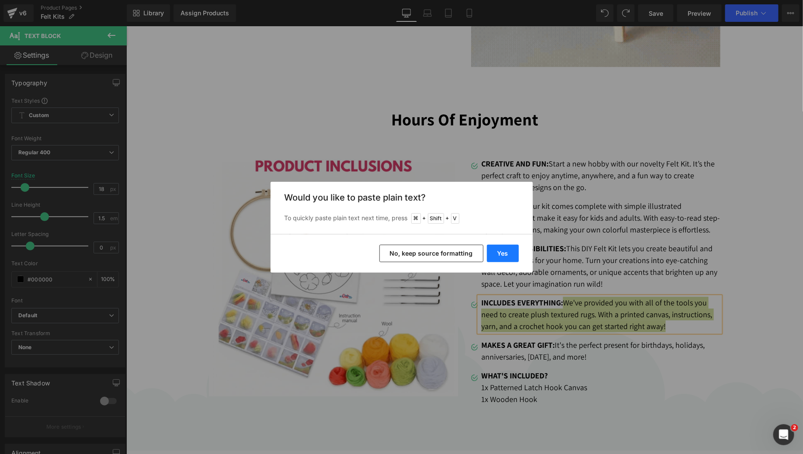
click at [513, 254] on button "Yes" at bounding box center [503, 253] width 32 height 17
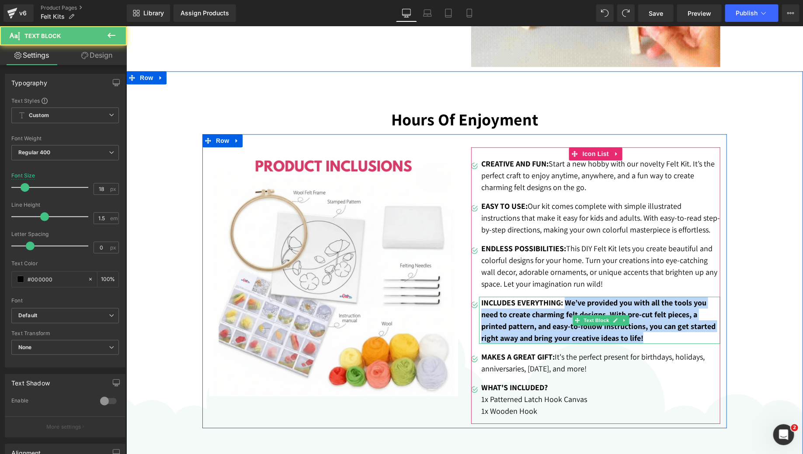
drag, startPoint x: 564, startPoint y: 300, endPoint x: 656, endPoint y: 333, distance: 97.6
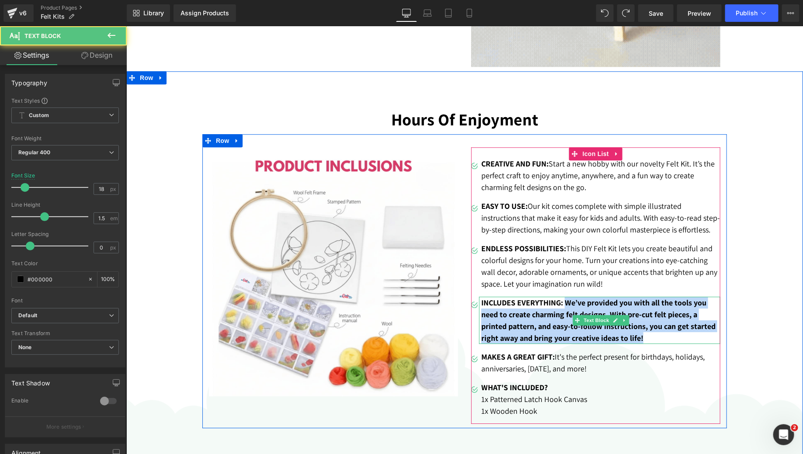
click at [656, 333] on p "INCLUDES EVERYTHING: We’ve provided you with all the tools you need to create c…" at bounding box center [600, 319] width 239 height 47
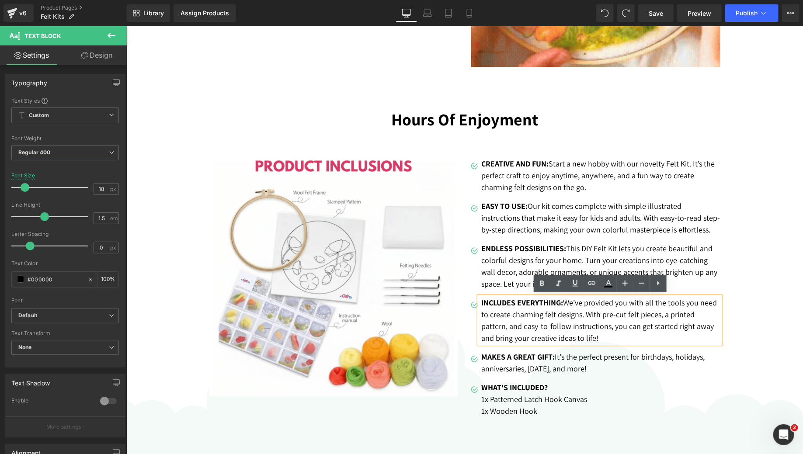
click at [751, 307] on div "Hours Of Enjoyment Heading Row Image Image CREATIVE AND FUN: Start a new hobby …" at bounding box center [464, 262] width 676 height 332
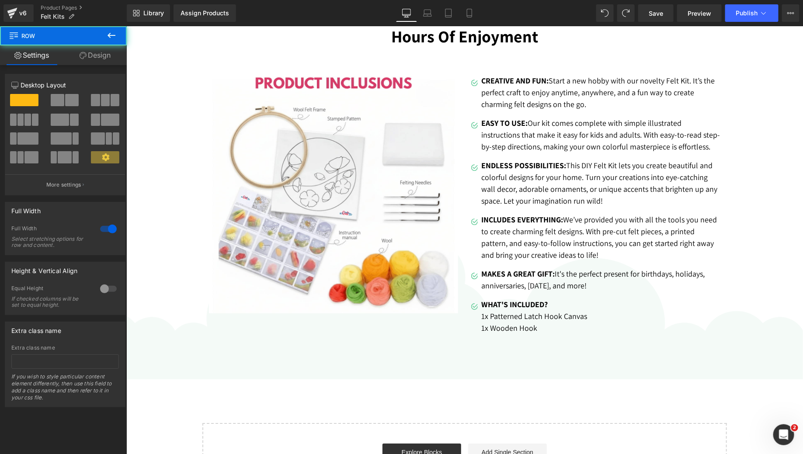
scroll to position [1183, 0]
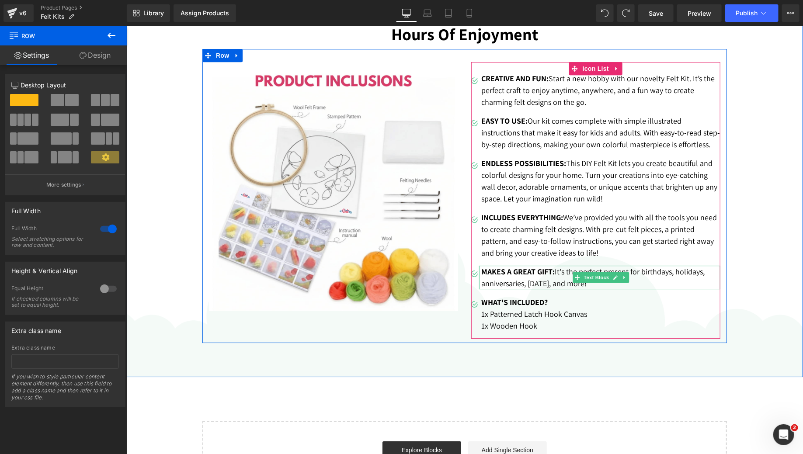
click at [697, 274] on p "MAKES A GREAT GIFT: It's the perfect present for birthdays, holidays, anniversa…" at bounding box center [600, 277] width 239 height 24
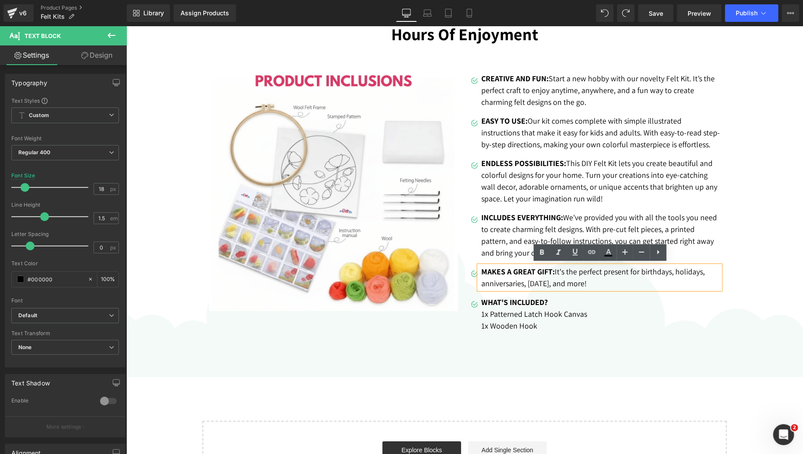
click at [683, 305] on p "WHAT'S INCLUDED?" at bounding box center [600, 302] width 239 height 12
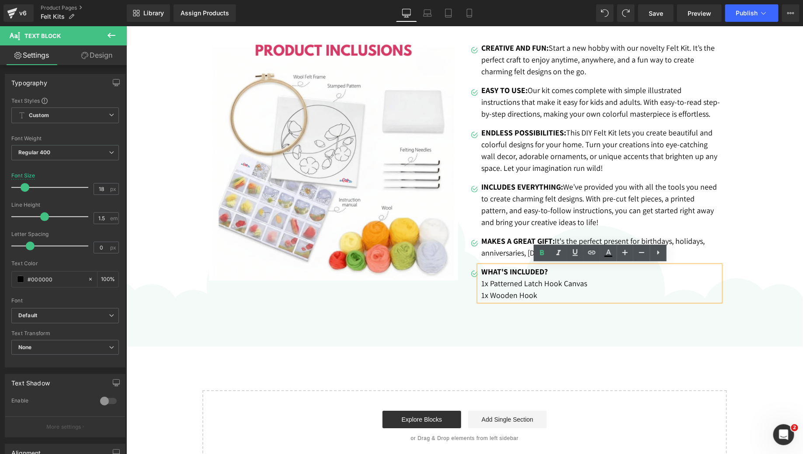
scroll to position [1214, 0]
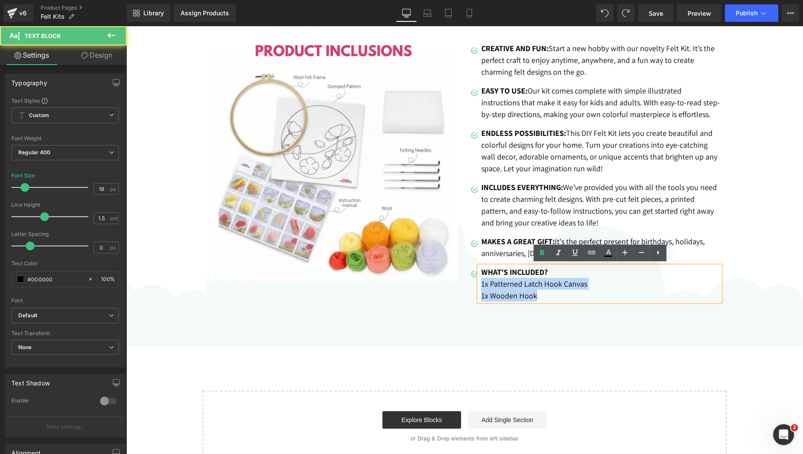
drag, startPoint x: 572, startPoint y: 295, endPoint x: 481, endPoint y: 281, distance: 92.8
click at [481, 281] on div "WHAT'S INCLUDED? 1x Patterned Latch Hook Canvas 1x Wooden Hook" at bounding box center [599, 283] width 241 height 35
copy div "1x Patterned Latch Hook Canvas 1x Wooden Hook"
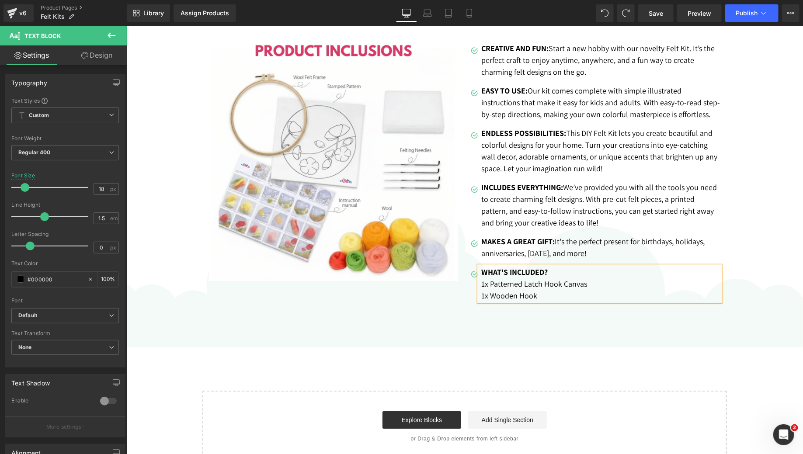
click at [540, 290] on p "1x Wooden Hook" at bounding box center [600, 295] width 239 height 12
click at [541, 296] on p "1x Wooden Hook" at bounding box center [600, 295] width 239 height 12
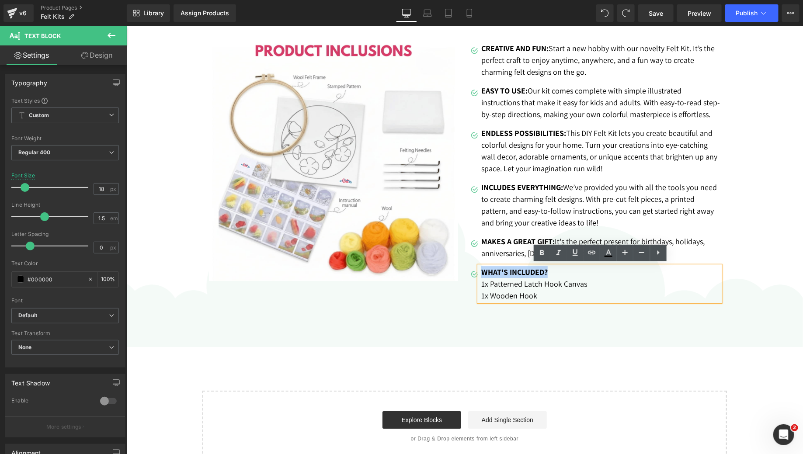
drag, startPoint x: 558, startPoint y: 270, endPoint x: 481, endPoint y: 267, distance: 77.0
click at [481, 267] on p "WHAT'S INCLUDED?" at bounding box center [600, 272] width 239 height 12
copy strong "WHAT'S INCLUDED?"
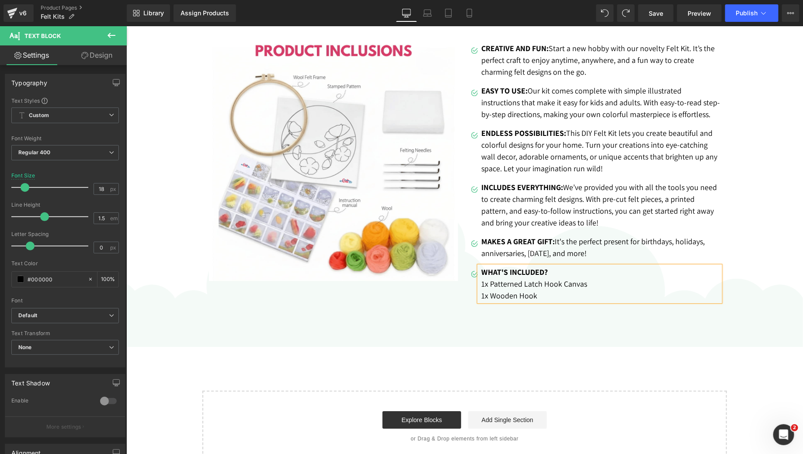
click at [573, 283] on p "1x Patterned Latch Hook Canvas" at bounding box center [600, 283] width 239 height 12
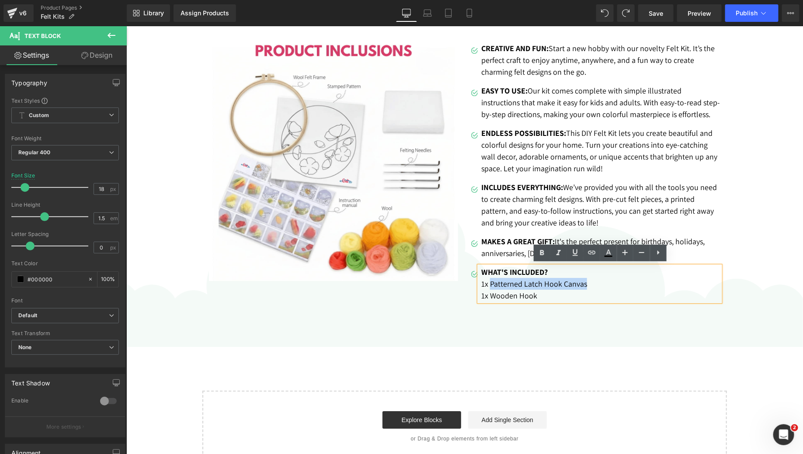
drag, startPoint x: 591, startPoint y: 283, endPoint x: 490, endPoint y: 281, distance: 101.4
click at [490, 281] on p "1x Patterned Latch Hook Canvas" at bounding box center [600, 283] width 239 height 12
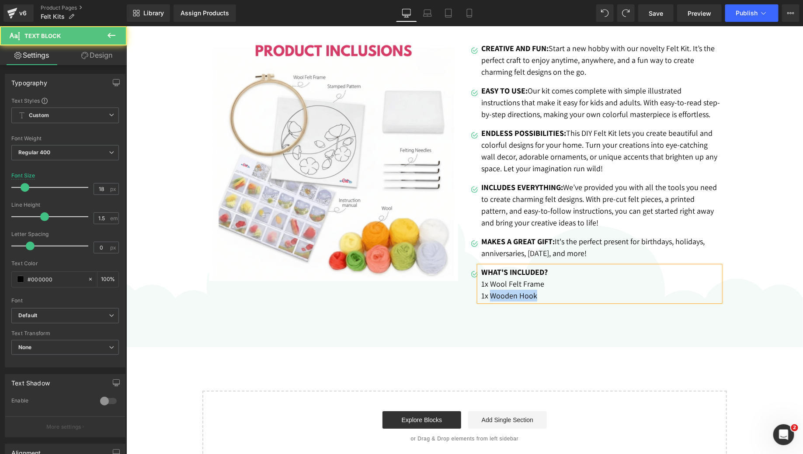
drag, startPoint x: 544, startPoint y: 294, endPoint x: 492, endPoint y: 292, distance: 51.6
click at [492, 292] on p "1x Wooden Hook" at bounding box center [600, 295] width 239 height 12
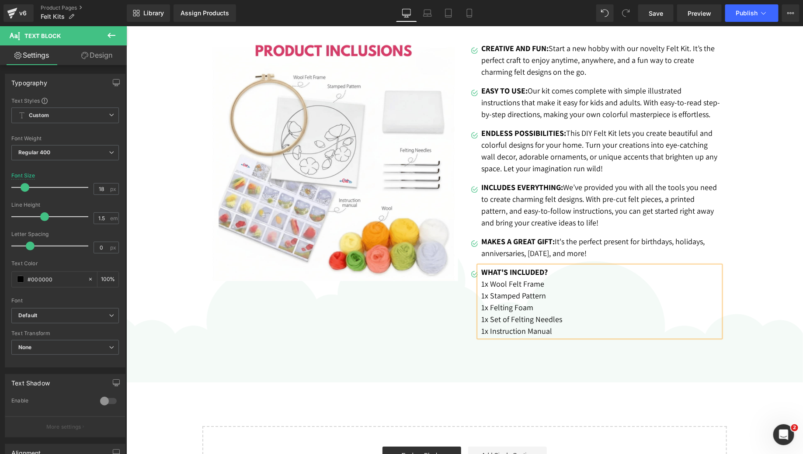
click at [571, 317] on p "1x Set of Felting Needles" at bounding box center [600, 319] width 239 height 12
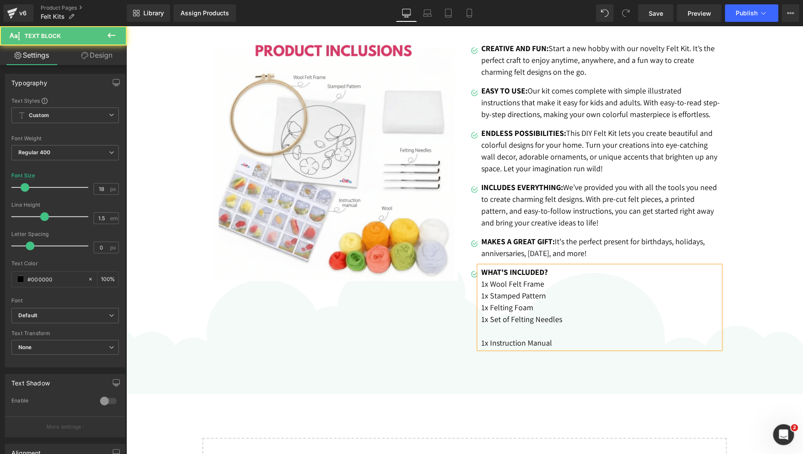
click at [492, 319] on p "1x Set of Felting Needles" at bounding box center [600, 319] width 239 height 12
click at [493, 330] on p at bounding box center [600, 331] width 239 height 12
click at [489, 343] on p "1x Instruction Manual" at bounding box center [600, 342] width 239 height 12
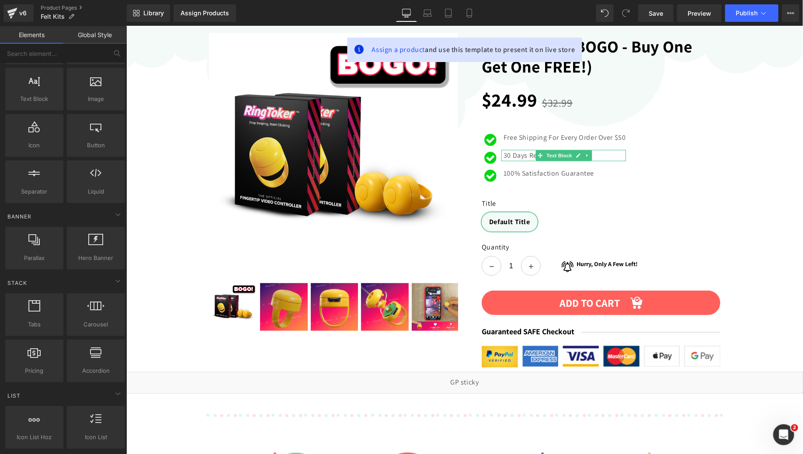
scroll to position [77, 0]
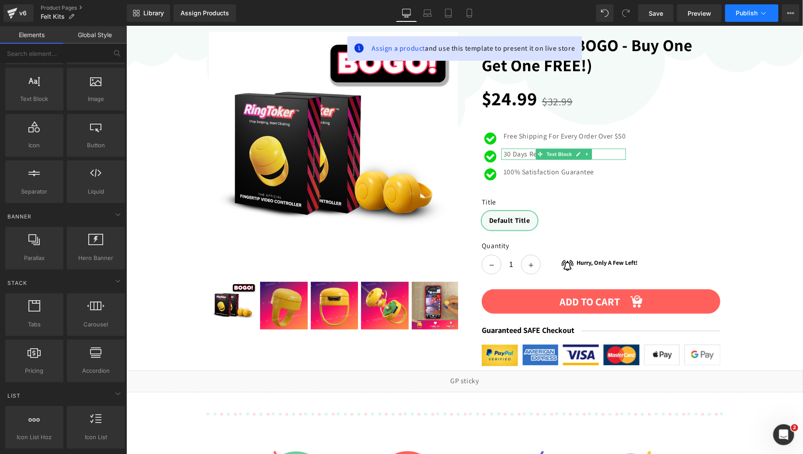
click at [736, 17] on button "Publish" at bounding box center [751, 12] width 53 height 17
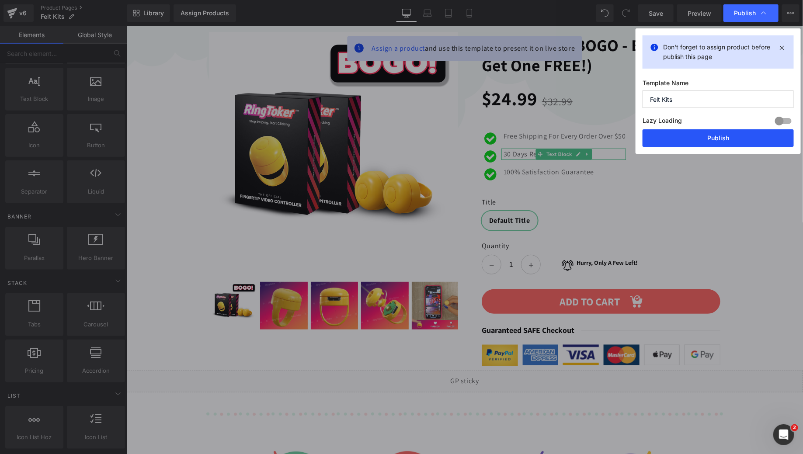
click at [684, 139] on button "Publish" at bounding box center [717, 137] width 151 height 17
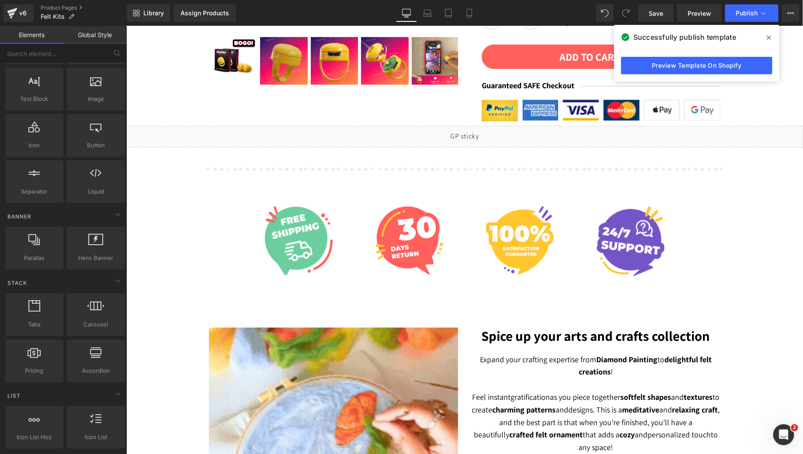
scroll to position [71, 0]
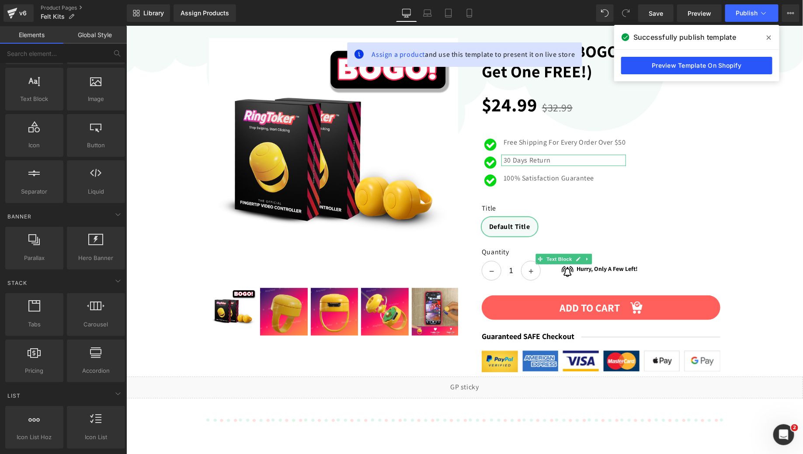
click at [683, 69] on link "Preview Template On Shopify" at bounding box center [696, 65] width 151 height 17
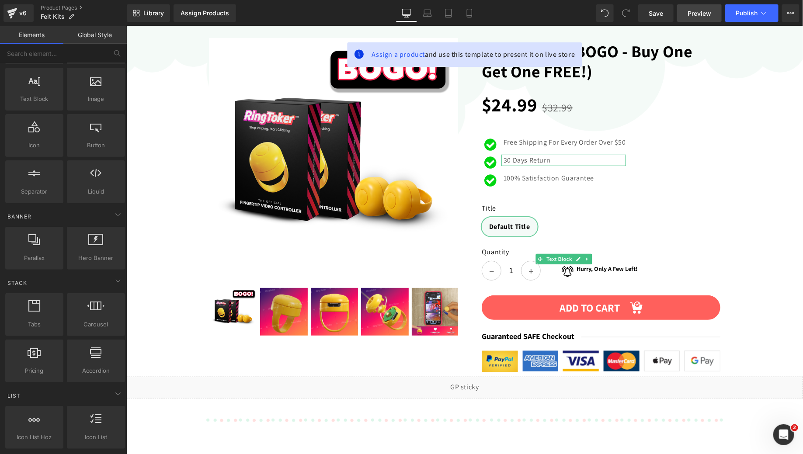
click at [698, 14] on span "Preview" at bounding box center [699, 13] width 24 height 9
